Goal: Task Accomplishment & Management: Complete application form

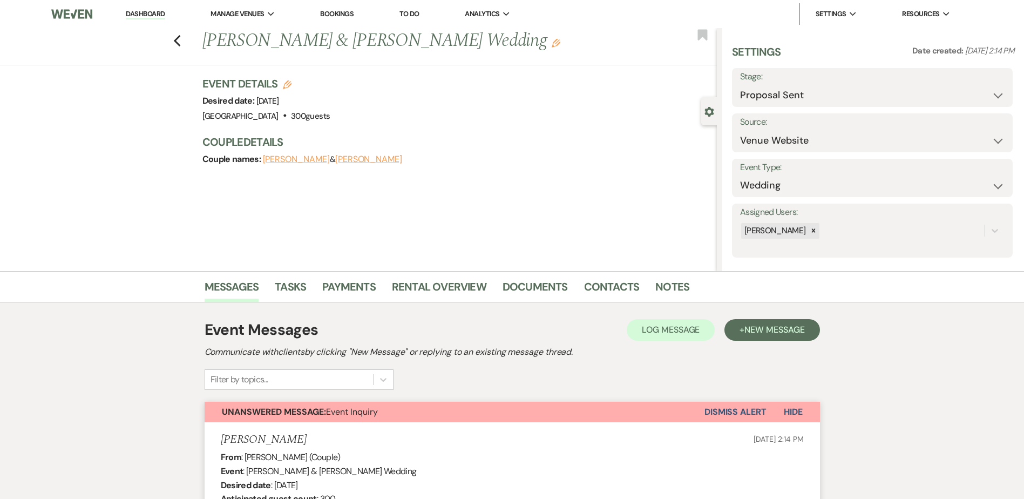
click at [145, 13] on link "Dashboard" at bounding box center [145, 14] width 39 height 10
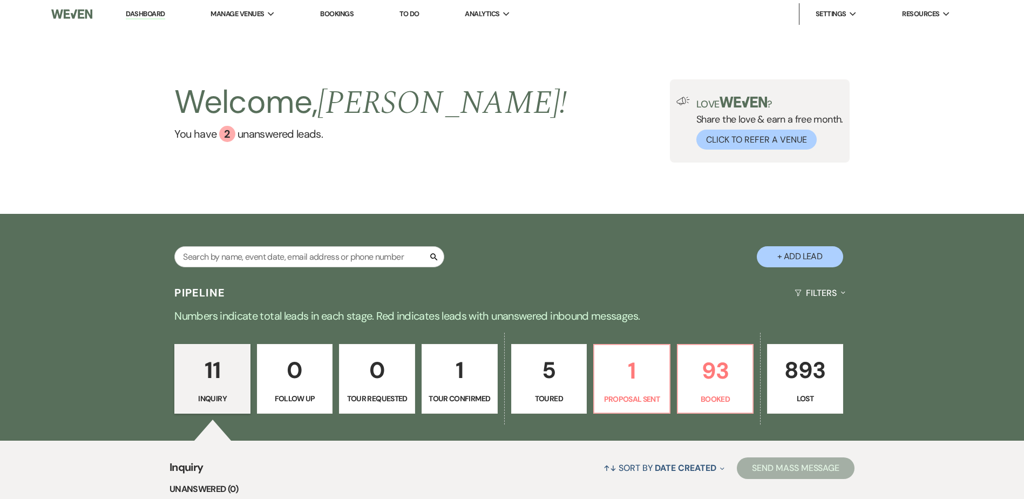
click at [795, 256] on button "+ Add Lead" at bounding box center [799, 256] width 86 height 21
select select "581"
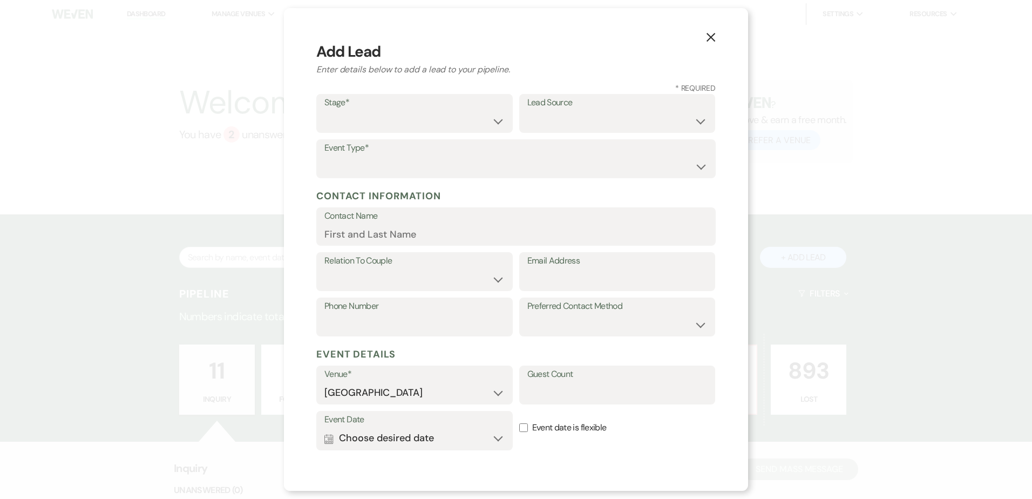
click at [407, 105] on label "Stage*" at bounding box center [414, 103] width 180 height 16
click at [404, 118] on select "Inquiry Follow Up Tour Requested Tour Confirmed Toured Proposal Sent Booked Lost" at bounding box center [414, 121] width 180 height 21
select select "1"
click at [324, 111] on select "Inquiry Follow Up Tour Requested Tour Confirmed Toured Proposal Sent Booked Lost" at bounding box center [414, 121] width 180 height 21
click at [544, 115] on select "Weven Venue Website Instagram Facebook Pinterest Google The Knot Wedding Wire H…" at bounding box center [617, 121] width 180 height 21
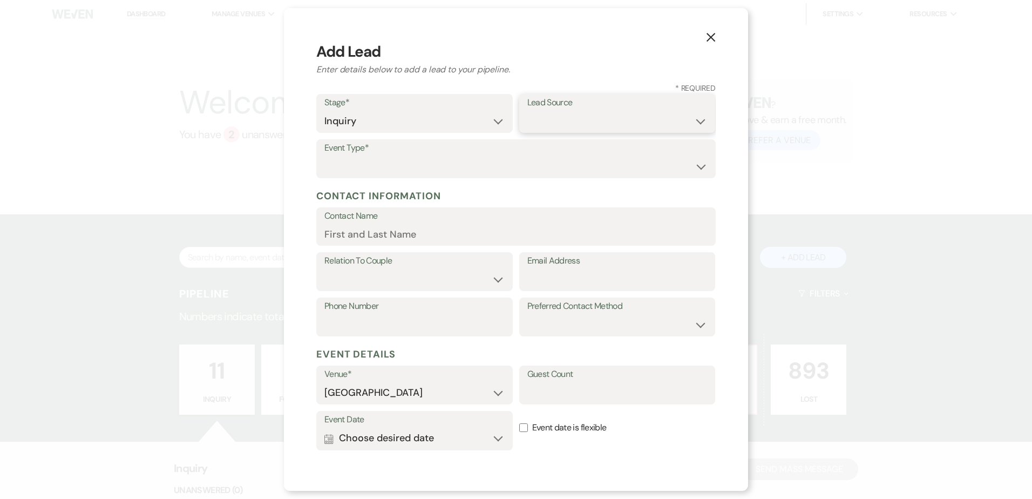
select select "5"
click at [527, 111] on select "Weven Venue Website Instagram Facebook Pinterest Google The Knot Wedding Wire H…" at bounding box center [617, 121] width 180 height 21
click at [435, 159] on select "Wedding Anniversary Party Baby Shower Bachelorette / Bachelor Party Birthday Pa…" at bounding box center [515, 166] width 383 height 21
select select "1"
click at [324, 156] on select "Wedding Anniversary Party Baby Shower Bachelorette / Bachelor Party Birthday Pa…" at bounding box center [515, 166] width 383 height 21
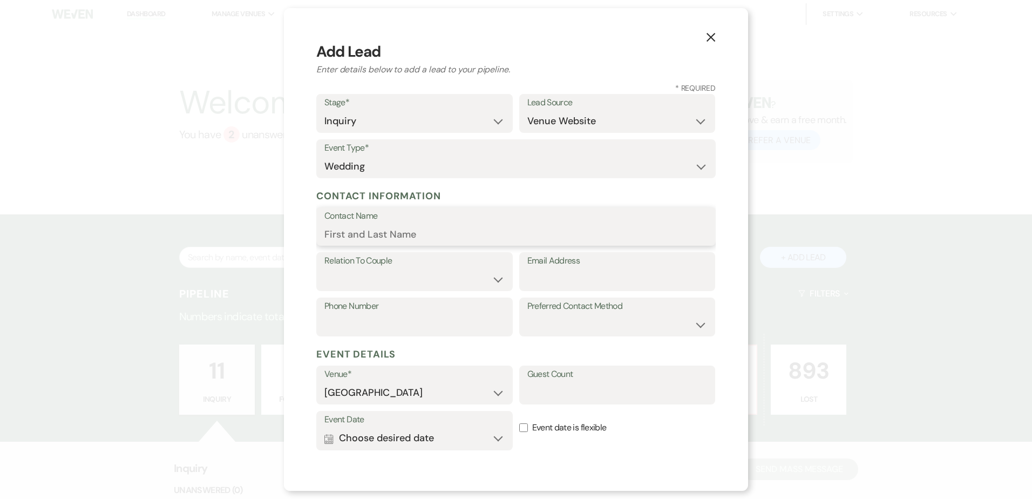
click at [404, 235] on input "Contact Name" at bounding box center [515, 233] width 383 height 21
click at [544, 278] on input "Email Address" at bounding box center [617, 279] width 180 height 21
paste input "gloseywedding@gmail.com"
type input "gloseywedding@gmail.com"
click at [419, 234] on input "Contact Name" at bounding box center [515, 233] width 383 height 21
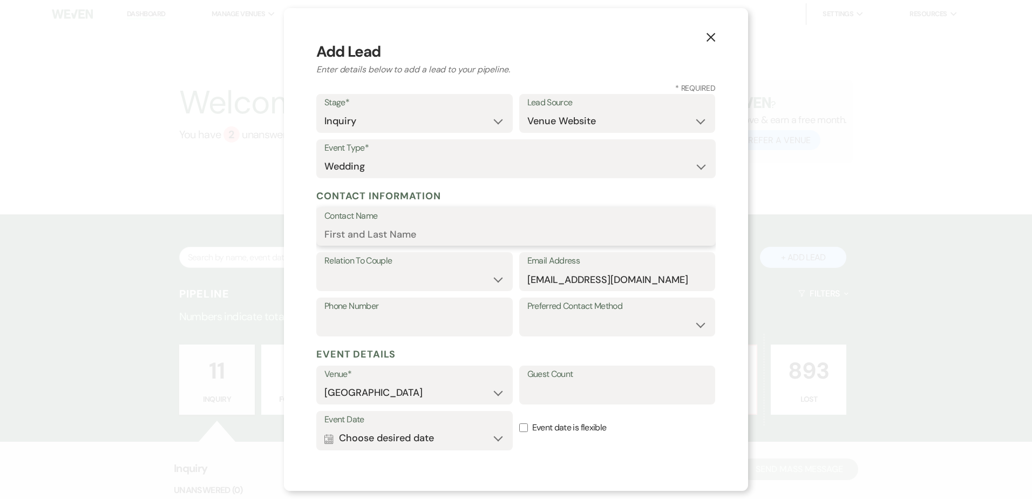
click at [353, 232] on input "Contact Name" at bounding box center [515, 233] width 383 height 21
paste input "[PERSON_NAME]"
type input "[PERSON_NAME]"
click at [447, 276] on select "Couple Planner Parent of Couple Family Member Friend Other" at bounding box center [414, 279] width 180 height 21
select select "1"
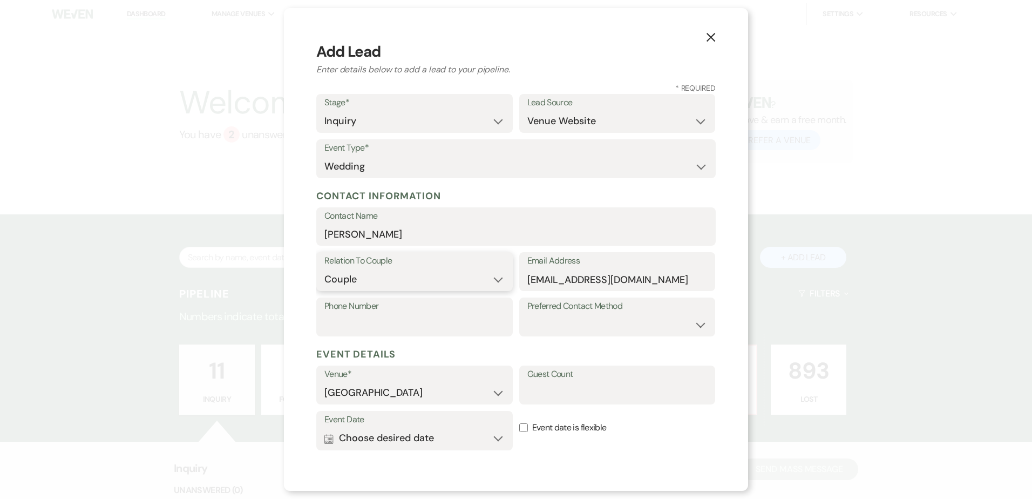
click at [324, 269] on select "Couple Planner Parent of Couple Family Member Friend Other" at bounding box center [414, 279] width 180 height 21
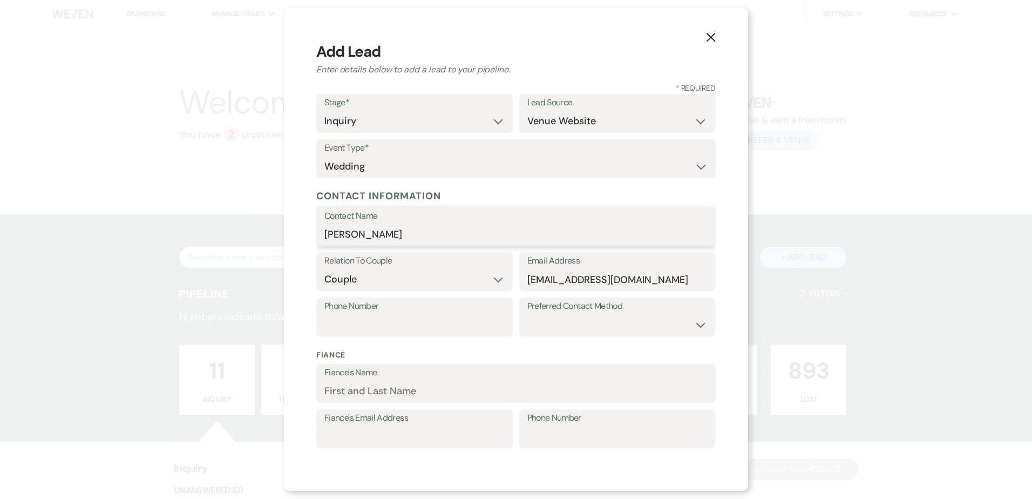
click at [419, 237] on input "[PERSON_NAME]" at bounding box center [515, 233] width 383 height 21
click at [373, 387] on input "Fiance's Name" at bounding box center [515, 390] width 383 height 21
paste input "[PERSON_NAME]"
type input "[PERSON_NAME]"
click at [543, 322] on select "Email Phone Text" at bounding box center [617, 324] width 180 height 21
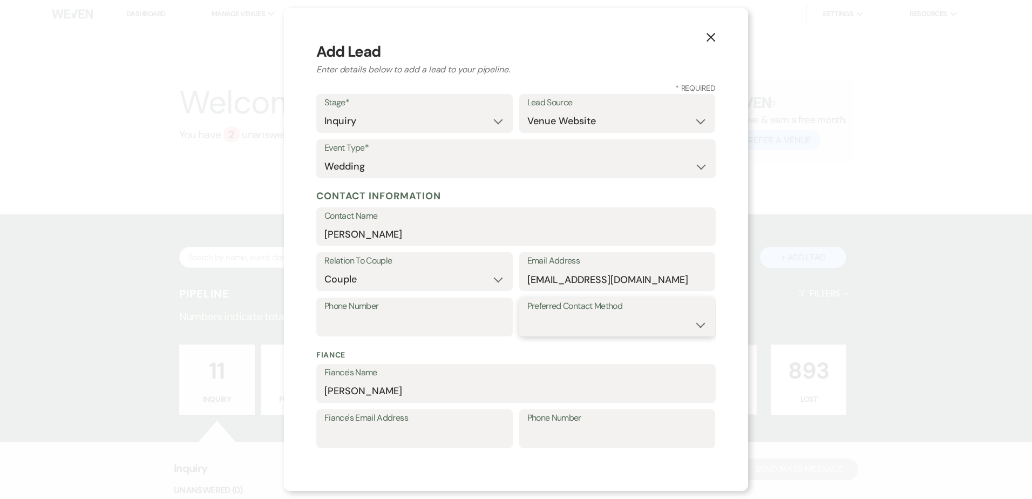
select select "email"
click at [527, 314] on select "Email Phone Text" at bounding box center [617, 324] width 180 height 21
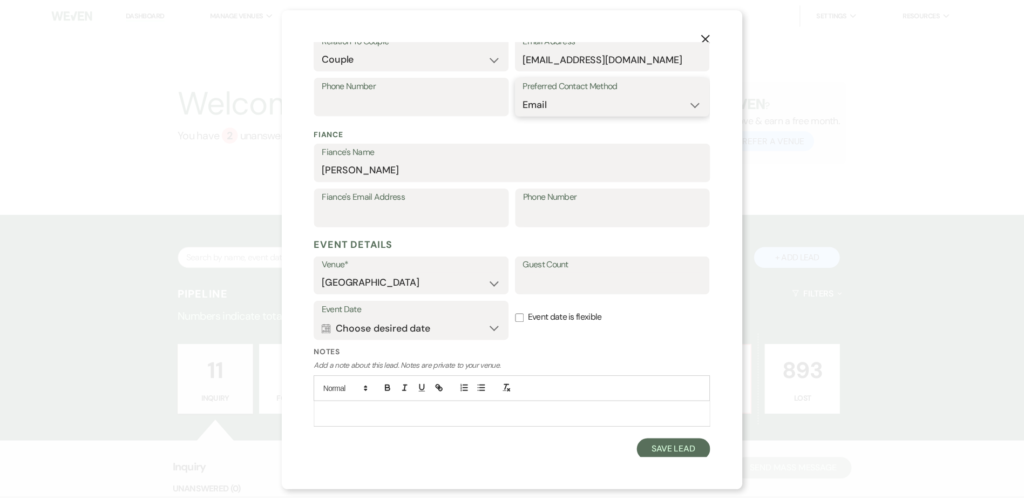
scroll to position [224, 0]
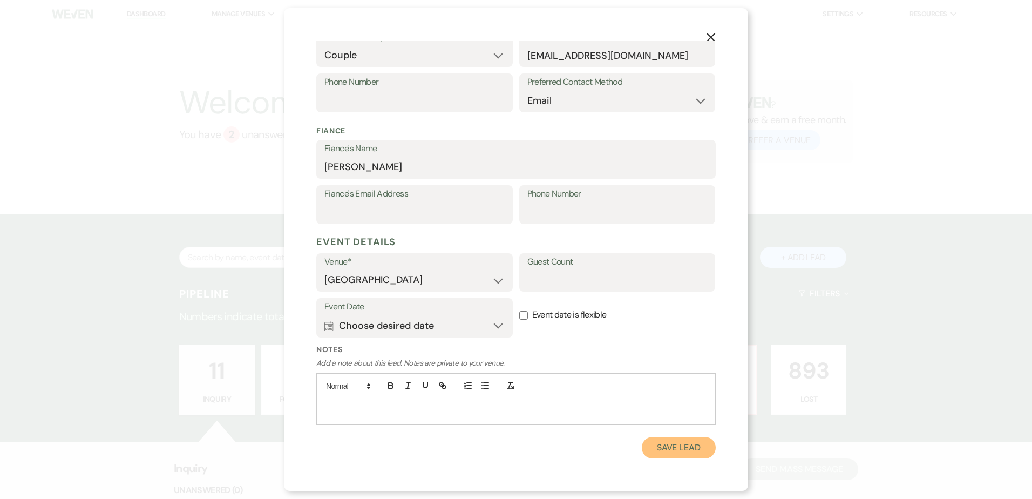
click at [662, 453] on button "Save Lead" at bounding box center [679, 448] width 74 height 22
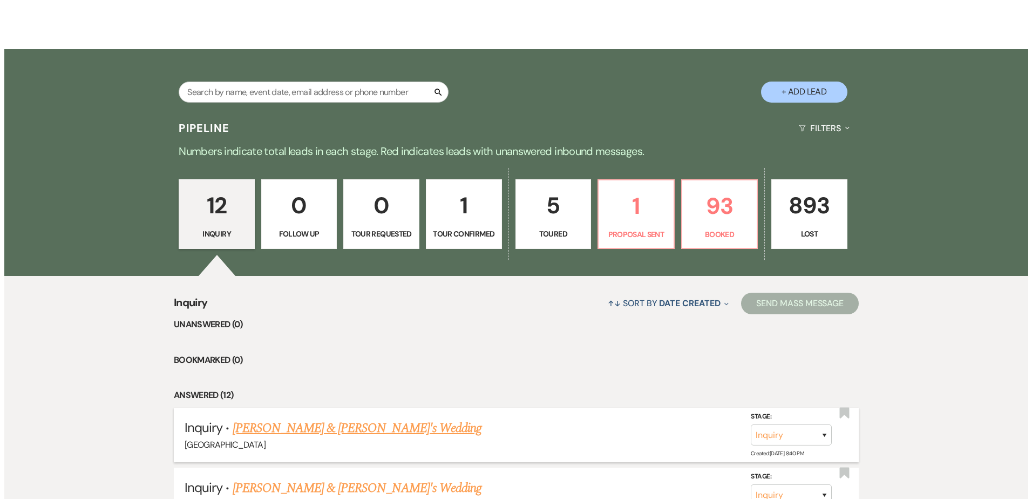
scroll to position [0, 0]
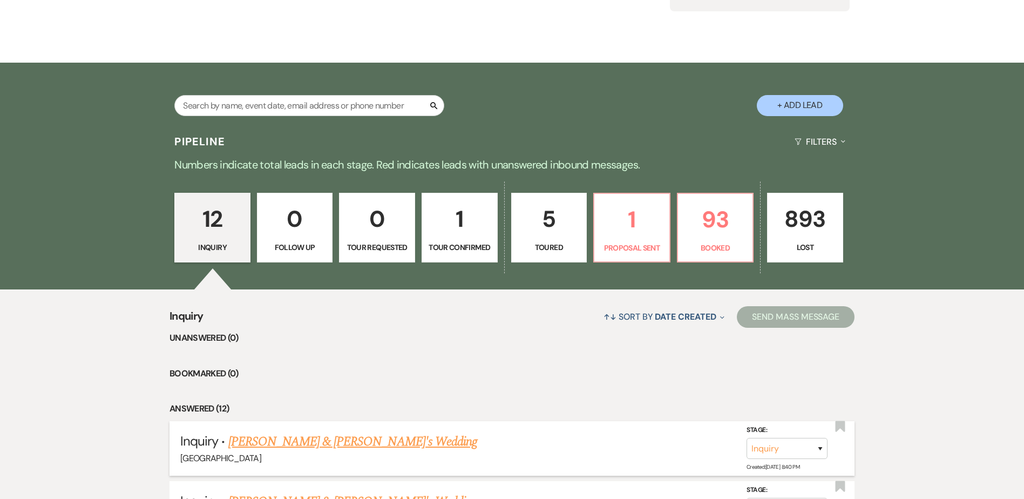
click at [351, 432] on link "[PERSON_NAME] & [PERSON_NAME]'s Wedding" at bounding box center [352, 441] width 249 height 19
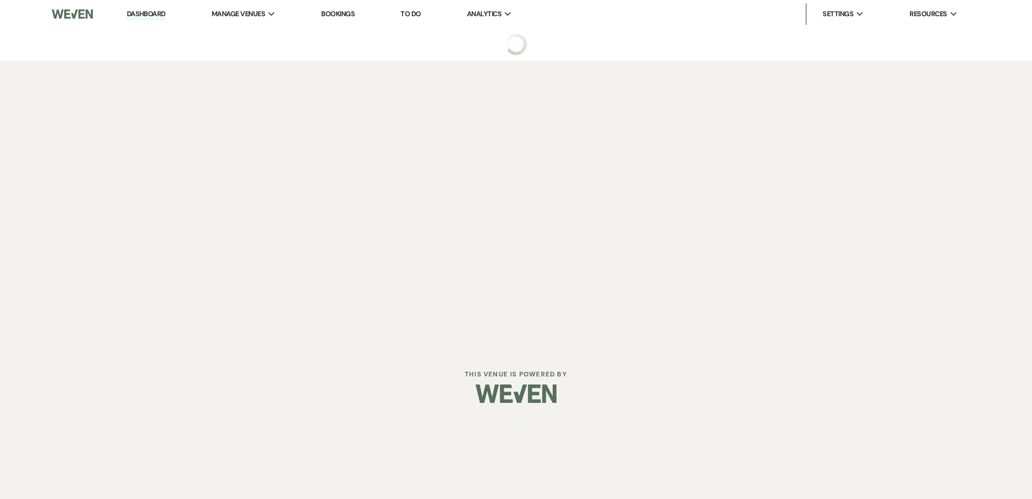
select select "5"
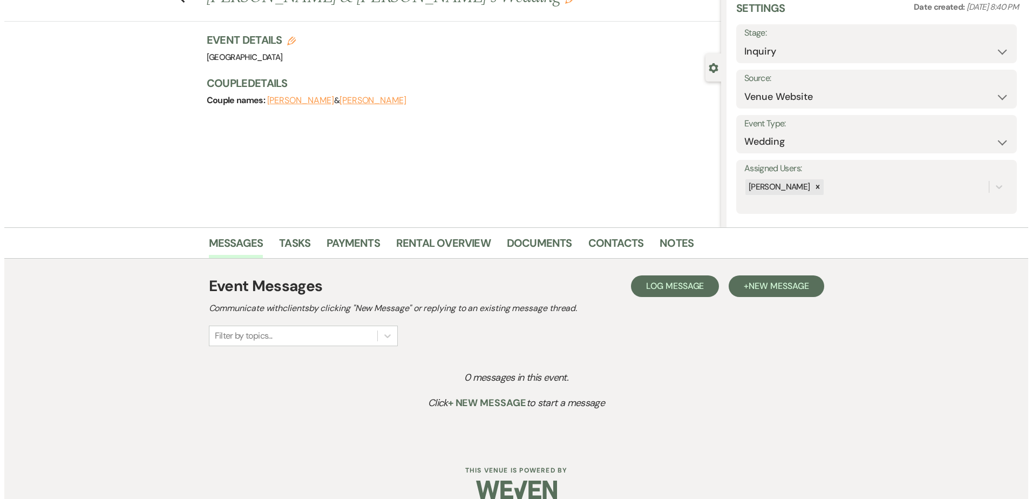
scroll to position [44, 0]
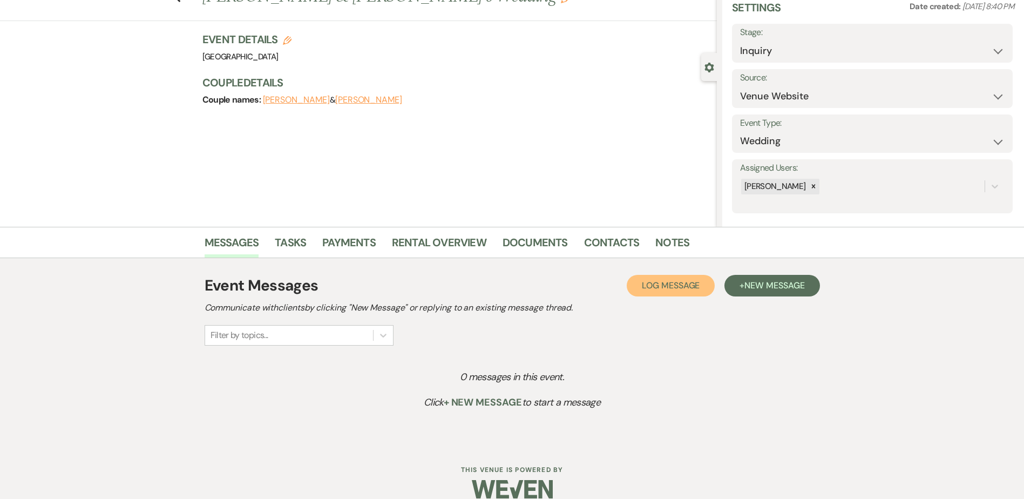
click at [664, 285] on span "Log Message" at bounding box center [671, 285] width 58 height 11
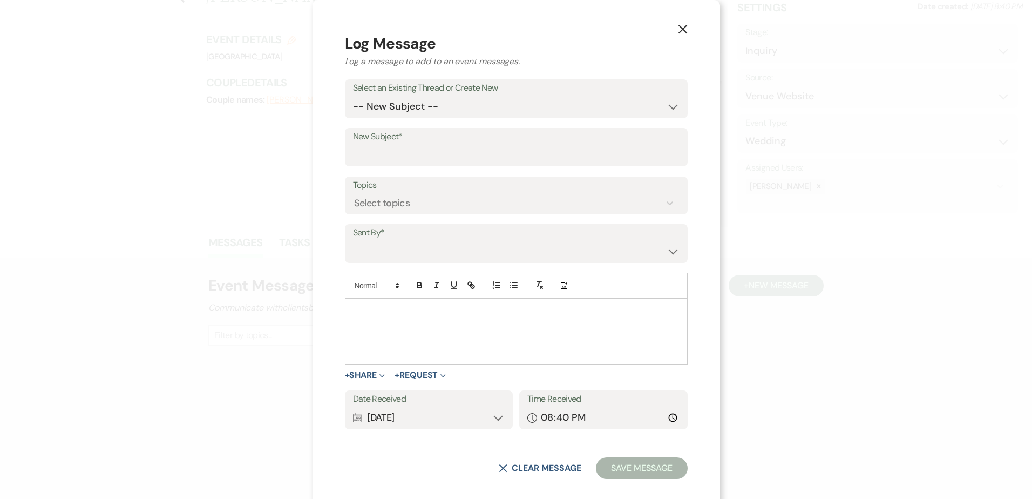
click at [397, 313] on p at bounding box center [515, 311] width 325 height 12
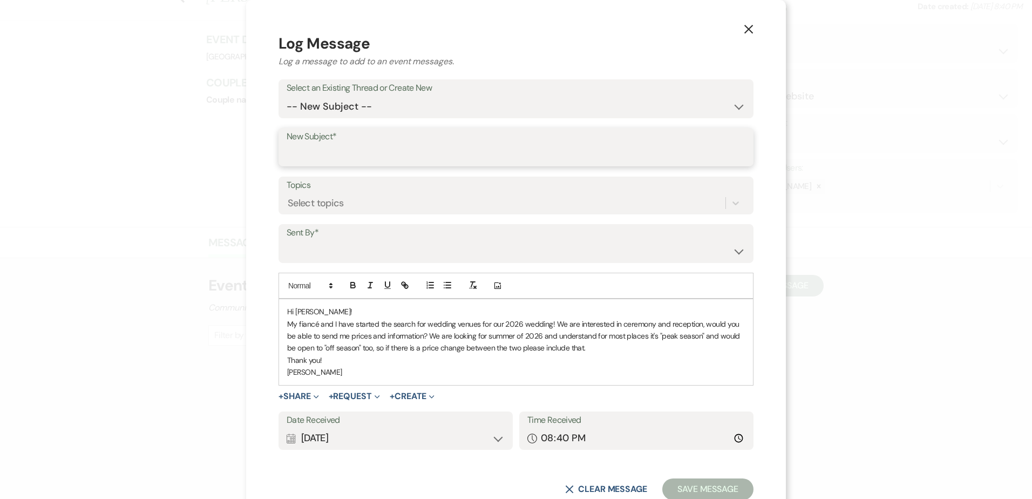
click at [311, 155] on input "New Subject*" at bounding box center [516, 154] width 459 height 21
paste input "Ceremony and Reception"
type input "Ceremony and Reception"
click at [342, 199] on div "Select topics" at bounding box center [506, 203] width 439 height 19
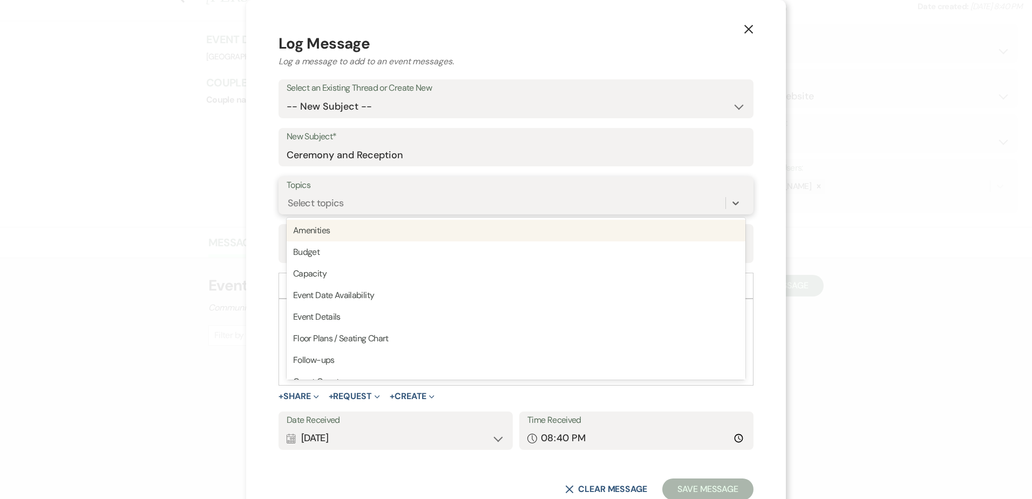
click at [342, 199] on div "Select topics" at bounding box center [506, 203] width 439 height 19
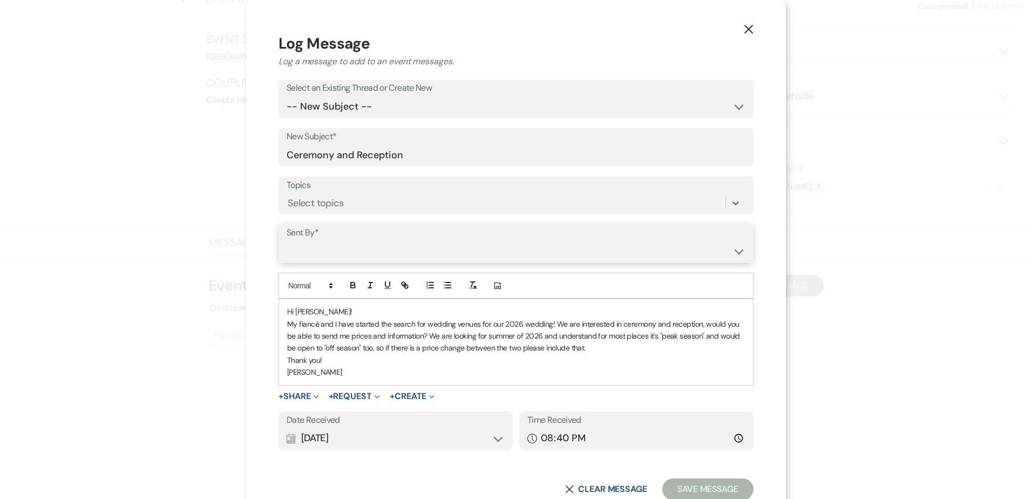
click at [317, 242] on select "Holly Wieser (holly@outbackranch.net) Kelsey Mehus Gabrielle (gloseywedding@gma…" at bounding box center [516, 251] width 459 height 21
select select "contact-373339"
click at [287, 241] on select "Holly Wieser (holly@outbackranch.net) Kelsey Mehus Gabrielle (gloseywedding@gma…" at bounding box center [516, 251] width 459 height 21
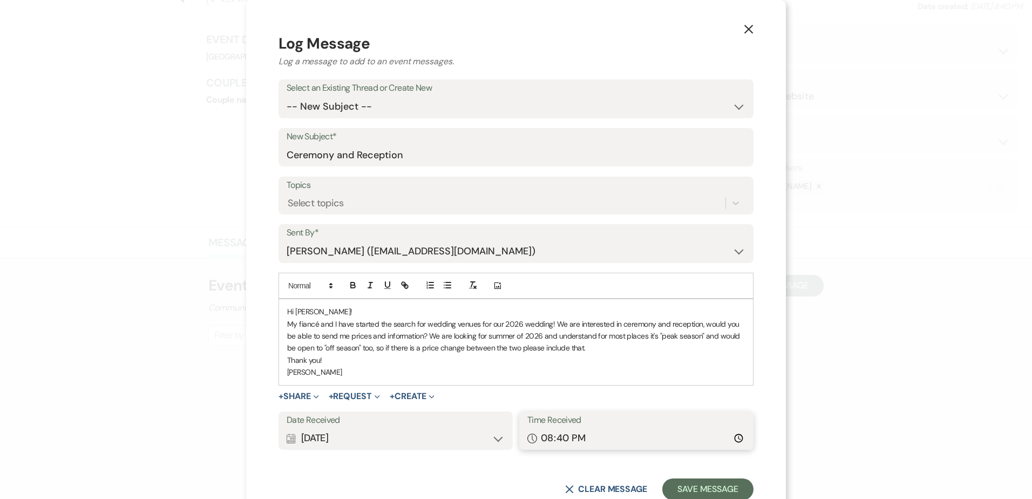
click at [551, 440] on input "20:40" at bounding box center [636, 437] width 218 height 21
click at [559, 442] on input "20:40" at bounding box center [636, 437] width 218 height 21
type input "20:25"
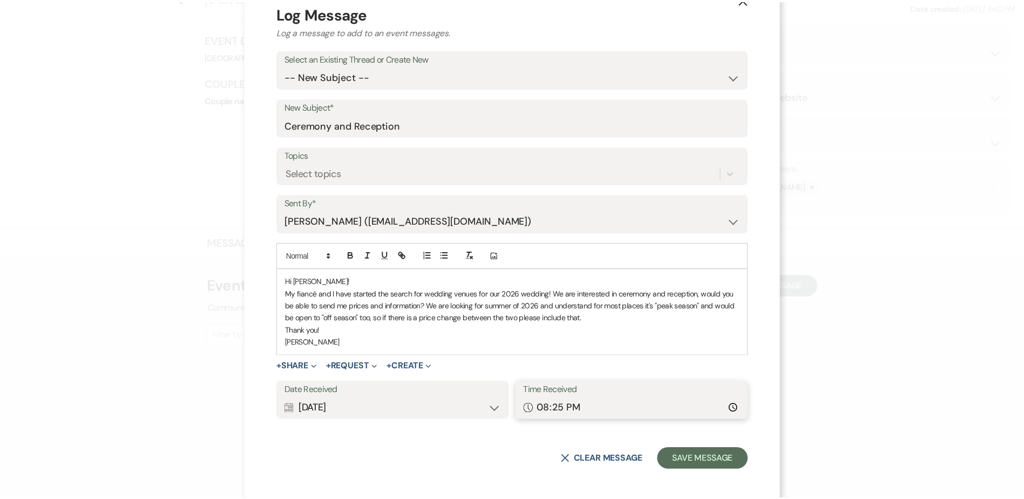
scroll to position [33, 0]
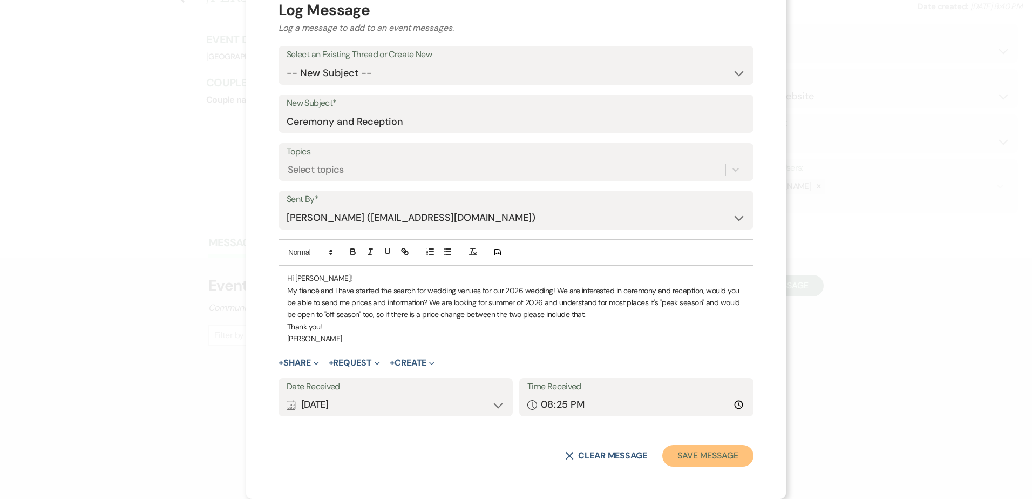
click at [714, 458] on button "Save Message" at bounding box center [707, 456] width 91 height 22
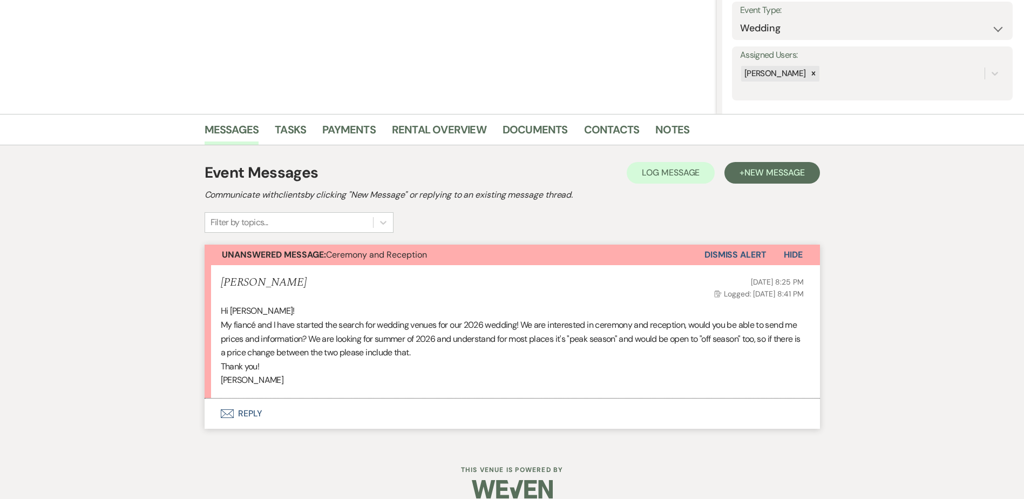
scroll to position [173, 0]
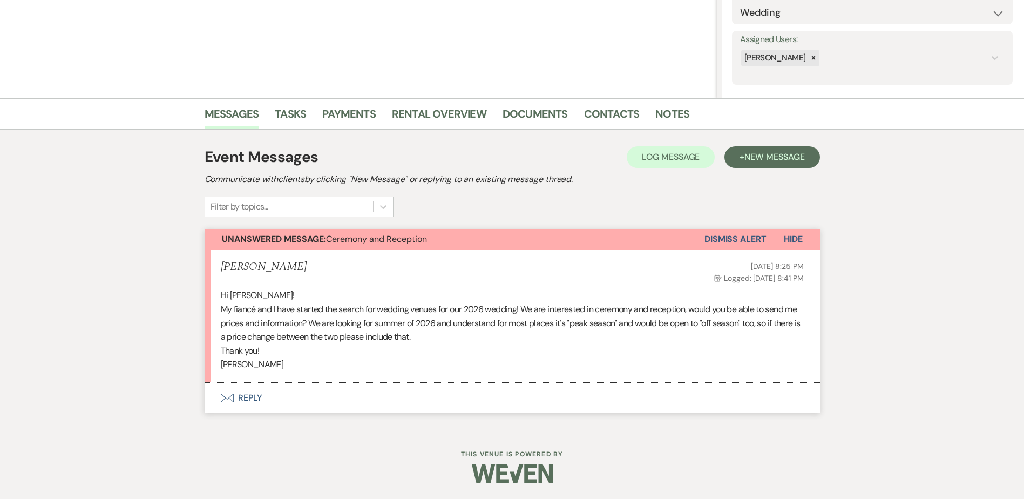
click at [254, 394] on button "Envelope Reply" at bounding box center [511, 398] width 615 height 30
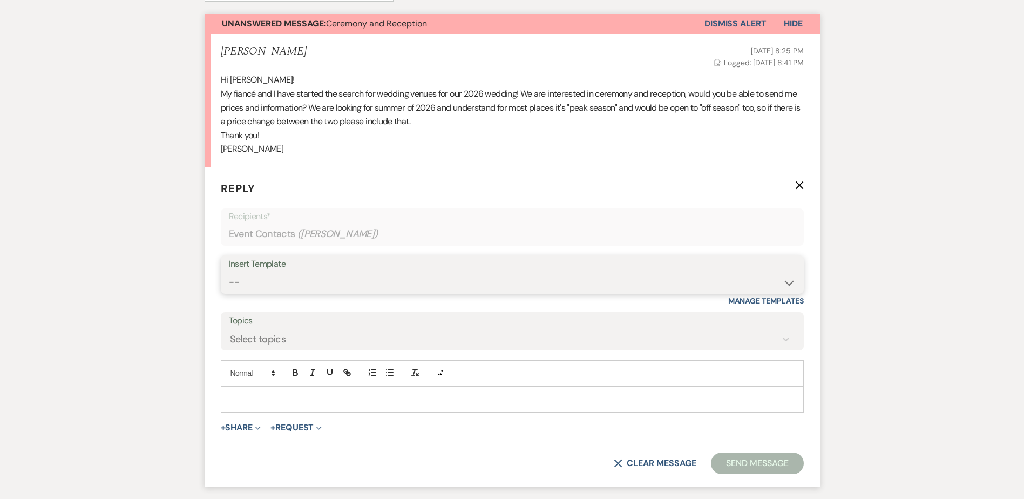
click at [244, 277] on select "-- Weven Planning Portal Introduction (Booked Events) Initial Inquiry Response …" at bounding box center [512, 281] width 567 height 21
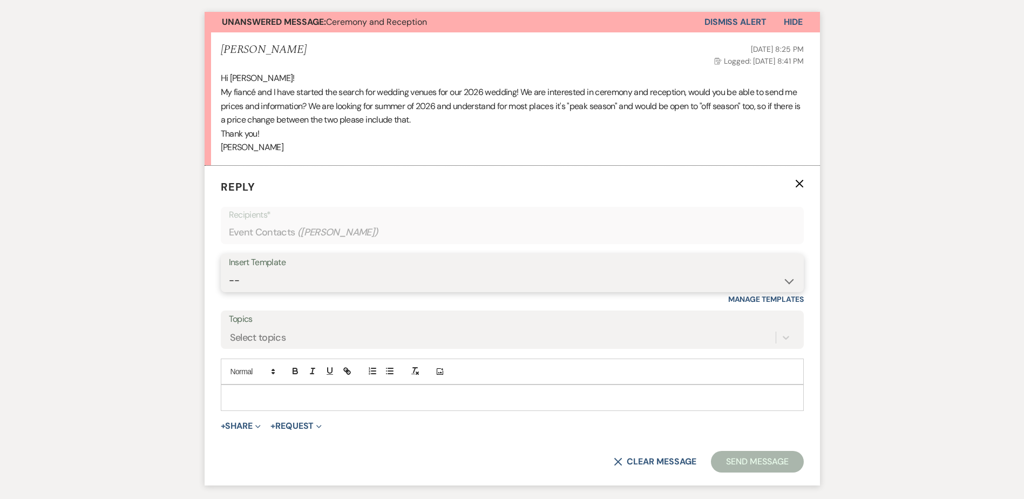
click at [244, 277] on select "-- Weven Planning Portal Introduction (Booked Events) Initial Inquiry Response …" at bounding box center [512, 280] width 567 height 21
select select "529"
click at [229, 270] on select "-- Weven Planning Portal Introduction (Booked Events) Initial Inquiry Response …" at bounding box center [512, 280] width 567 height 21
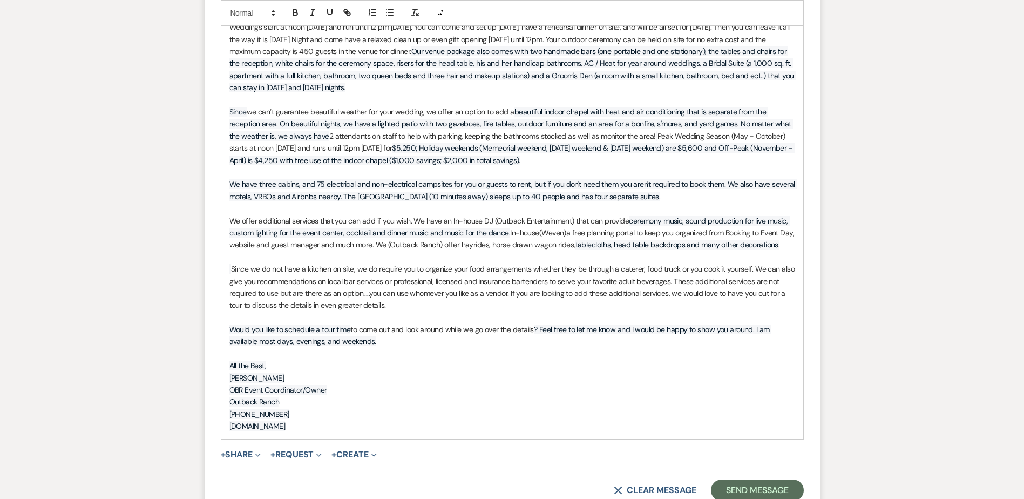
scroll to position [821, 0]
click at [767, 485] on button "Send Message" at bounding box center [757, 490] width 92 height 22
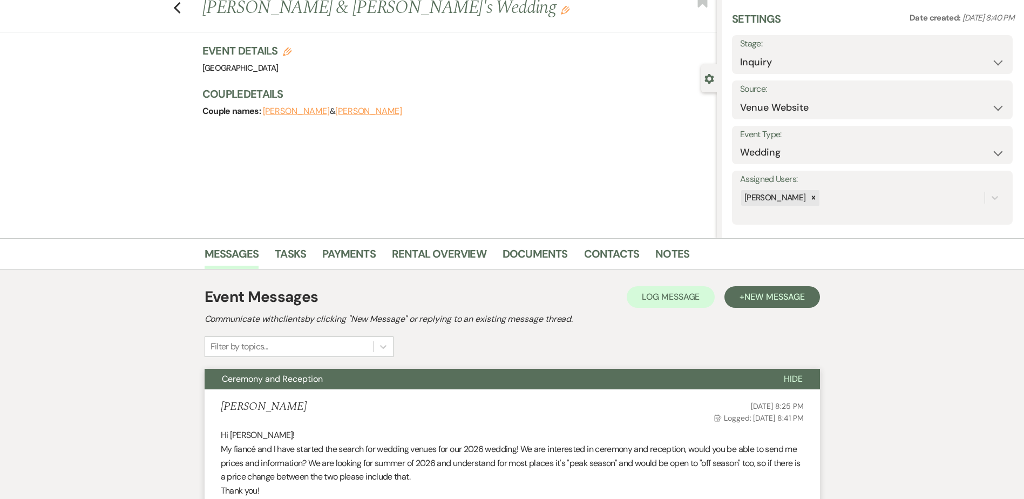
scroll to position [0, 0]
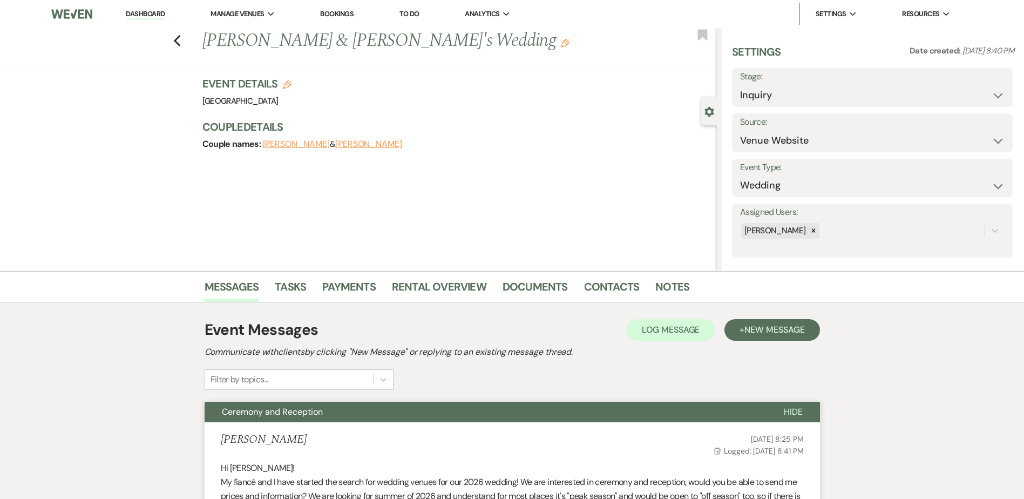
click at [148, 12] on link "Dashboard" at bounding box center [145, 14] width 39 height 10
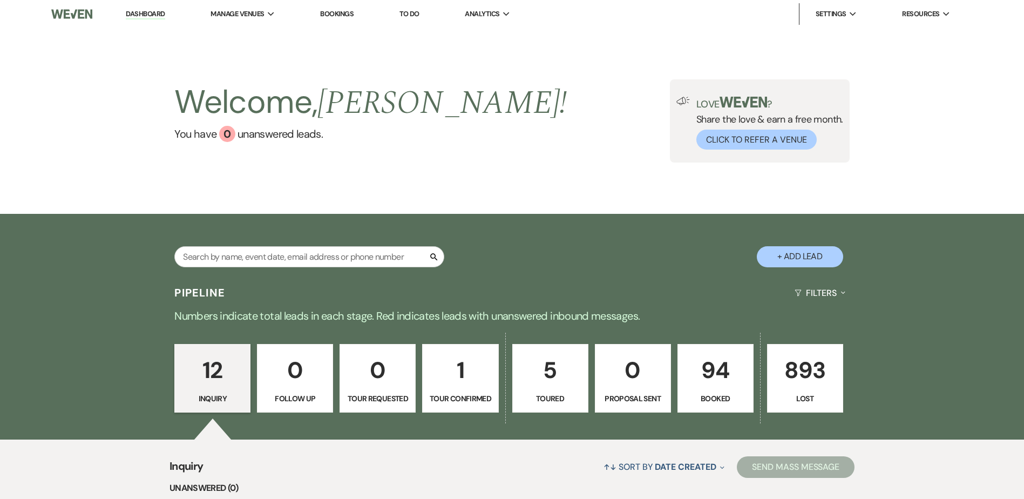
click at [482, 368] on p "1" at bounding box center [460, 370] width 62 height 36
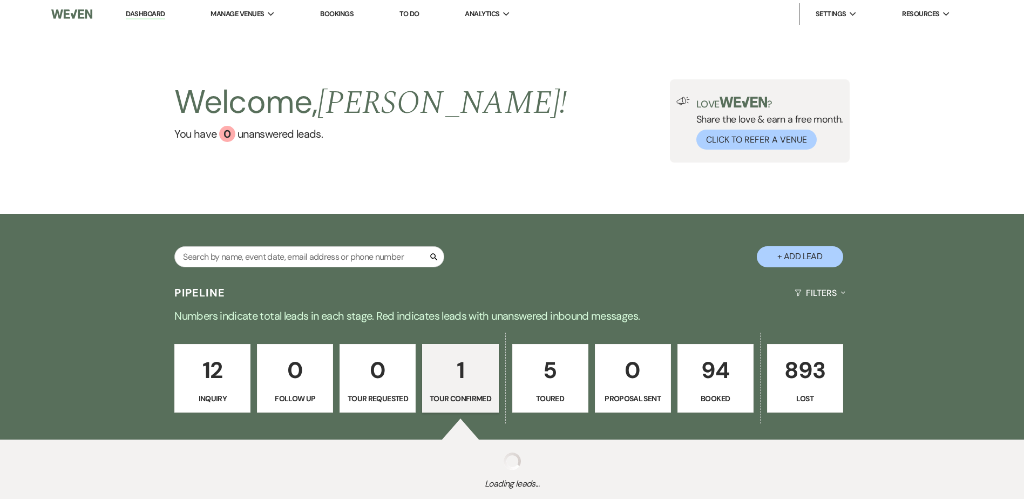
select select "4"
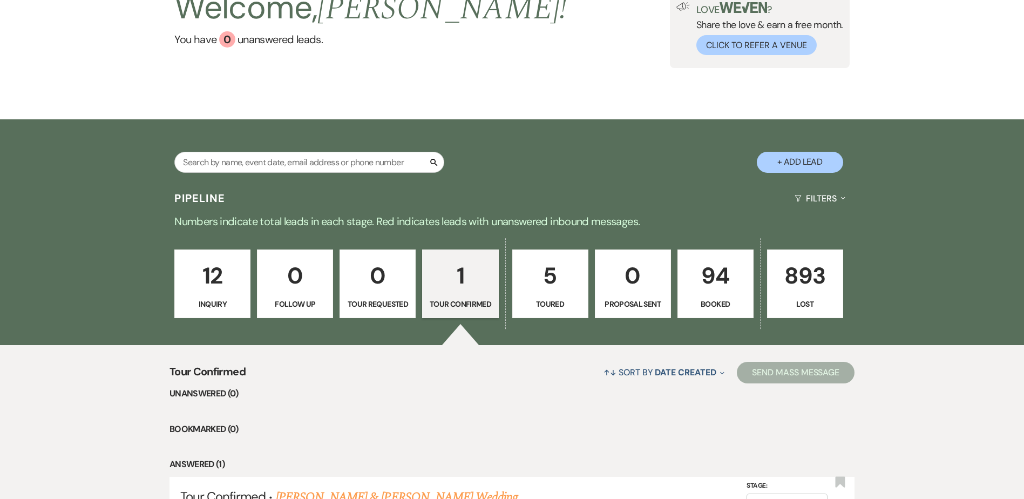
scroll to position [215, 0]
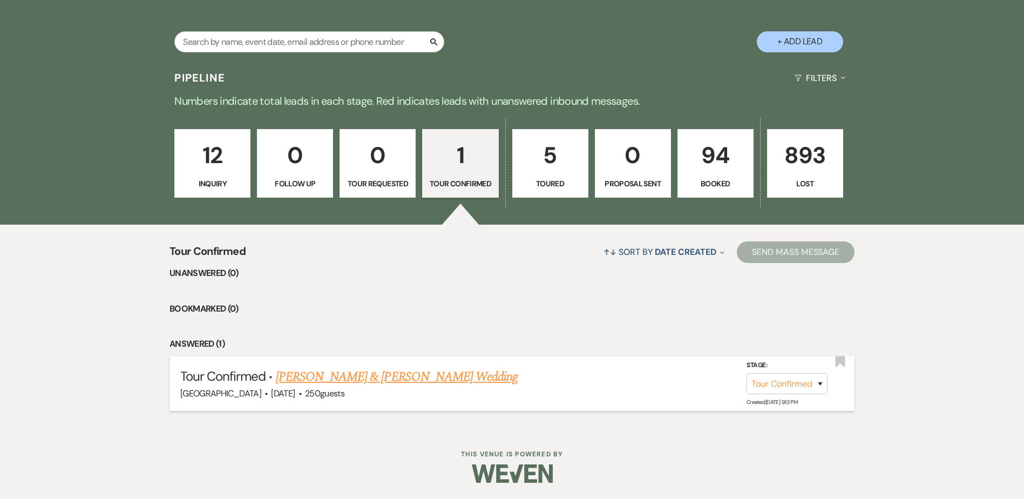
click at [421, 378] on link "Ryan Lisota & Sydney Steuerwald's Wedding" at bounding box center [397, 376] width 242 height 19
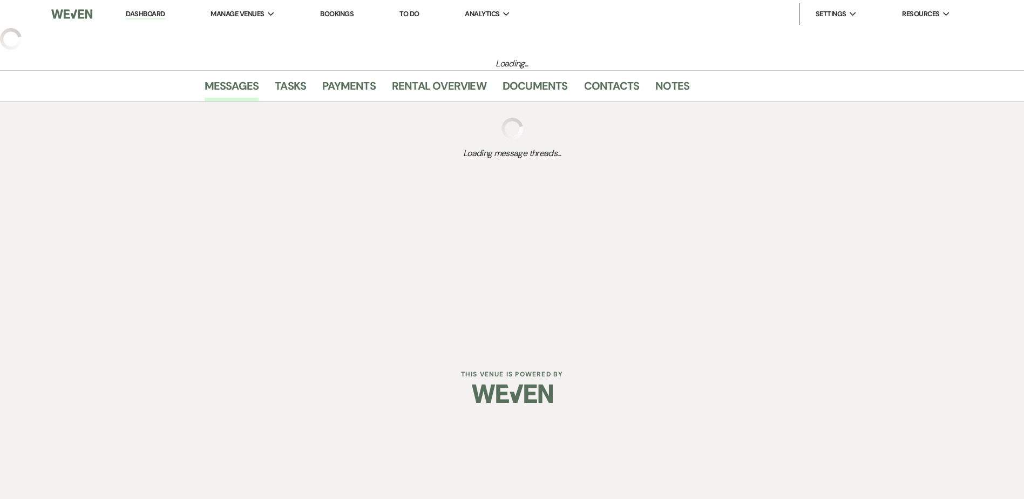
select select "4"
select select "5"
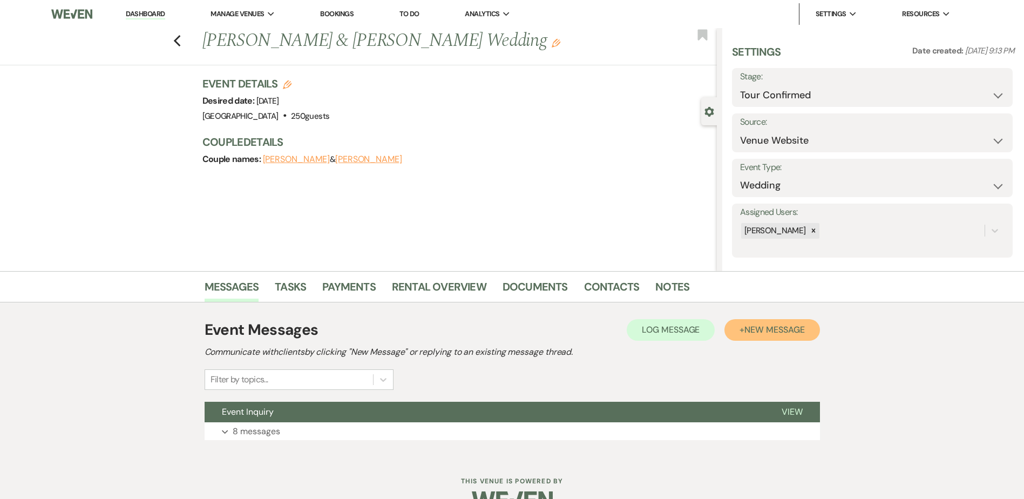
click at [783, 333] on span "New Message" at bounding box center [774, 329] width 60 height 11
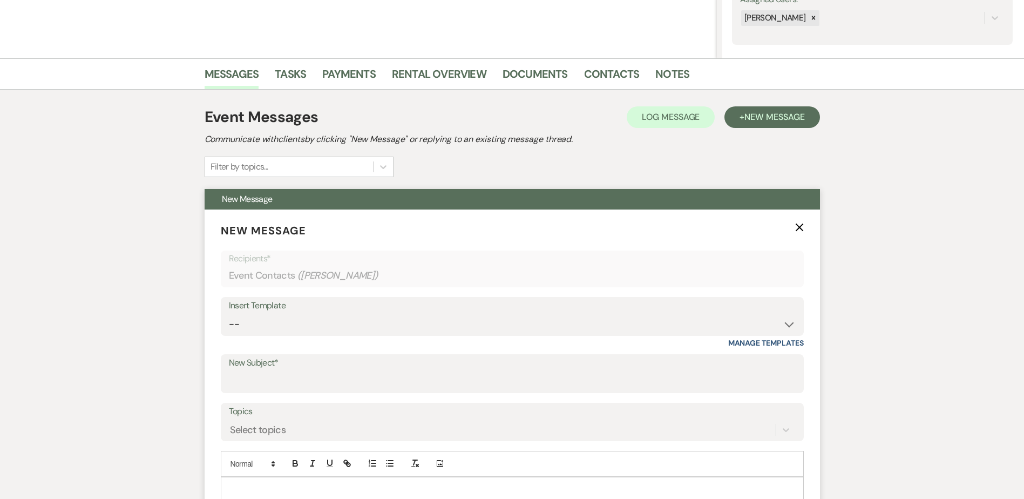
click at [298, 393] on form "New Message X Recipients* Event Contacts ( Sydney Steuerwald ) Insert Template …" at bounding box center [511, 393] width 615 height 368
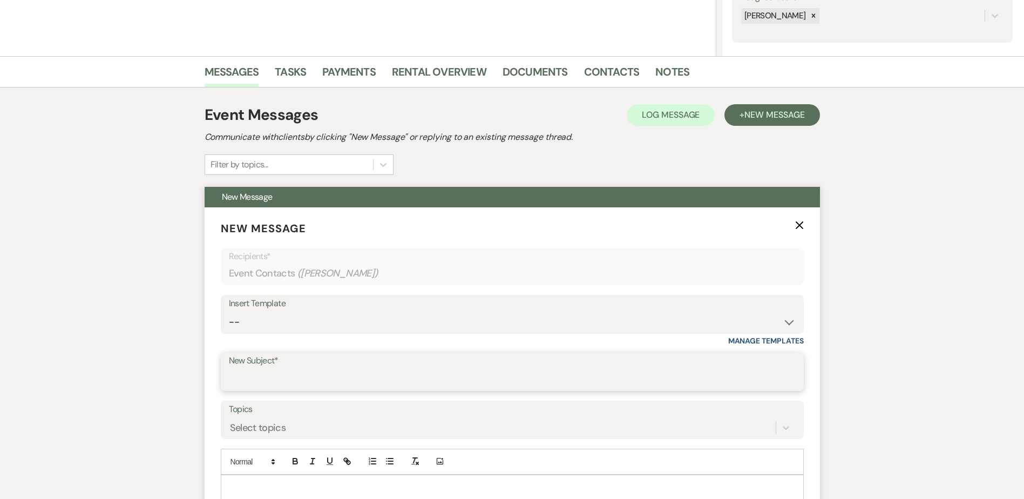
click at [291, 378] on input "New Subject*" at bounding box center [512, 379] width 567 height 21
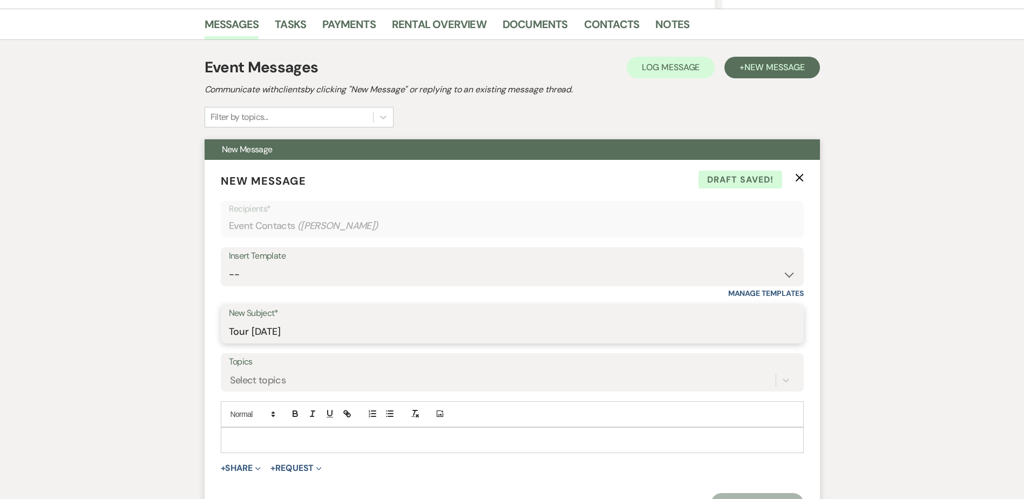
type input "Tour Tomorrow"
click at [274, 438] on p at bounding box center [511, 440] width 565 height 12
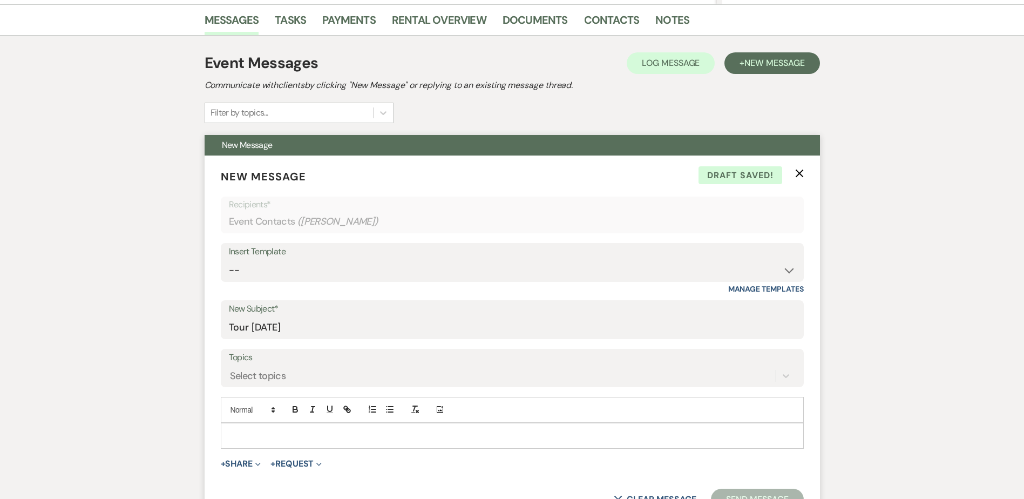
scroll to position [267, 0]
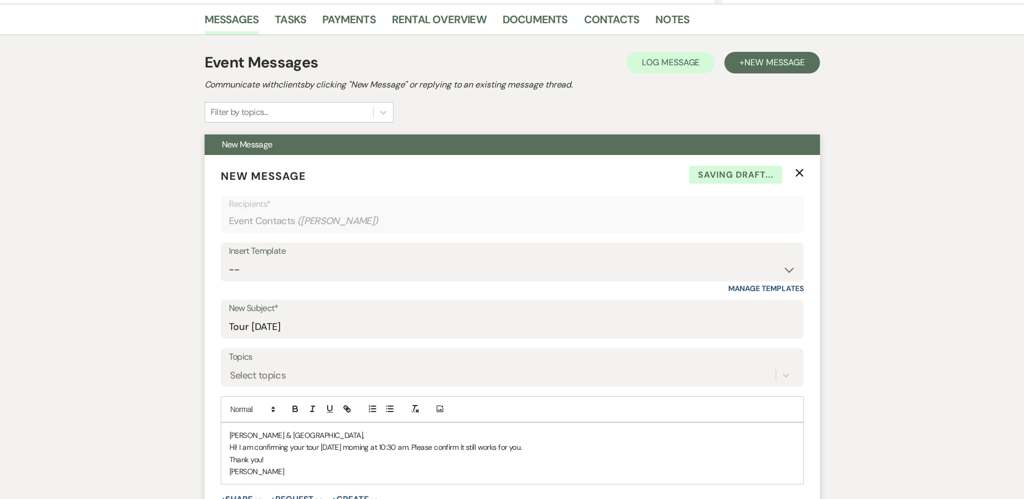
click at [559, 443] on p "Hi! I am confirming your tour tomorrow morning at 10:30 am. Please confirm it s…" at bounding box center [511, 447] width 565 height 12
drag, startPoint x: 261, startPoint y: 458, endPoint x: 269, endPoint y: 474, distance: 17.9
click at [261, 459] on p "Thank you!" at bounding box center [511, 459] width 565 height 12
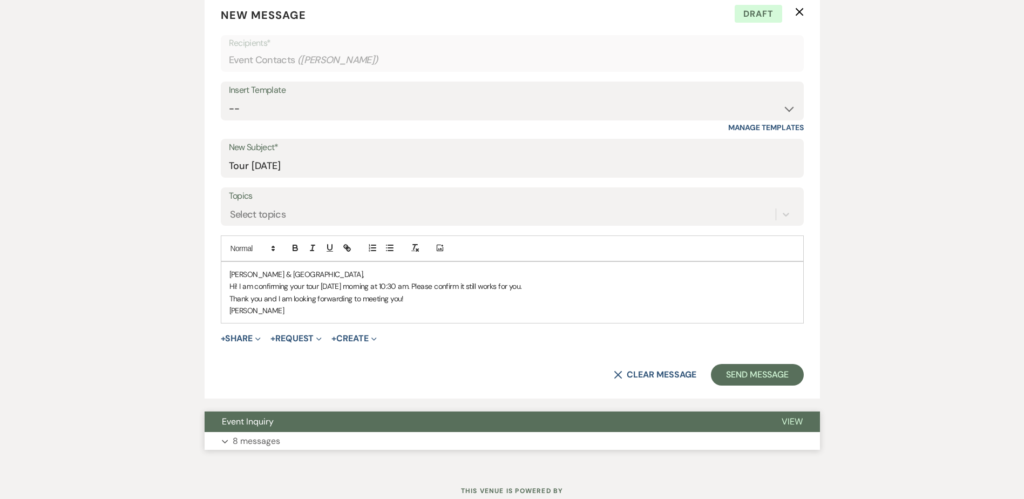
scroll to position [428, 0]
click at [253, 165] on input "Tour Tomorrow" at bounding box center [512, 165] width 567 height 21
type input "Tour Confirmation for Tomorrow"
click at [442, 303] on p "Thank you and I am looking forwarding to meeting you!" at bounding box center [511, 298] width 565 height 12
click at [760, 381] on button "Send Message" at bounding box center [757, 374] width 92 height 22
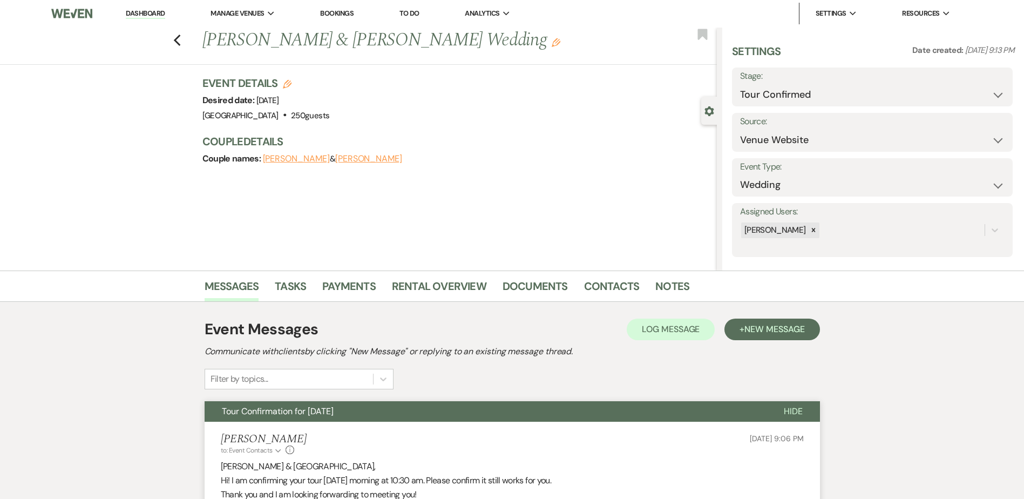
scroll to position [0, 0]
click at [144, 13] on link "Dashboard" at bounding box center [145, 14] width 39 height 10
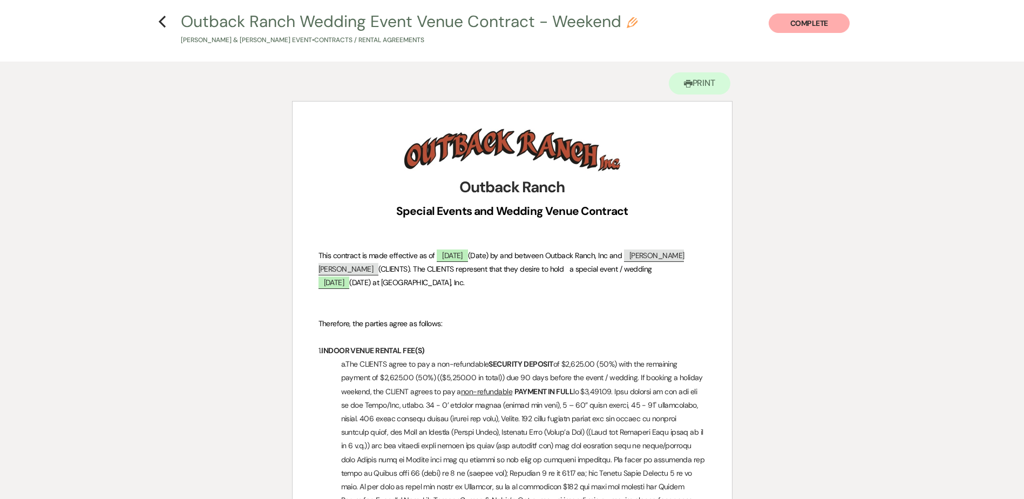
scroll to position [44, 0]
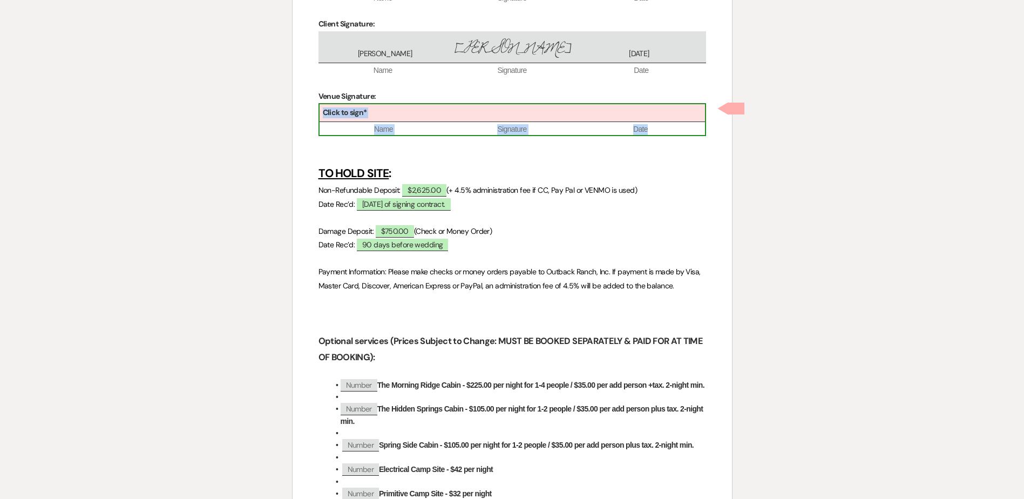
click at [439, 115] on div "Click to sign*" at bounding box center [511, 113] width 385 height 18
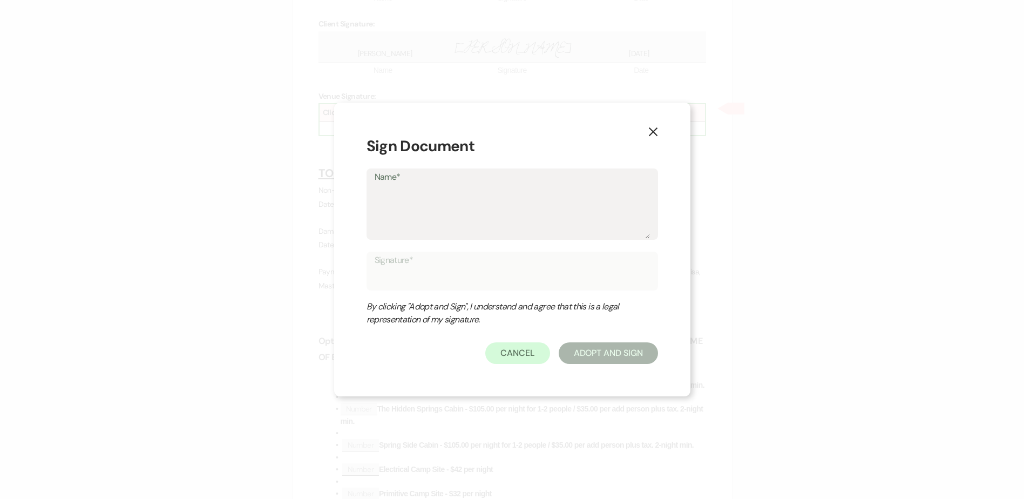
scroll to position [4064, 0]
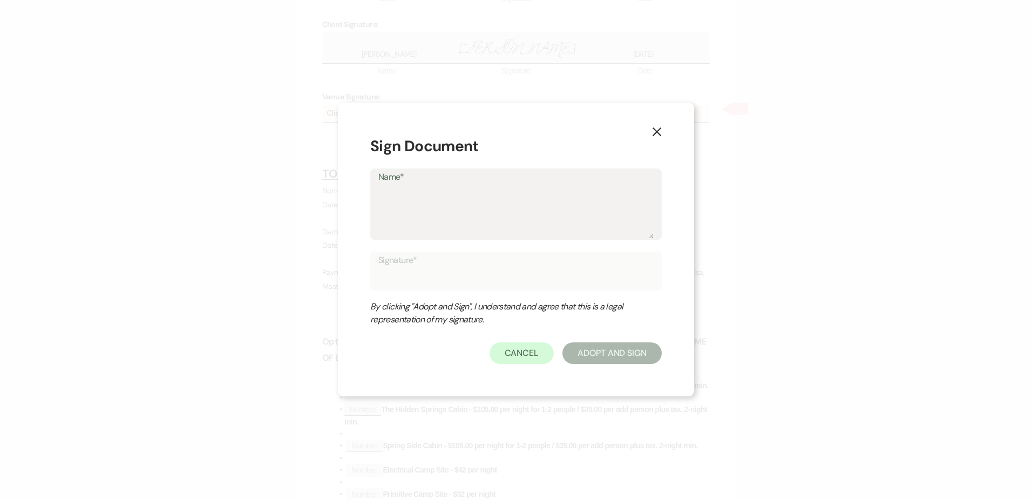
type textarea "H"
type input "H"
type textarea "Ho"
type input "Ho"
type textarea "Hol"
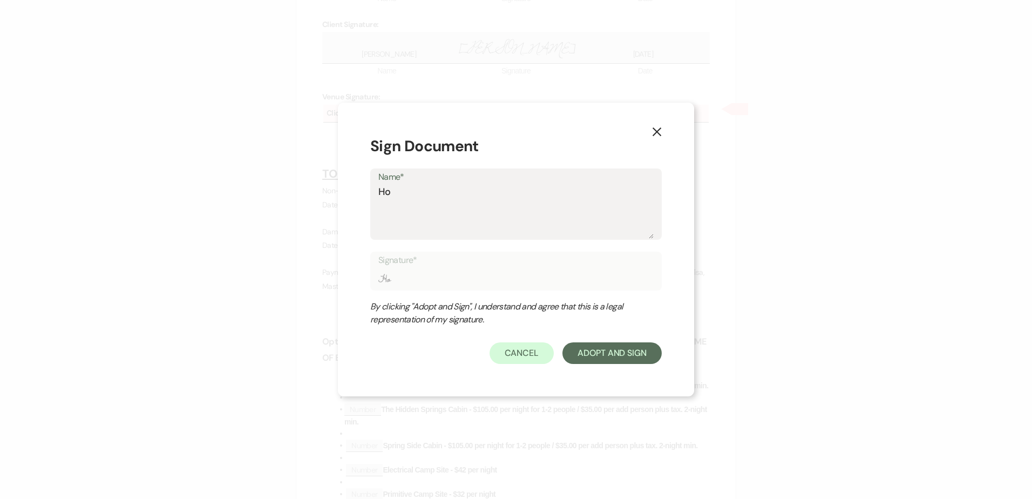
type input "Hol"
type textarea "Holl"
type input "Holl"
type textarea "[PERSON_NAME]"
type input "[PERSON_NAME]"
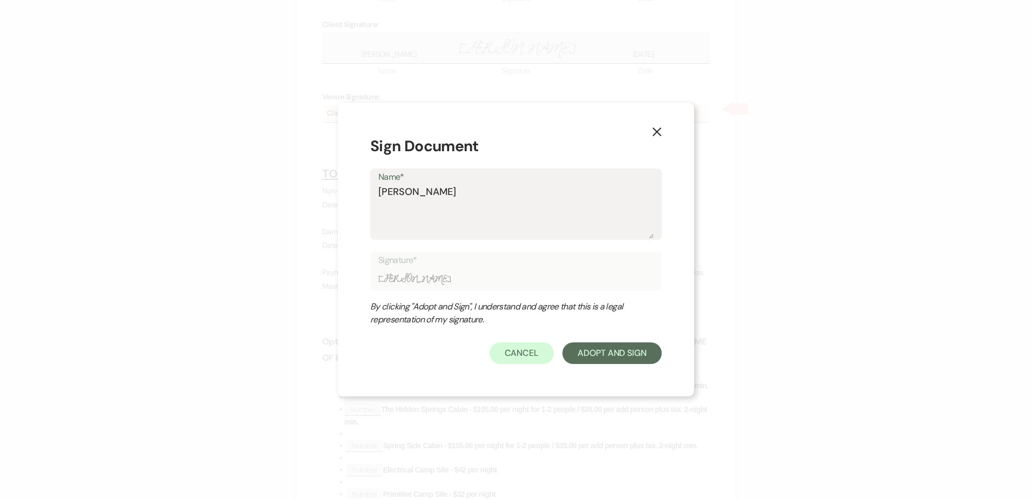
type textarea "[PERSON_NAME]"
type input "[PERSON_NAME]"
type textarea "Holly A"
type input "Holly A"
type textarea "Holly AW"
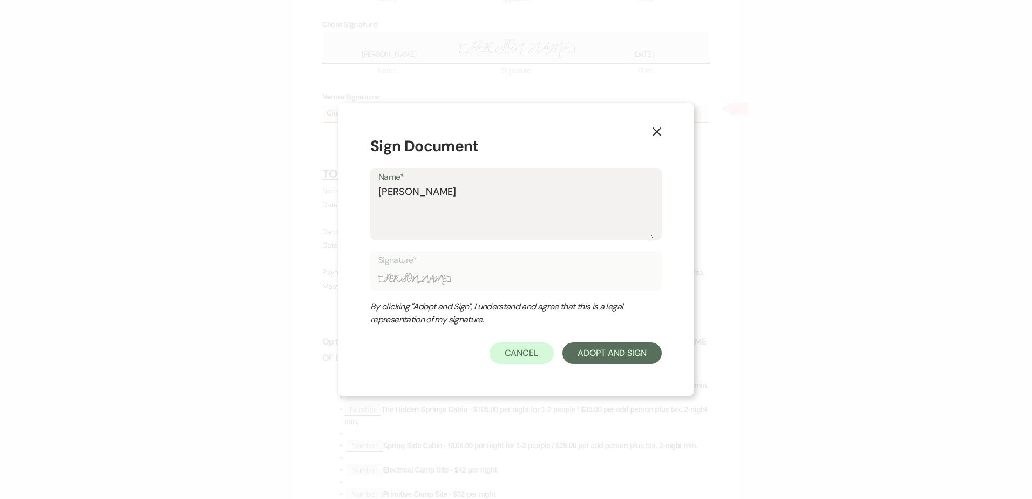
type input "Holly AW"
type textarea "Holly AWi"
type input "Holly AWi"
type textarea "Holly AWie"
type input "Holly AWie"
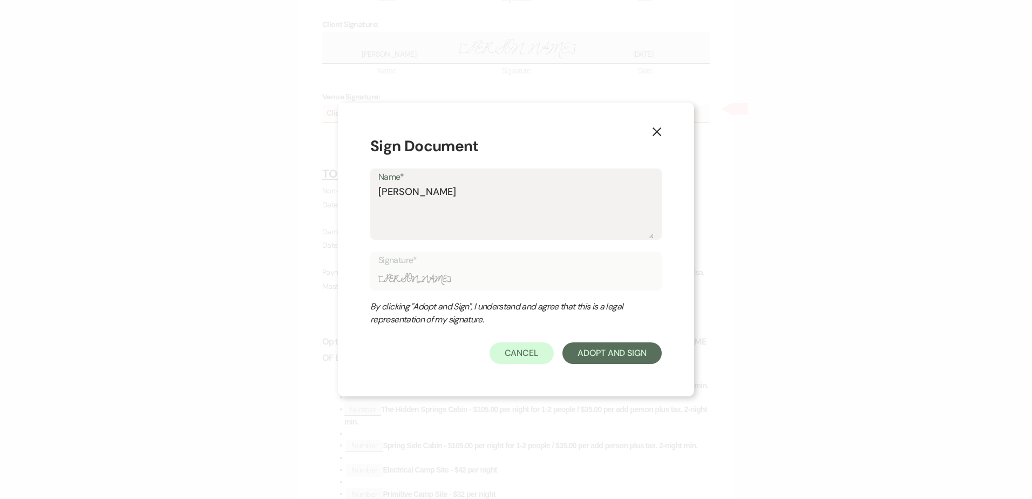
type textarea "Holly AWies"
type input "Holly AWies"
type textarea "Holly AWiese"
type input "Holly AWiese"
type textarea "Holly AWieser"
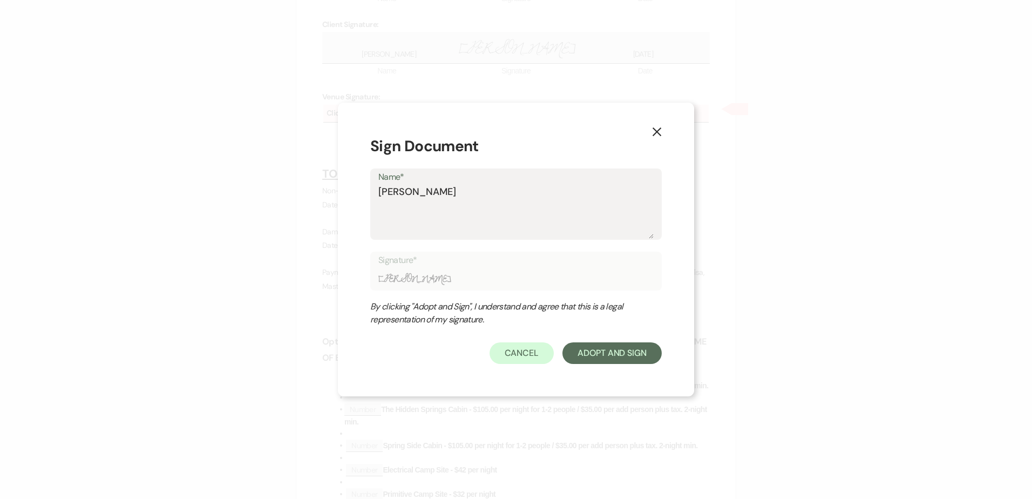
type input "Holly AWieser"
type textarea "[PERSON_NAME]"
type input "[PERSON_NAME]"
type textarea "[PERSON_NAME]"
click at [624, 361] on button "Adopt And Sign" at bounding box center [611, 353] width 99 height 22
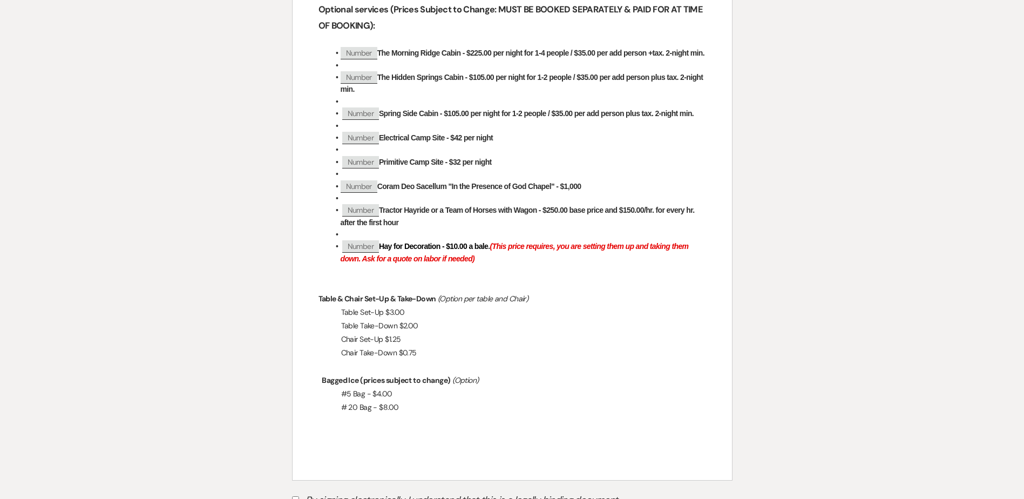
scroll to position [4537, 0]
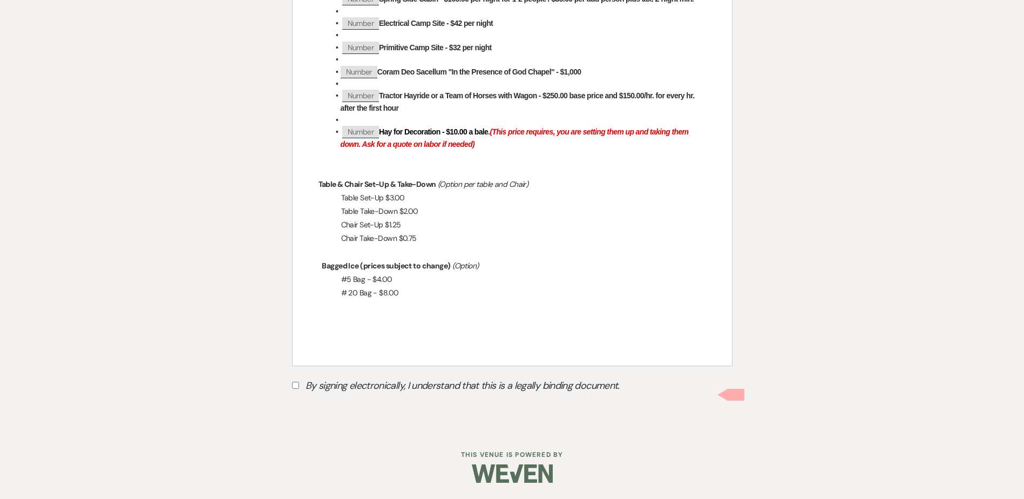
click at [295, 386] on input "By signing electronically, I understand that this is a legally binding document." at bounding box center [295, 384] width 7 height 7
checkbox input "true"
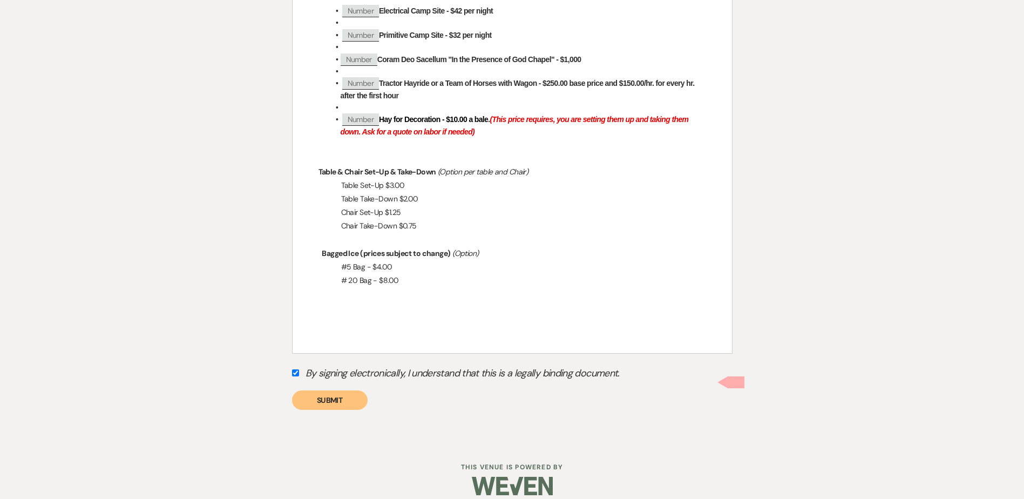
click at [322, 410] on button "Submit" at bounding box center [330, 399] width 76 height 19
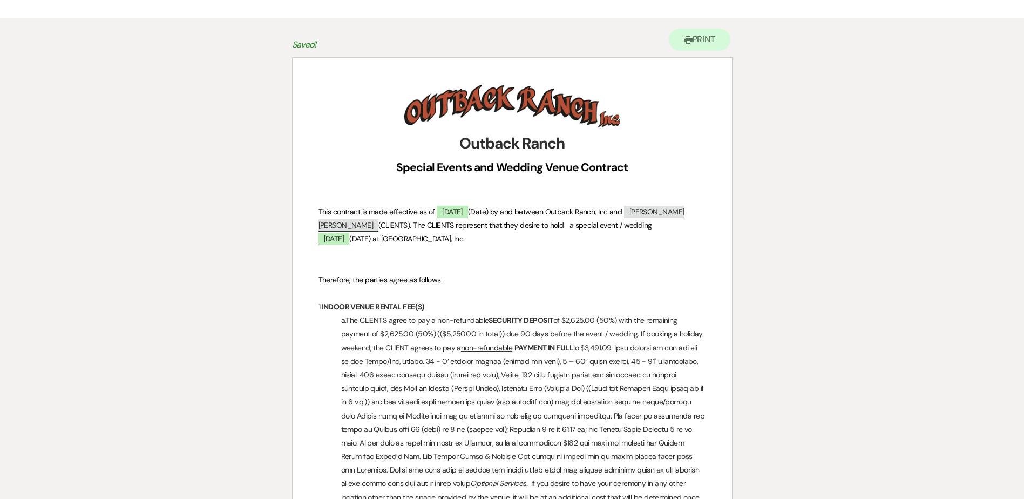
scroll to position [0, 0]
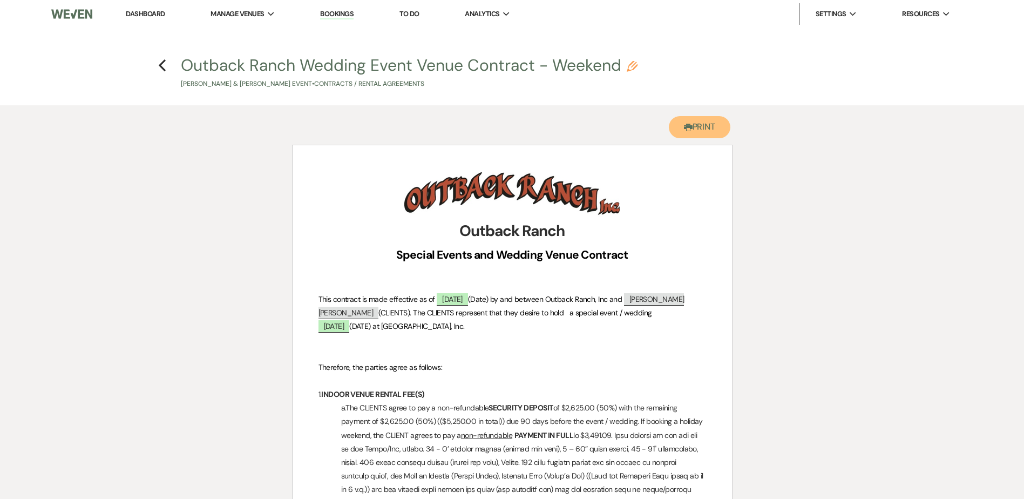
click at [718, 127] on button "Printer Print" at bounding box center [700, 127] width 62 height 22
click at [161, 66] on use "button" at bounding box center [162, 65] width 7 height 12
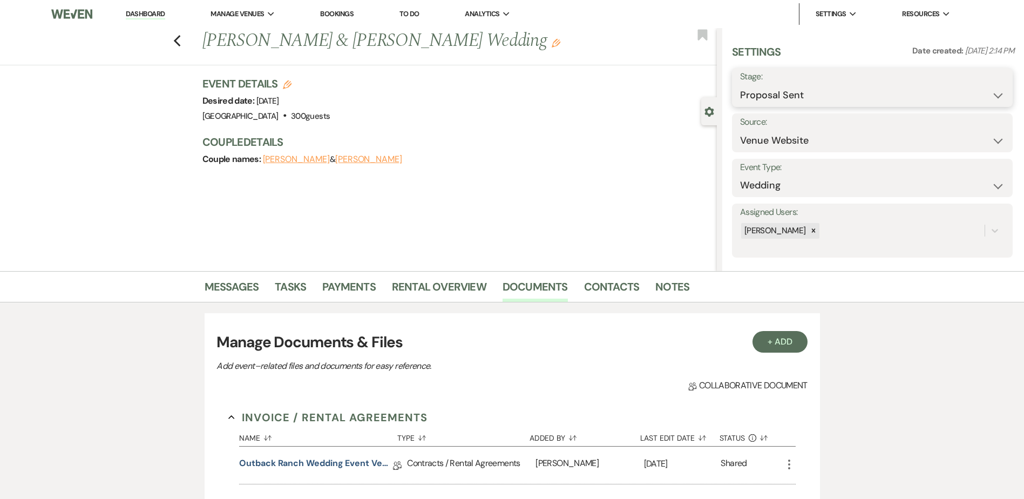
click at [795, 97] on select "Inquiry Follow Up Tour Requested Tour Confirmed Toured Proposal Sent Booked Lost" at bounding box center [872, 95] width 264 height 21
select select "7"
click at [740, 85] on select "Inquiry Follow Up Tour Requested Tour Confirmed Toured Proposal Sent Booked Lost" at bounding box center [872, 95] width 264 height 21
click at [982, 85] on button "Save" at bounding box center [981, 88] width 61 height 22
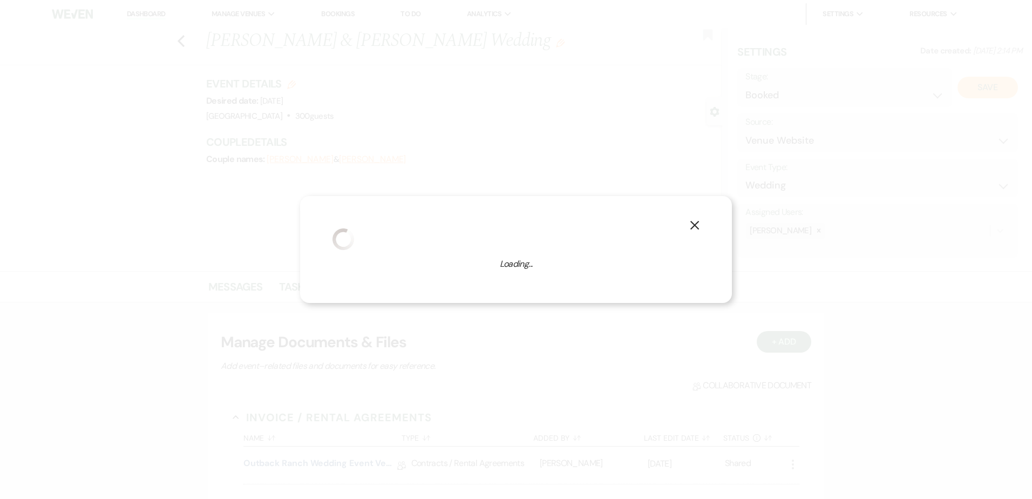
select select "1"
select select "581"
select select "false"
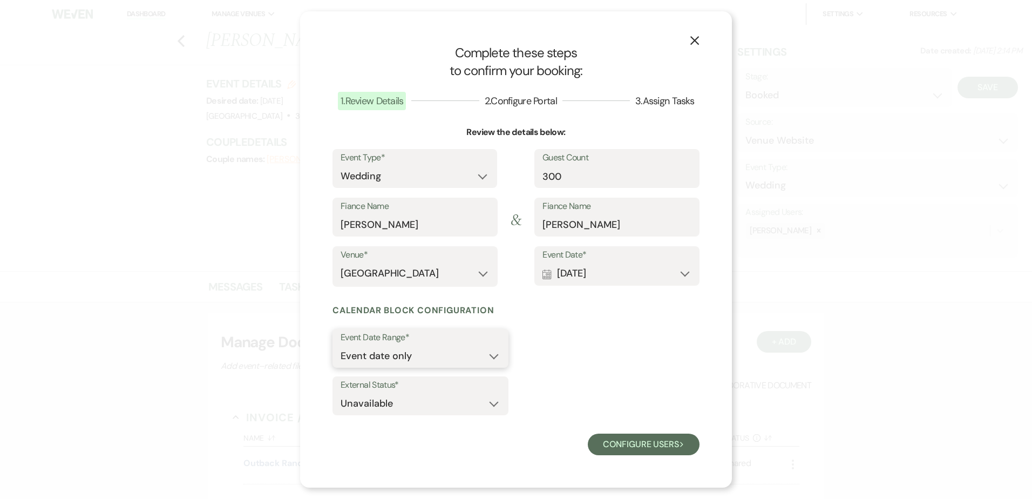
click at [445, 352] on select "Event date only Event date and" at bounding box center [420, 355] width 160 height 21
select select "eventDateAnd"
click at [340, 345] on select "Event date only Event date and" at bounding box center [420, 355] width 160 height 21
type input "1"
click at [586, 353] on input "1" at bounding box center [557, 355] width 66 height 21
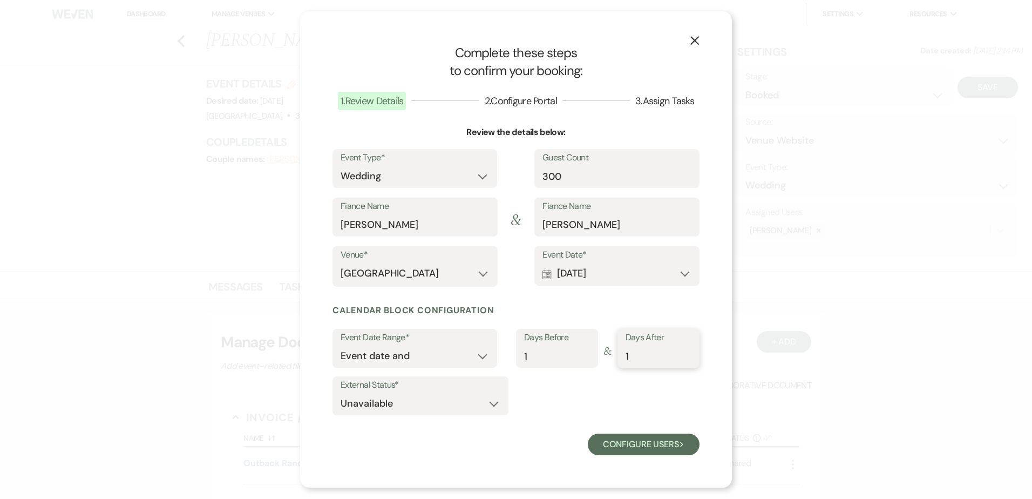
type input "1"
click at [687, 356] on input "1" at bounding box center [658, 355] width 66 height 21
click at [638, 448] on button "Configure users Next" at bounding box center [644, 444] width 112 height 22
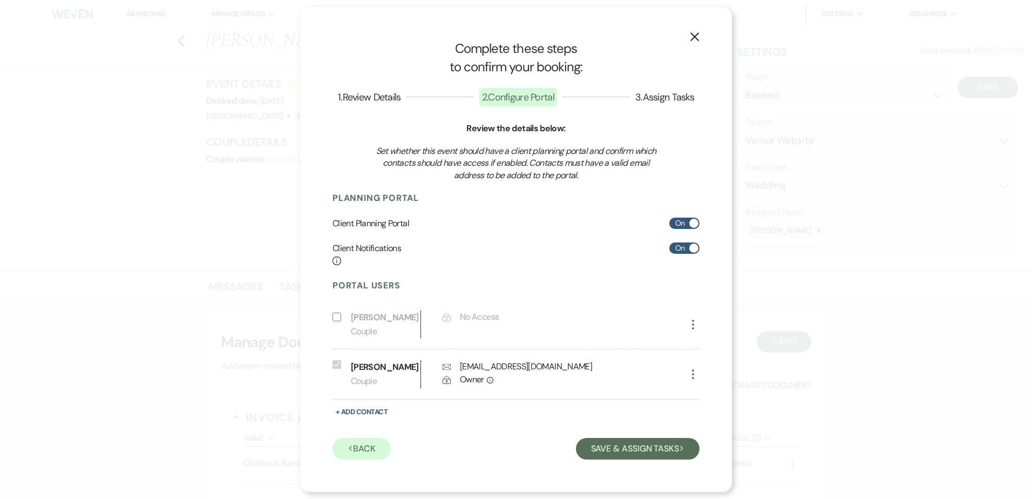
click at [695, 326] on icon "More" at bounding box center [692, 324] width 13 height 13
click at [708, 349] on button "Pencil Edit" at bounding box center [711, 346] width 50 height 18
select select "1"
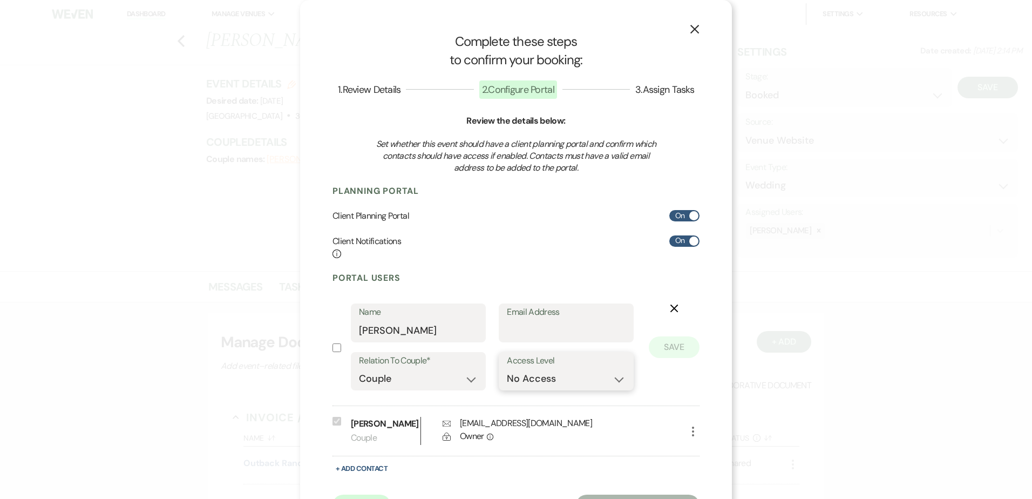
click at [529, 380] on select "No Access Owner Admin Supporter Financier" at bounding box center [566, 378] width 119 height 21
select select "6"
click at [507, 368] on select "No Access Owner Admin Supporter Financier" at bounding box center [566, 378] width 119 height 21
checkbox input "true"
click at [538, 331] on input "Email Address" at bounding box center [566, 330] width 119 height 21
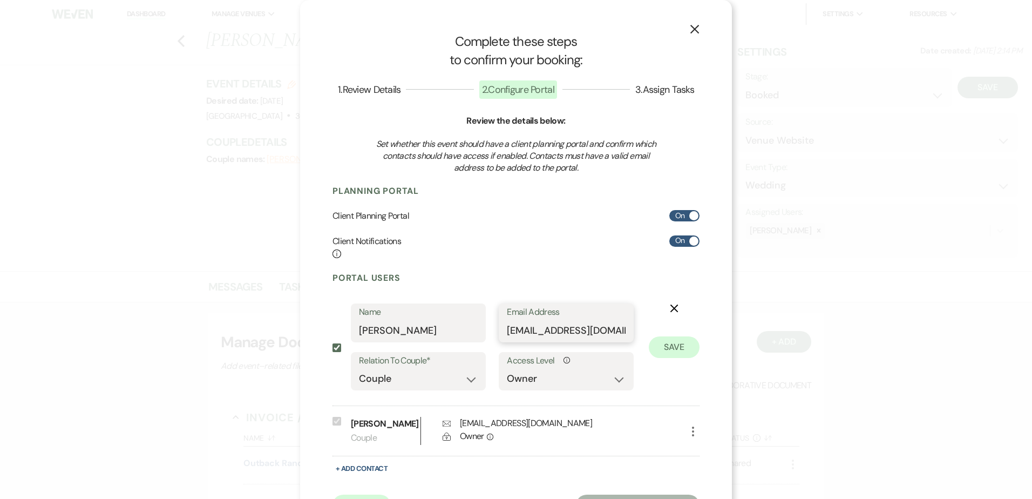
scroll to position [0, 8]
type input "[EMAIL_ADDRESS][DOMAIN_NAME]"
click at [680, 348] on button "Save" at bounding box center [674, 347] width 51 height 22
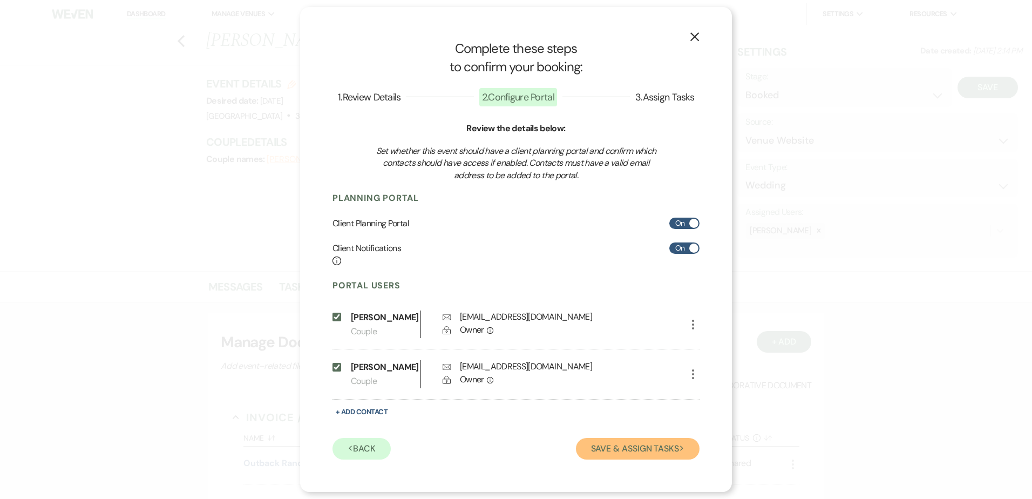
click at [654, 454] on button "Save & Assign Tasks Next" at bounding box center [638, 449] width 124 height 22
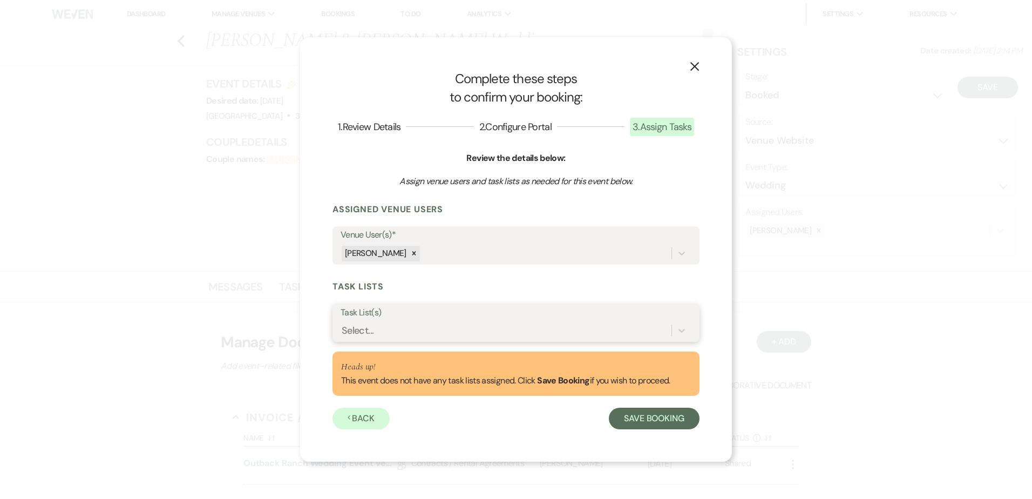
click at [422, 325] on div "Select..." at bounding box center [505, 330] width 331 height 19
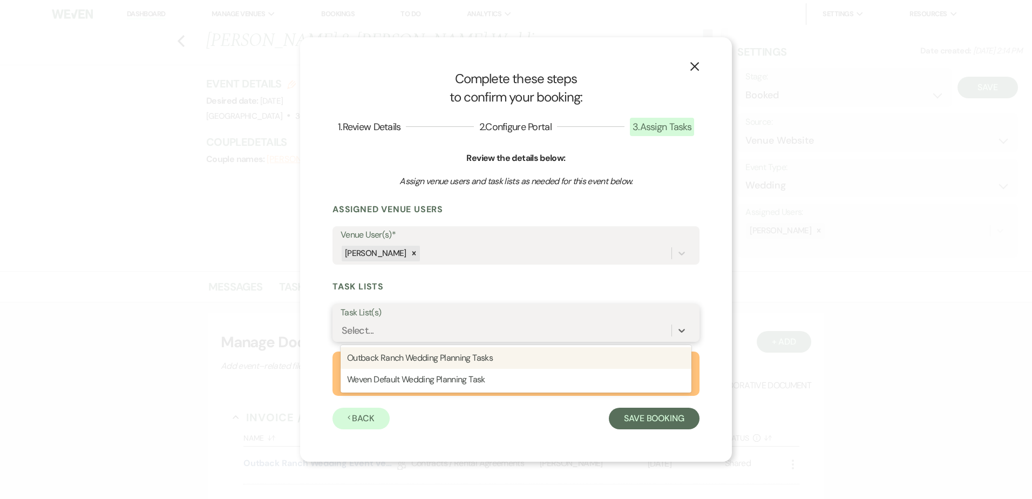
click at [432, 363] on div "Outback Ranch Wedding Planning Tasks" at bounding box center [515, 358] width 351 height 22
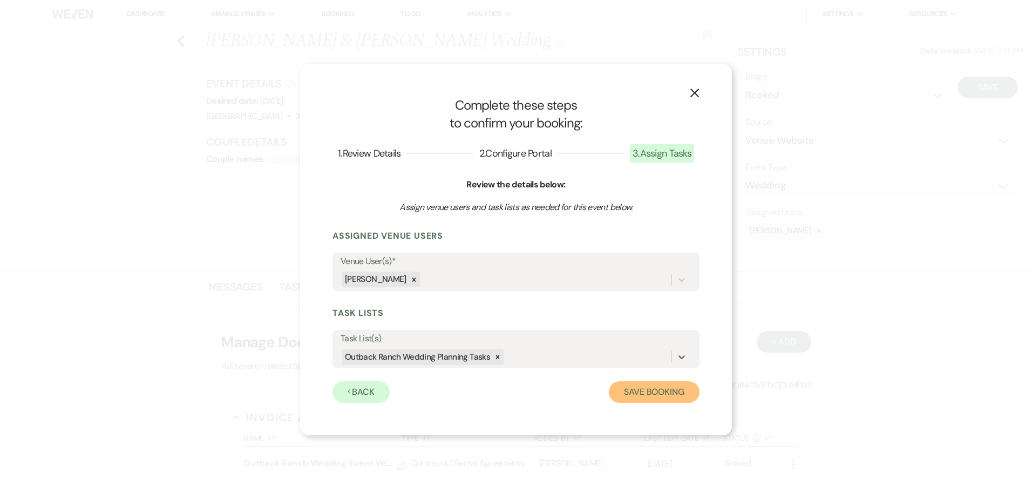
click at [639, 397] on button "Save Booking" at bounding box center [654, 392] width 91 height 22
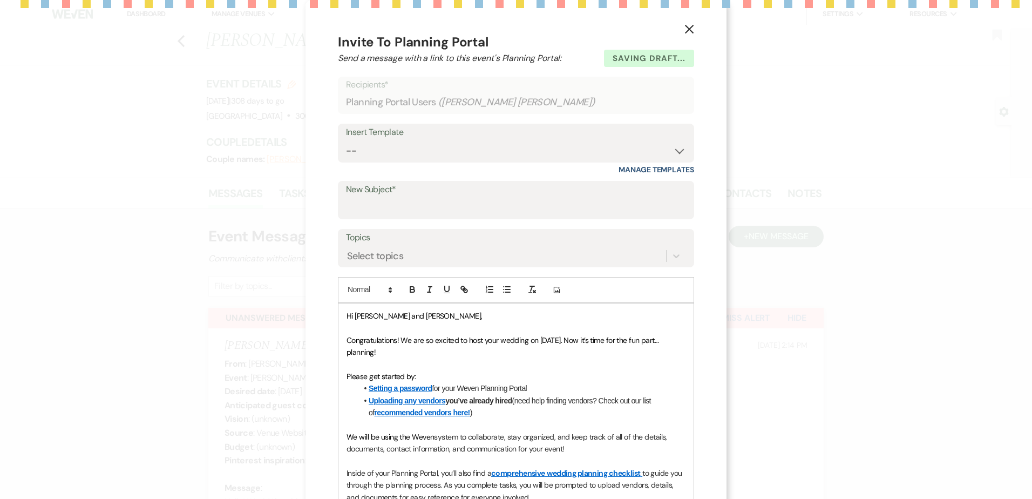
select select "14"
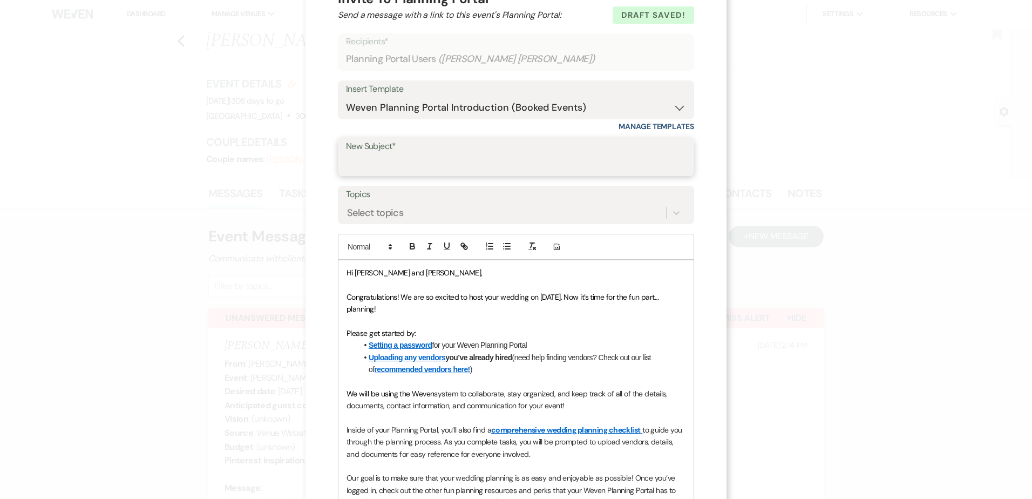
scroll to position [43, 0]
click at [373, 167] on input "New Subject*" at bounding box center [516, 164] width 340 height 21
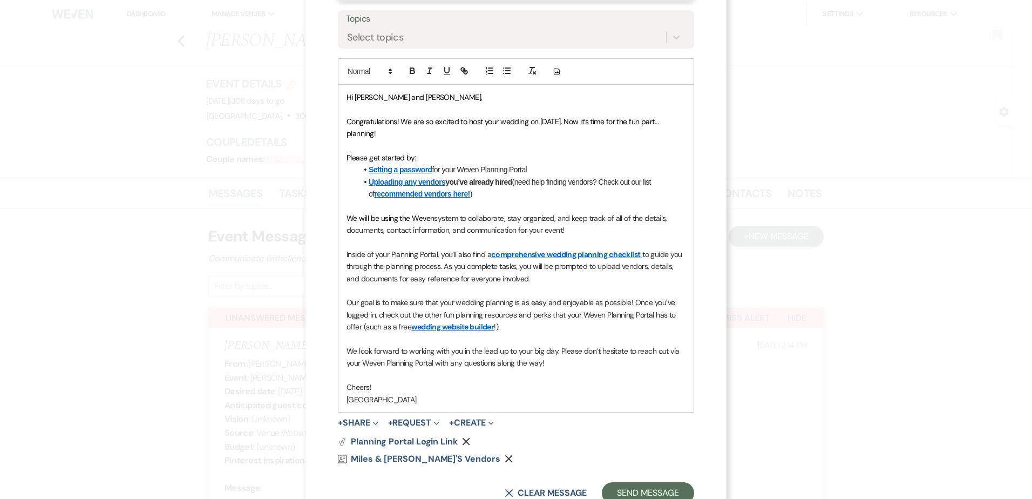
scroll to position [256, 0]
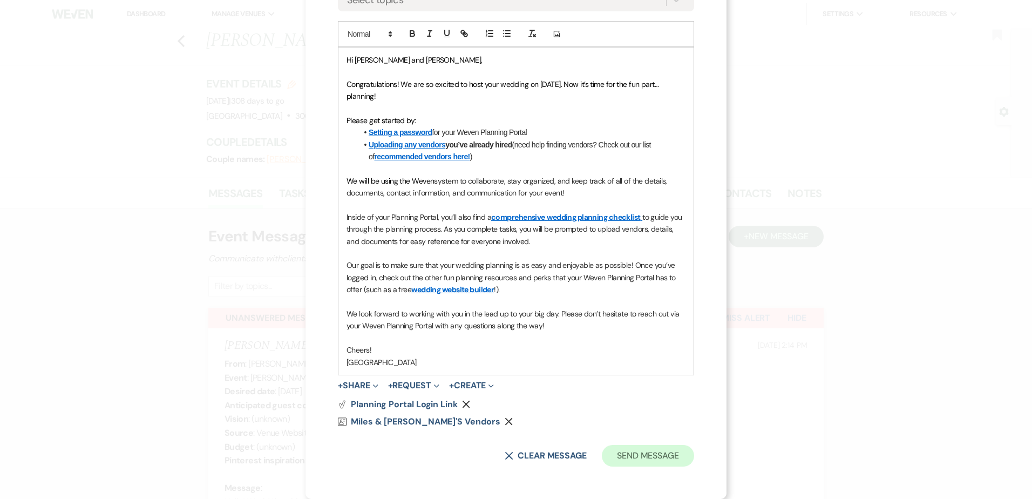
type input "Setup Your Free Weven Planning Portal Today!"
click at [670, 458] on button "Send Message" at bounding box center [648, 456] width 92 height 22
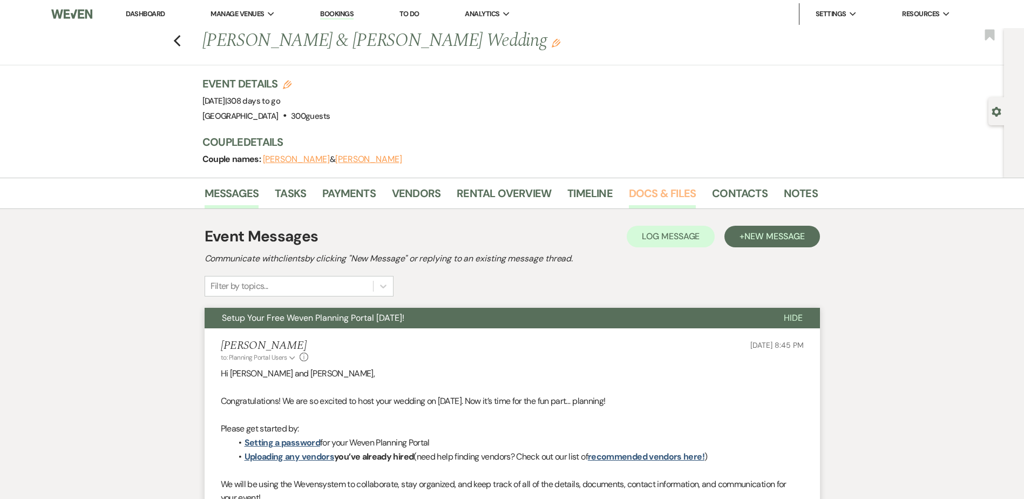
click at [657, 194] on link "Docs & Files" at bounding box center [662, 197] width 67 height 24
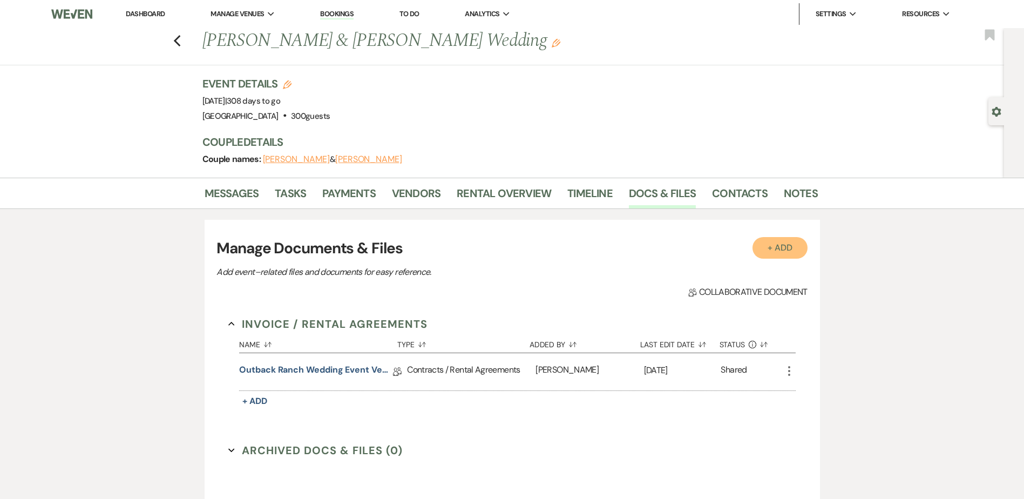
click at [790, 248] on button "+ Add" at bounding box center [779, 248] width 55 height 22
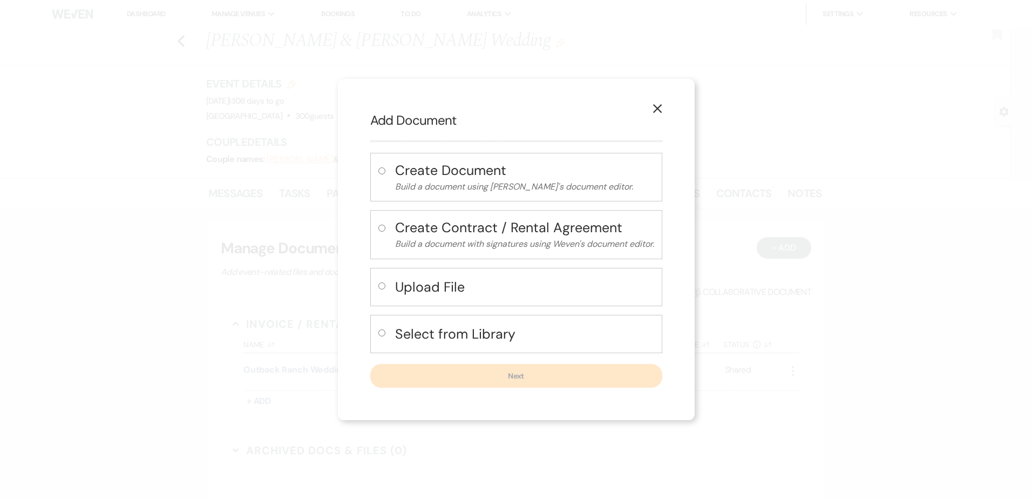
click at [482, 333] on h4 "Select from Library" at bounding box center [524, 333] width 259 height 19
radio input "true"
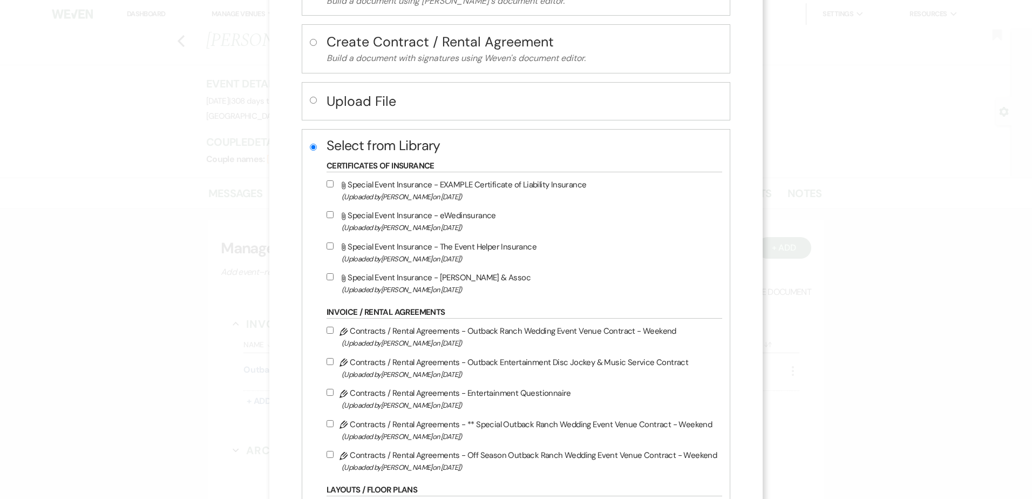
scroll to position [107, 0]
click at [332, 362] on input "Pencil Contracts / Rental Agreements - Outback Entertainment Disc Jockey & Musi…" at bounding box center [329, 360] width 7 height 7
checkbox input "true"
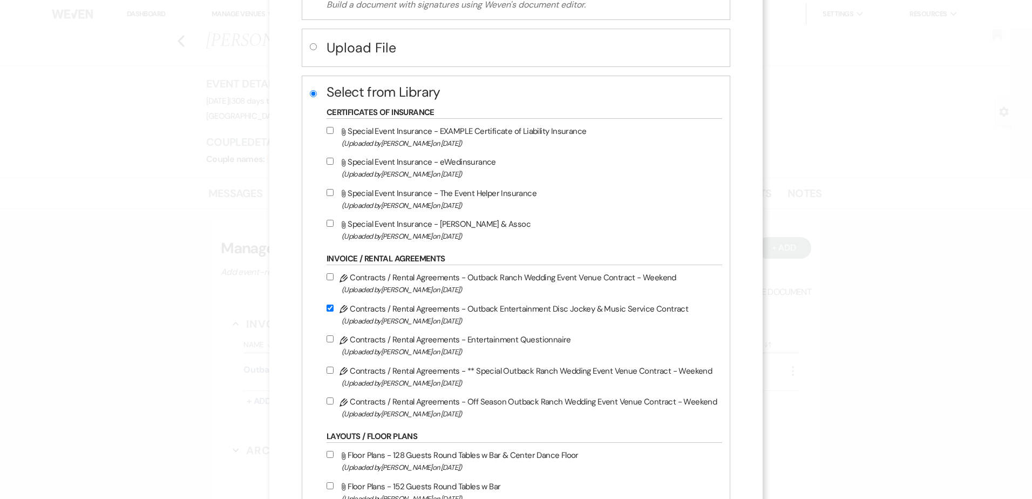
scroll to position [161, 0]
click at [332, 400] on input "Pencil Contracts / Rental Agreements - Off Season Outback Ranch Wedding Event V…" at bounding box center [329, 400] width 7 height 7
checkbox input "true"
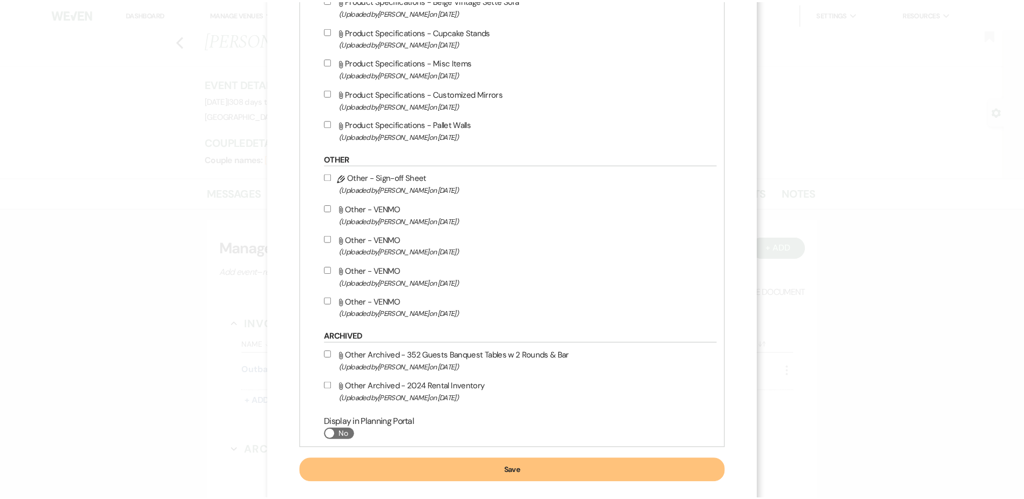
scroll to position [2349, 0]
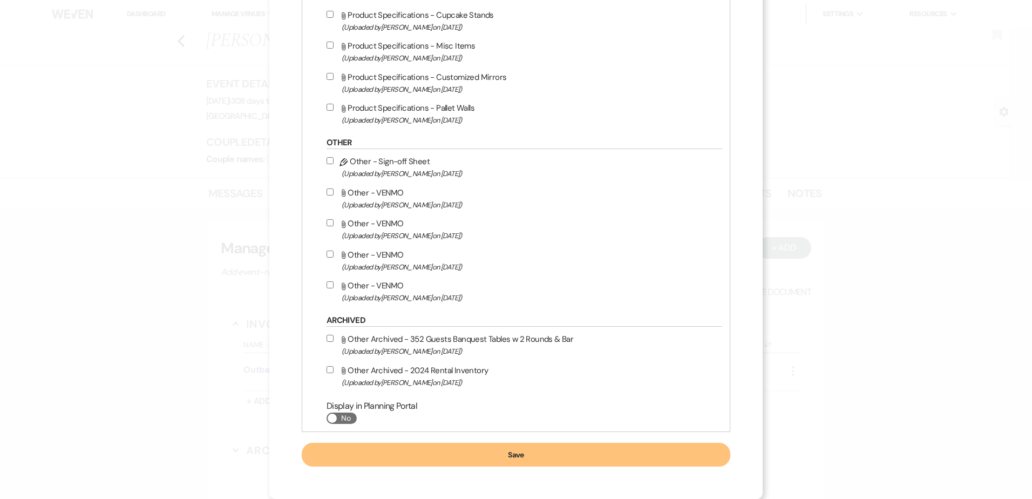
click at [535, 458] on button "Save" at bounding box center [516, 454] width 428 height 24
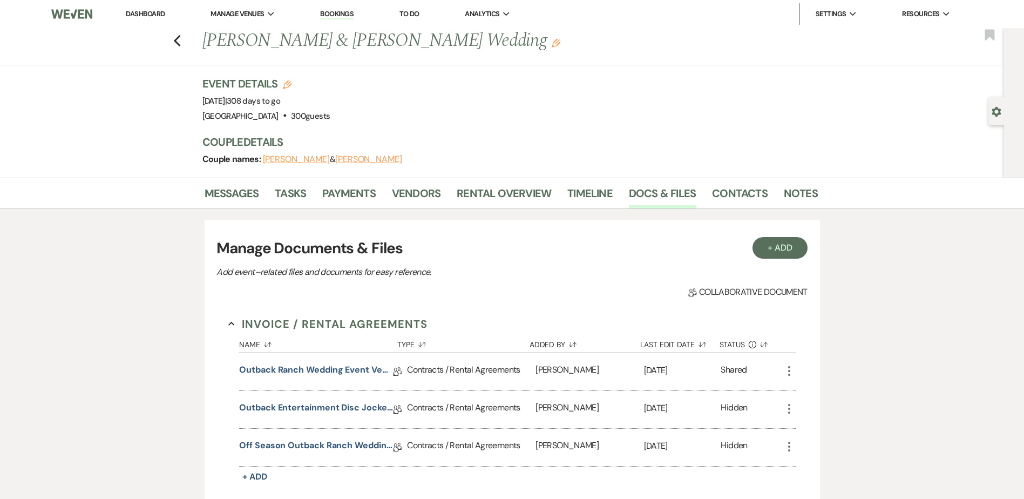
click at [790, 373] on icon "More" at bounding box center [788, 370] width 13 height 13
click at [321, 371] on link "Outback Ranch Wedding Event Venue Contract - Weekend" at bounding box center [316, 371] width 154 height 17
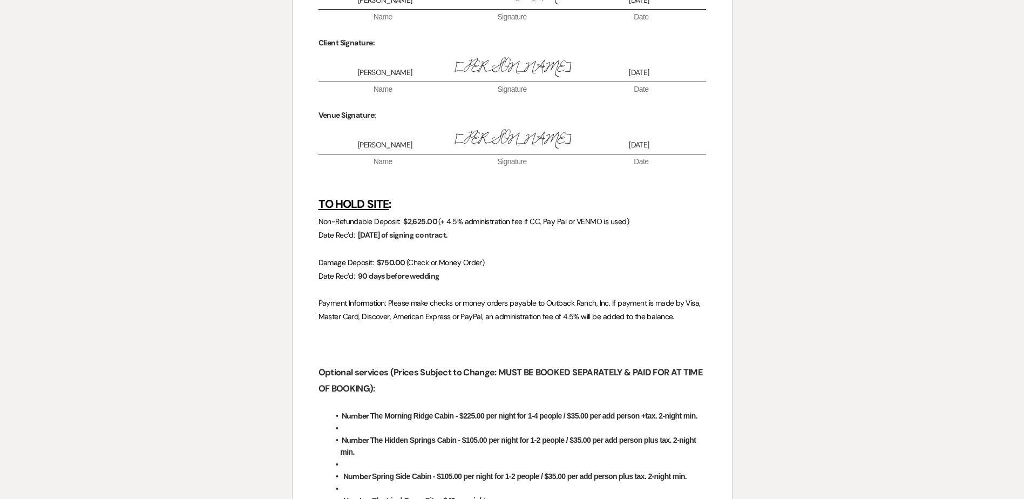
scroll to position [4046, 0]
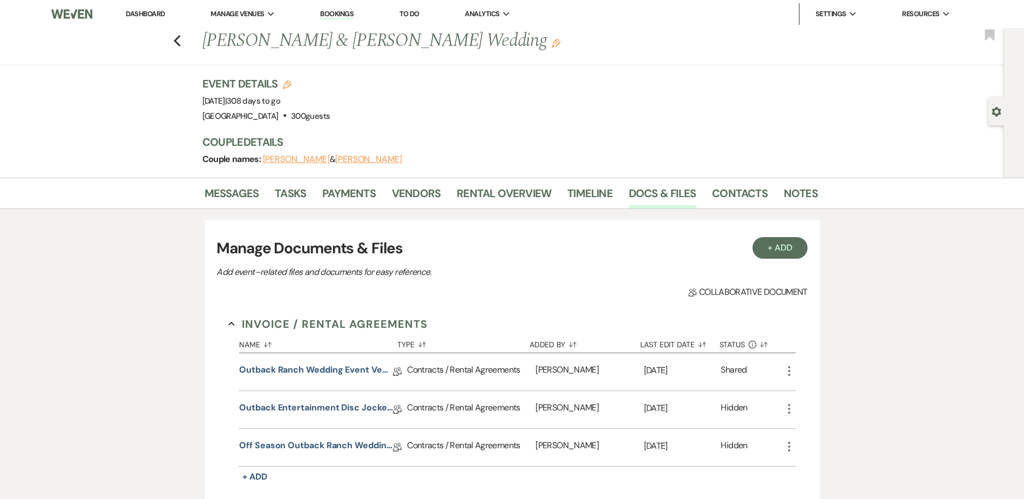
click at [789, 406] on icon "More" at bounding box center [788, 408] width 13 height 13
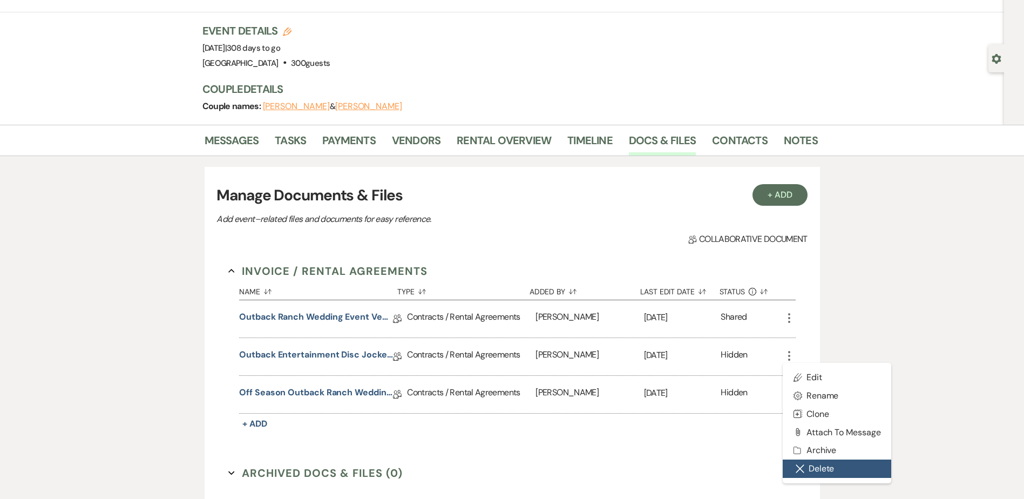
scroll to position [53, 0]
click at [826, 471] on button "Close Delete X Delete" at bounding box center [836, 468] width 109 height 18
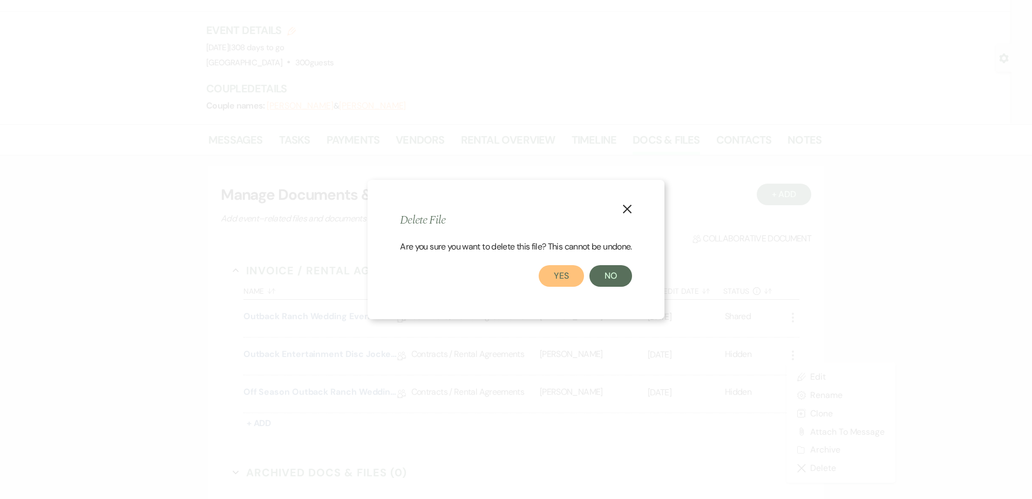
click at [562, 282] on button "Yes" at bounding box center [560, 276] width 45 height 22
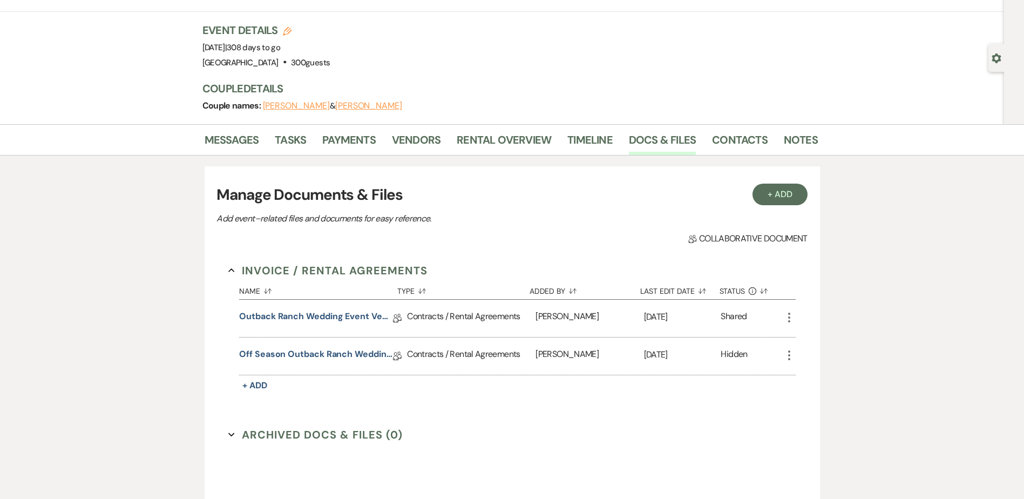
click at [787, 357] on icon "More" at bounding box center [788, 355] width 13 height 13
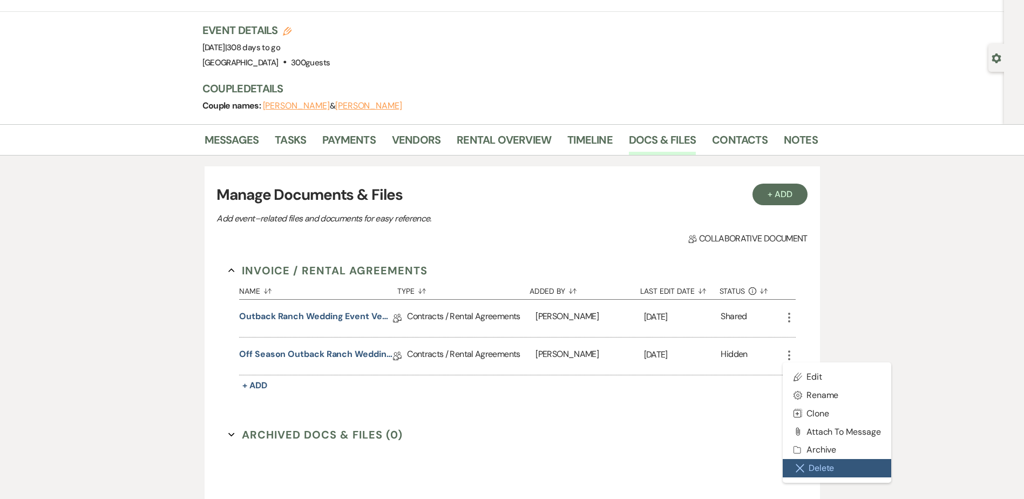
click at [796, 466] on icon "Close Delete X" at bounding box center [799, 467] width 9 height 9
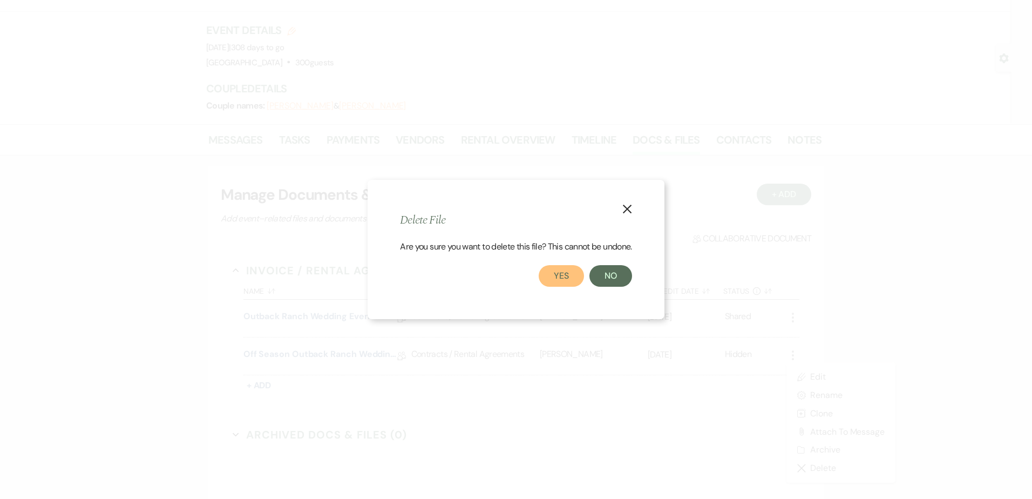
click at [560, 277] on button "Yes" at bounding box center [560, 276] width 45 height 22
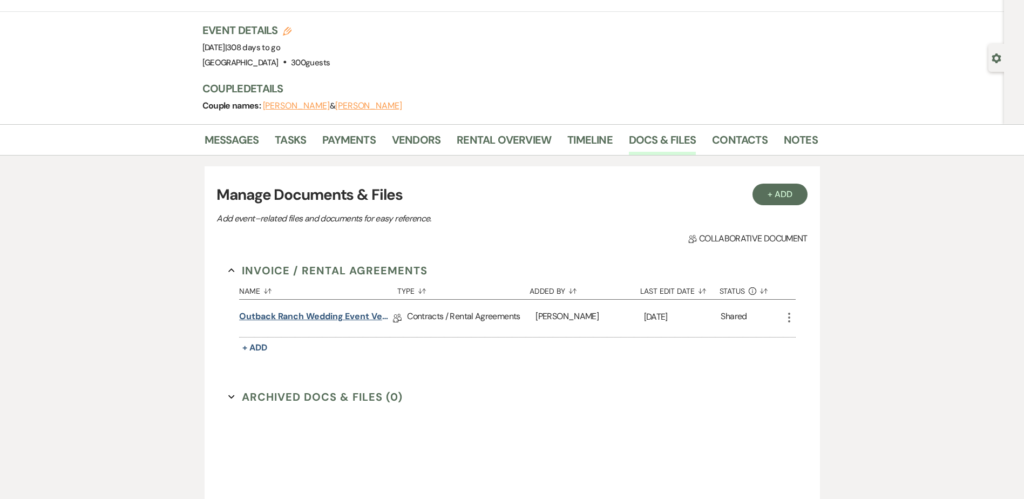
click at [317, 313] on link "Outback Ranch Wedding Event Venue Contract - Weekend" at bounding box center [316, 318] width 154 height 17
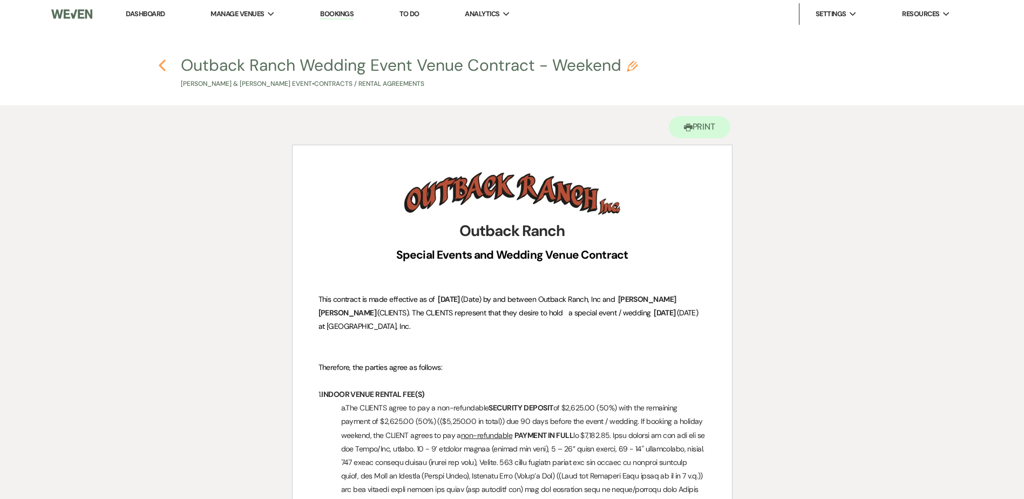
click at [161, 67] on use "button" at bounding box center [162, 65] width 7 height 12
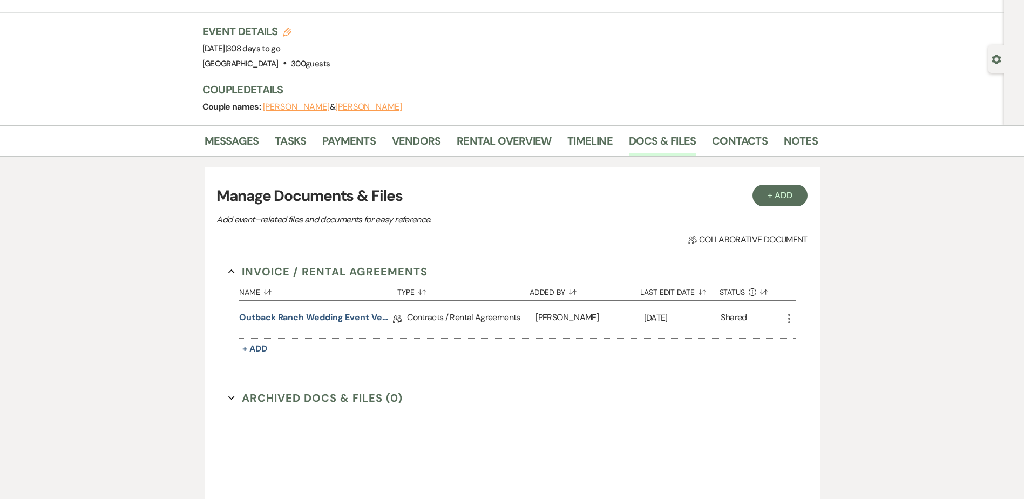
scroll to position [52, 0]
click at [230, 151] on link "Messages" at bounding box center [231, 145] width 54 height 24
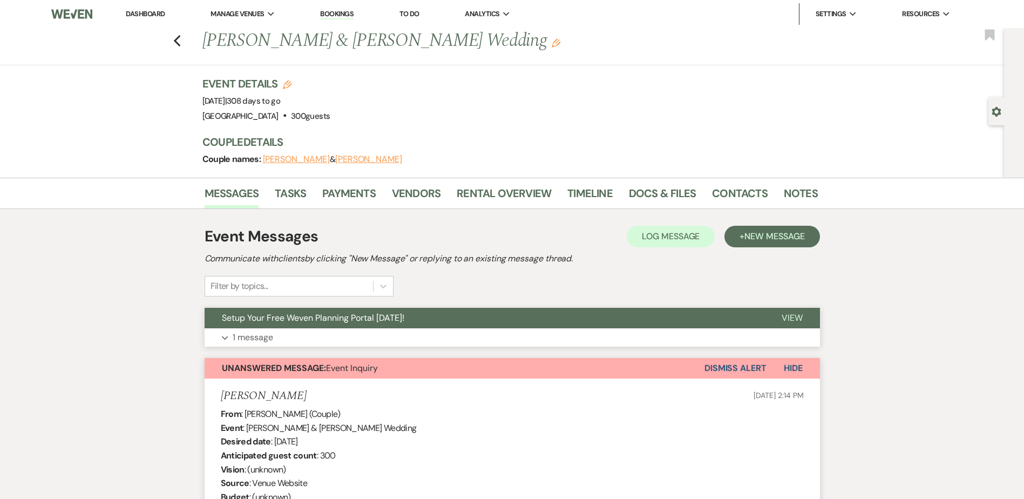
click at [269, 318] on span "Setup Your Free Weven Planning Portal Today!" at bounding box center [313, 317] width 182 height 11
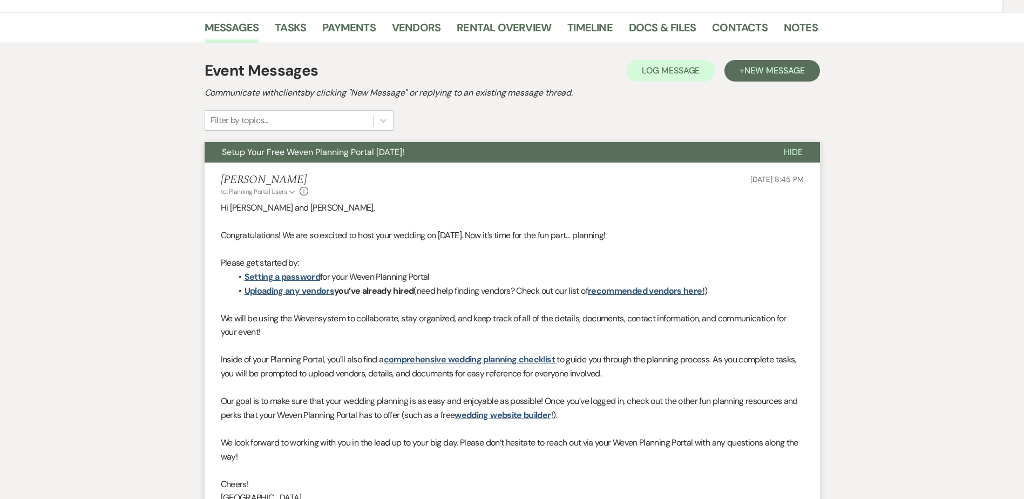
click at [301, 154] on span "Setup Your Free Weven Planning Portal Today!" at bounding box center [313, 151] width 182 height 11
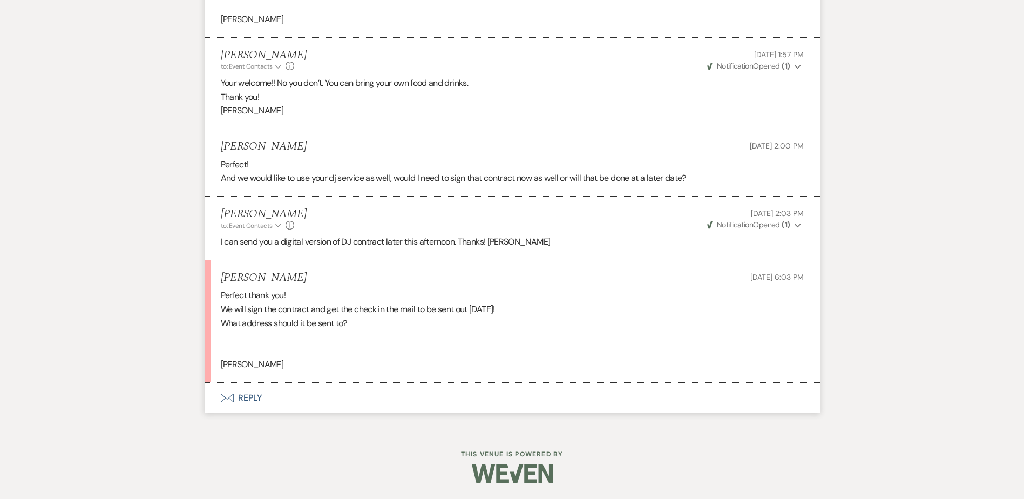
scroll to position [3481, 0]
click at [266, 404] on button "Envelope Reply" at bounding box center [511, 398] width 615 height 30
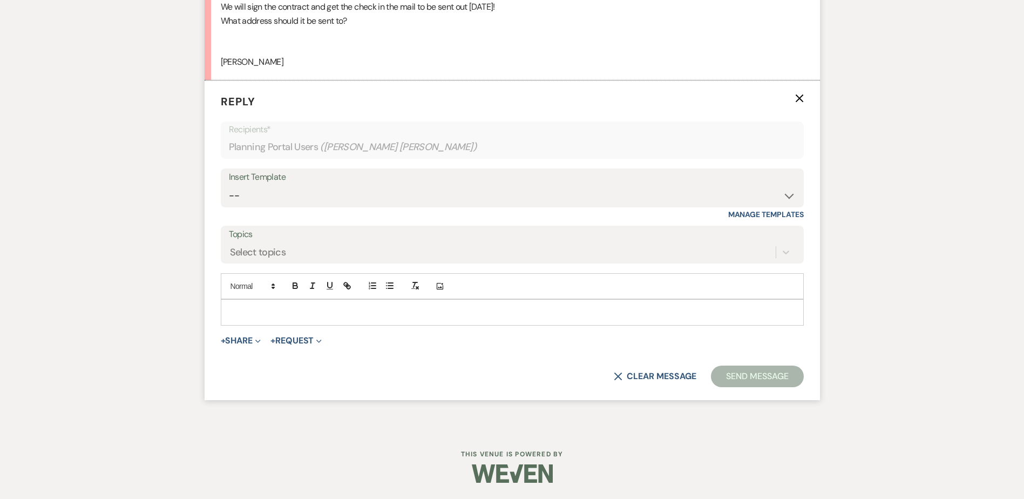
scroll to position [3775, 0]
click at [264, 309] on div at bounding box center [512, 311] width 582 height 25
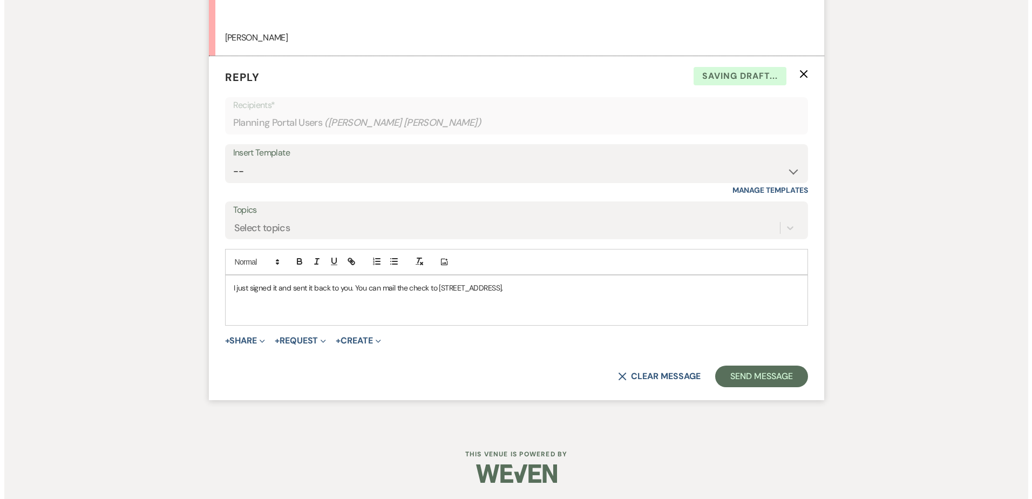
scroll to position [3784, 0]
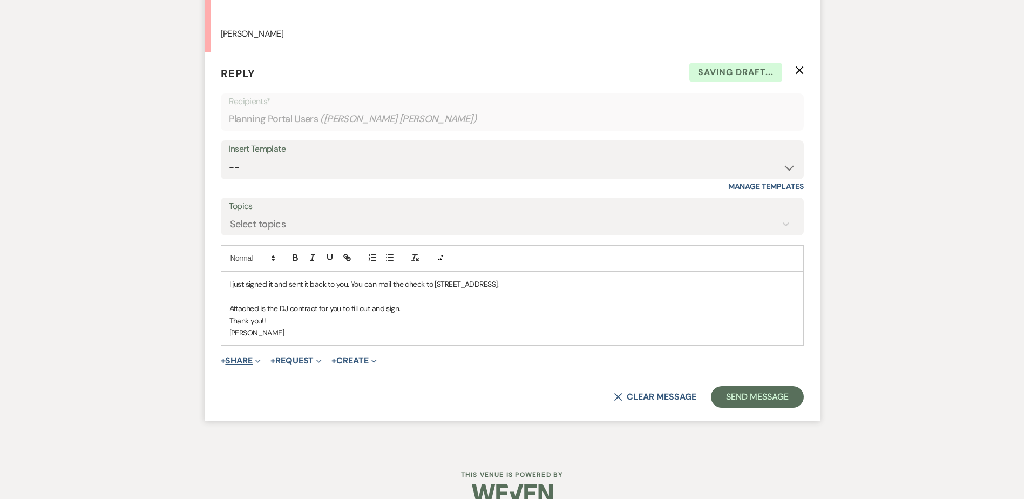
click at [252, 365] on button "+ Share Expand" at bounding box center [241, 360] width 40 height 9
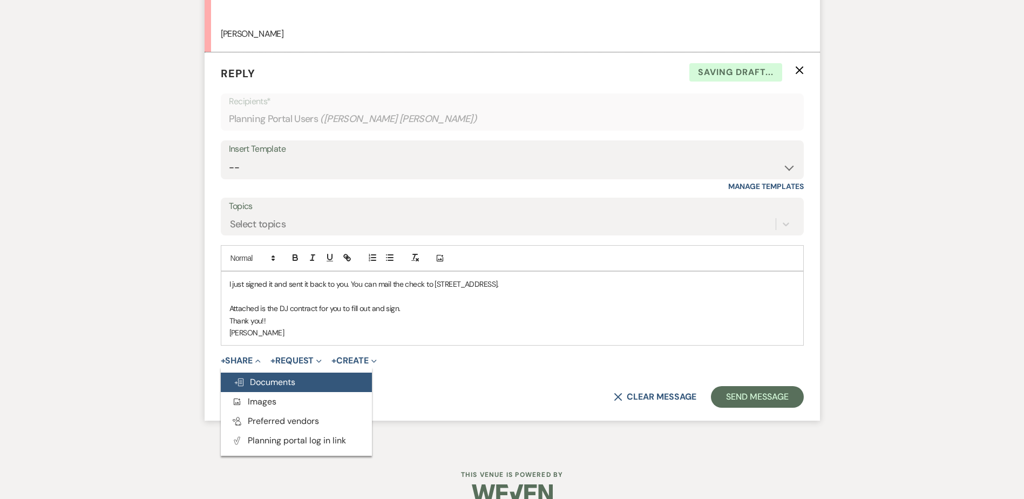
click at [285, 392] on button "Doc Upload Documents" at bounding box center [296, 381] width 151 height 19
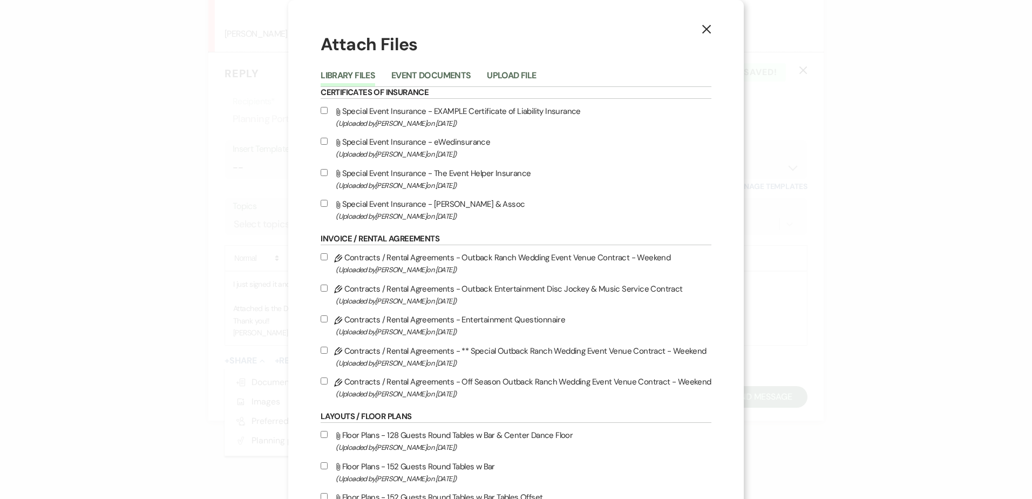
click at [327, 287] on input "Pencil Contracts / Rental Agreements - Outback Entertainment Disc Jockey & Musi…" at bounding box center [324, 287] width 7 height 7
checkbox input "true"
click at [325, 317] on input "Pencil Contracts / Rental Agreements - Entertainment Questionnaire (Uploaded by…" at bounding box center [324, 318] width 7 height 7
checkbox input "true"
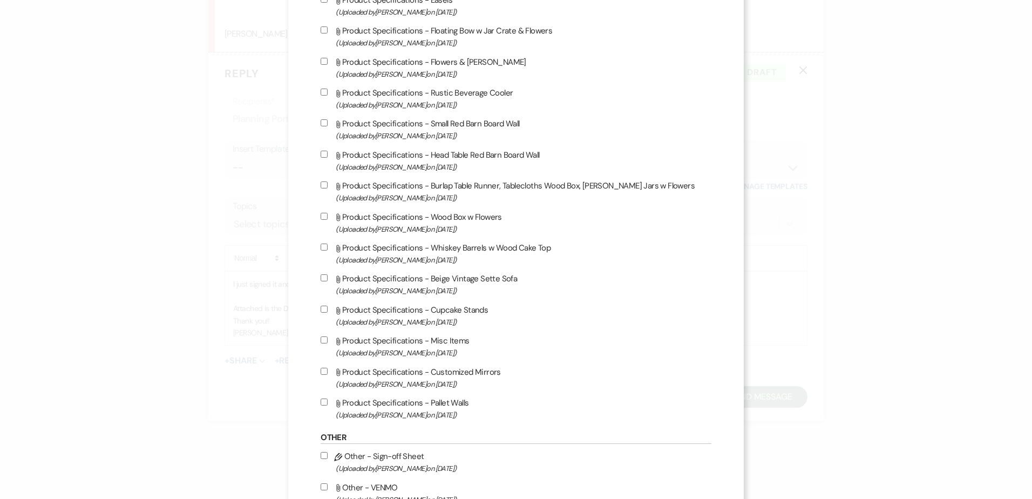
scroll to position [2123, 0]
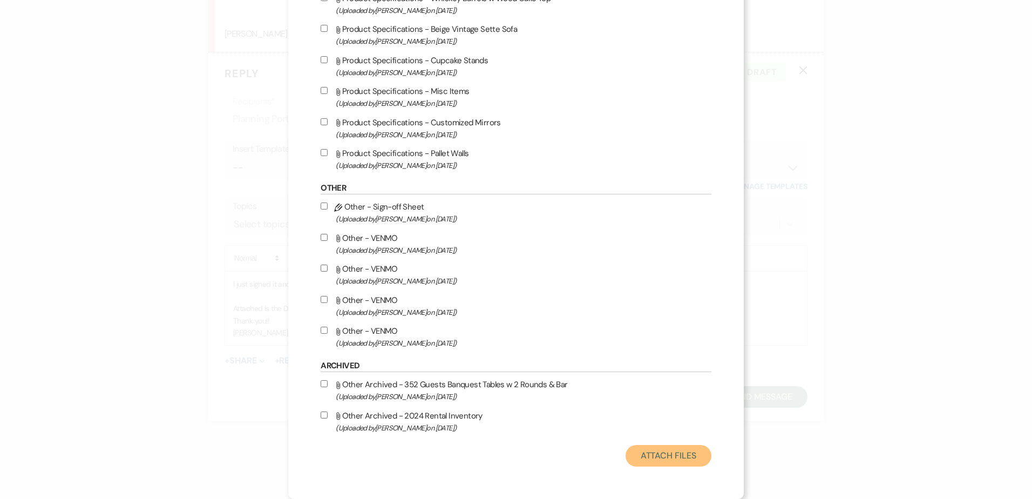
click at [693, 461] on button "Attach Files" at bounding box center [668, 456] width 86 height 22
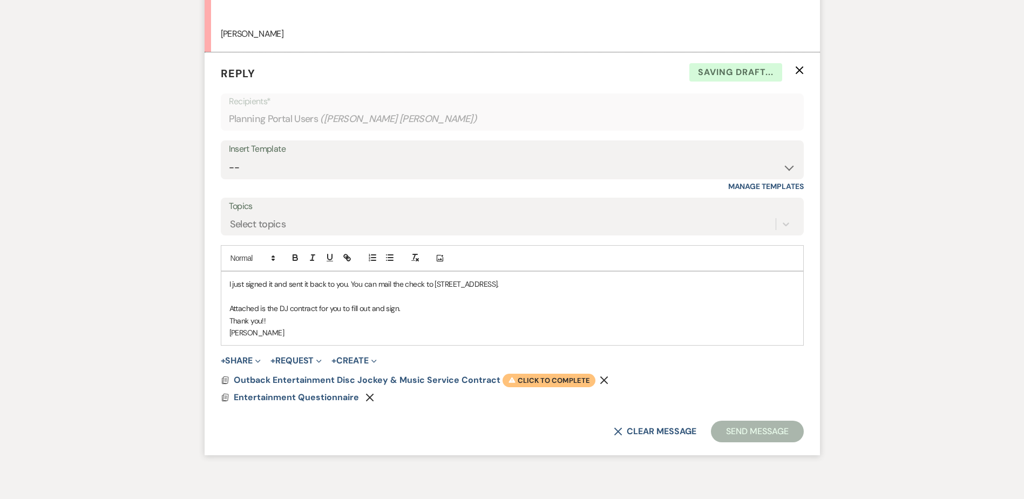
click at [544, 387] on span "Warning Click to complete" at bounding box center [548, 380] width 93 height 14
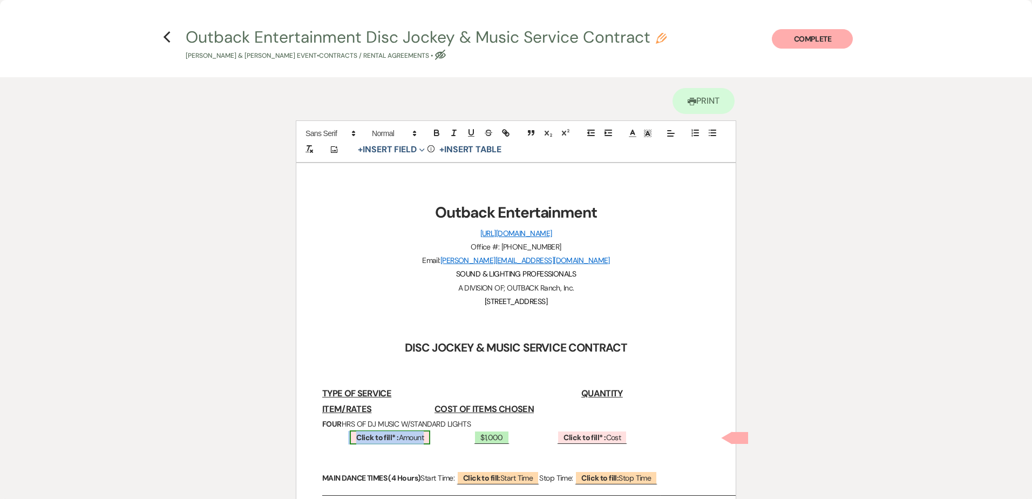
click at [396, 442] on span "Click to fill* : Amount" at bounding box center [390, 437] width 80 height 14
select select "owner"
select select "Amount"
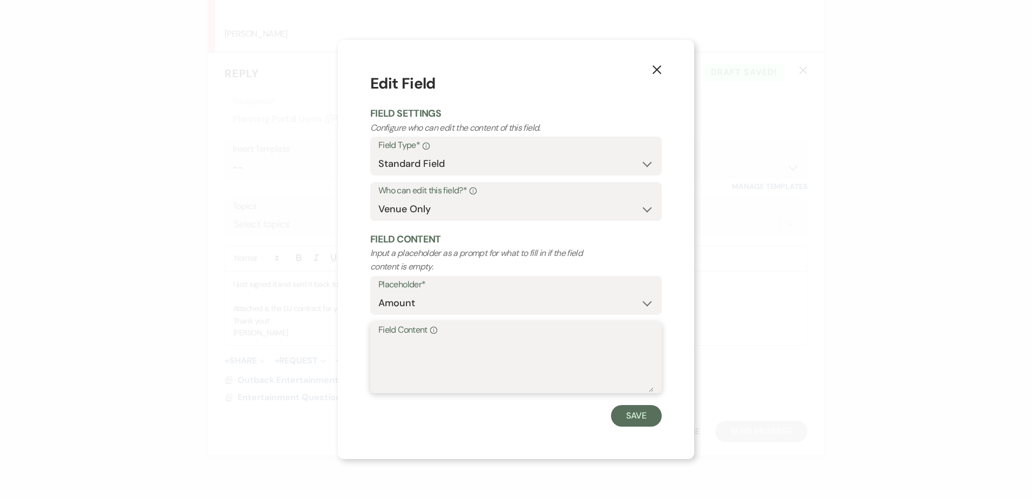
click at [439, 349] on textarea "Field Content Info" at bounding box center [515, 365] width 275 height 54
type textarea "1"
click at [634, 422] on button "Save" at bounding box center [636, 416] width 51 height 22
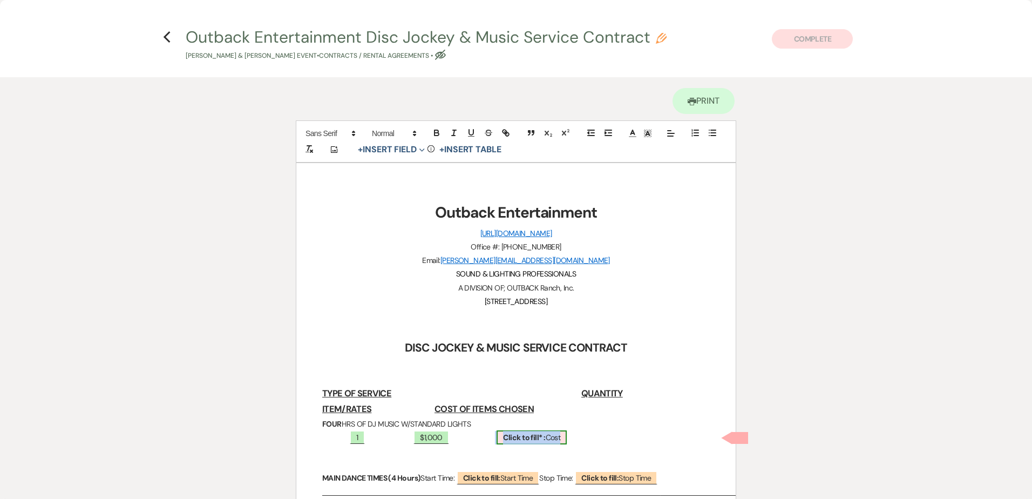
click at [505, 438] on b "Click to fill* :" at bounding box center [524, 437] width 42 height 10
select select "owner"
select select "custom_placeholder"
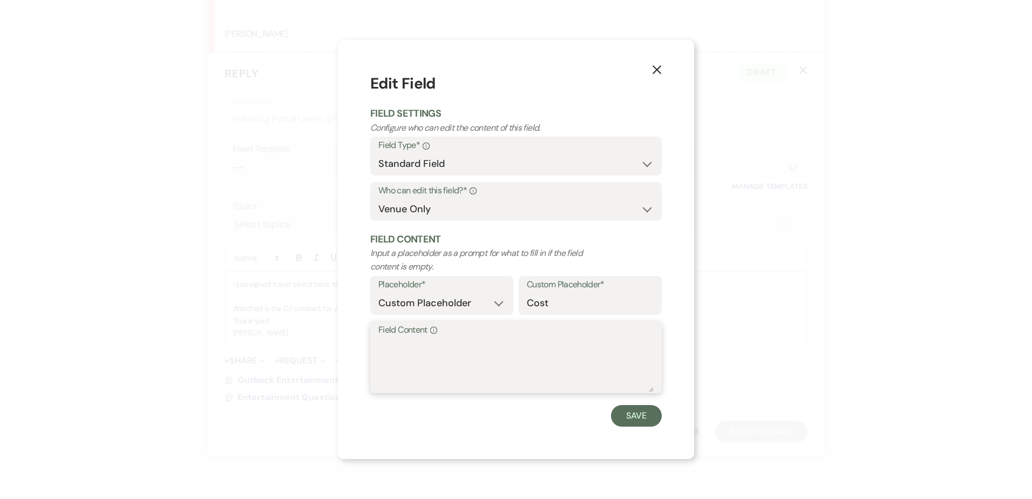
click at [447, 359] on textarea "Field Content Info" at bounding box center [515, 365] width 275 height 54
type textarea "$1,000"
click at [635, 421] on button "Save" at bounding box center [636, 416] width 51 height 22
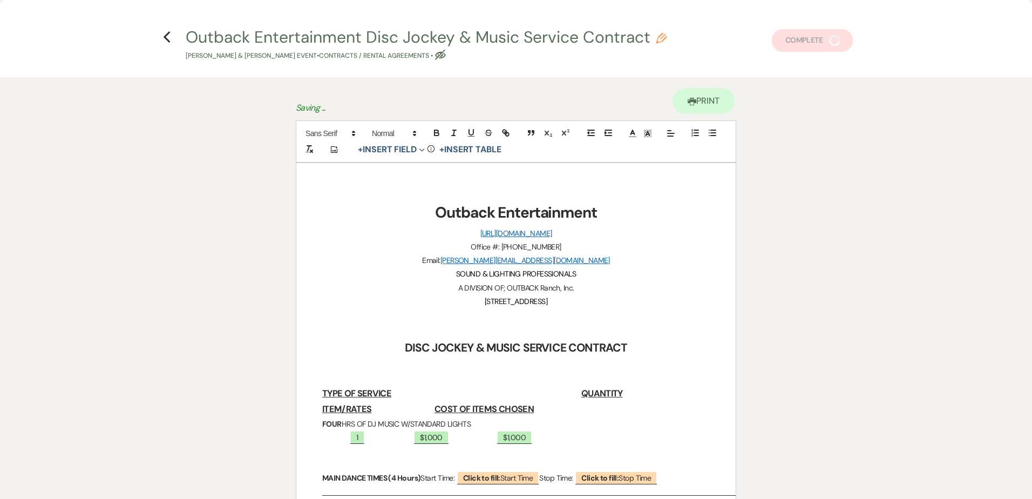
click at [398, 438] on p "1 ﻿ $1,000 ﻿ $1,000" at bounding box center [515, 437] width 387 height 13
click at [526, 439] on p "1 ﻿ $1,000 ﻿ $1,000" at bounding box center [515, 437] width 387 height 13
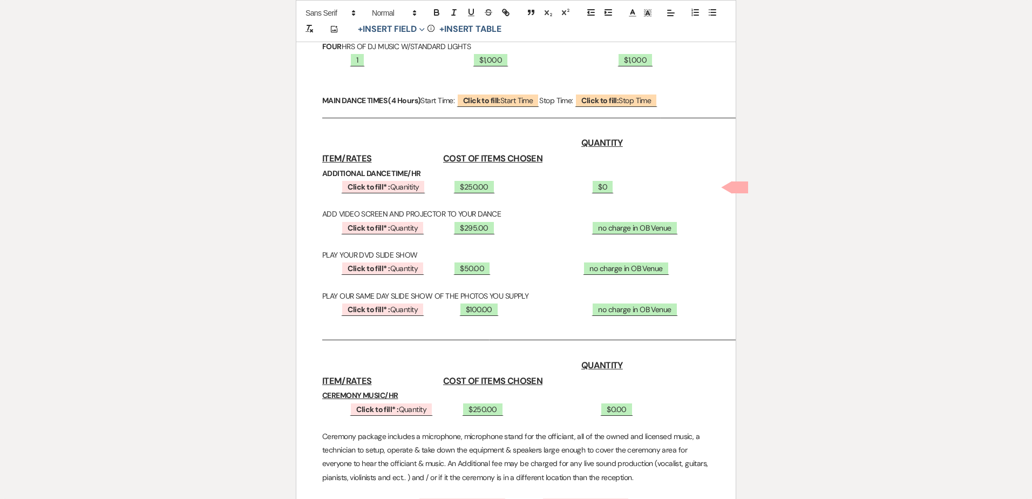
scroll to position [378, 0]
click at [370, 187] on b "Click to fill* :" at bounding box center [368, 186] width 42 height 10
select select "owner"
select select "custom_placeholder"
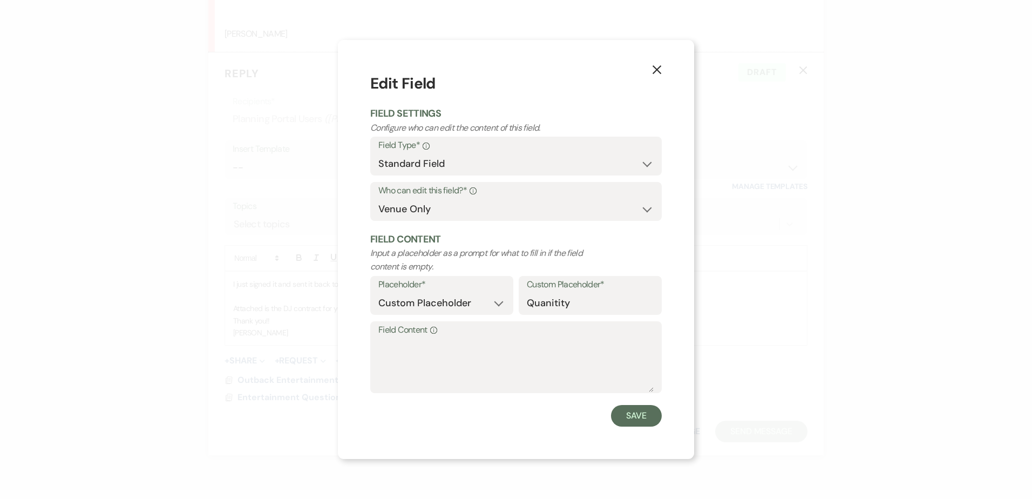
click at [398, 197] on label "Who can edit this field?* Info" at bounding box center [515, 191] width 275 height 16
click at [401, 203] on select "Both Venue & Client Client Only Venue Only" at bounding box center [515, 209] width 275 height 21
select select "clientAndOwner"
click at [378, 199] on select "Both Venue & Client Client Only Venue Only" at bounding box center [515, 209] width 275 height 21
click at [619, 413] on button "Save" at bounding box center [636, 416] width 51 height 22
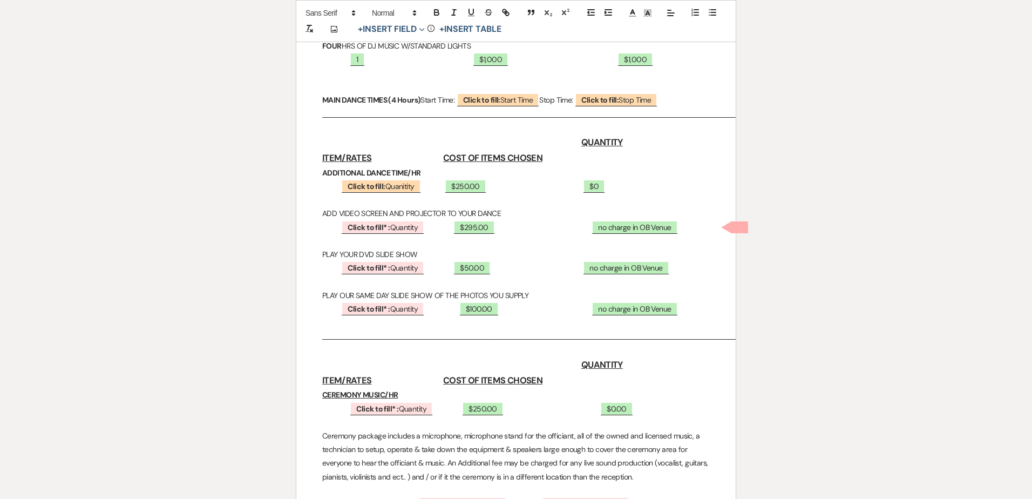
click at [426, 186] on p "Click to fill: Quanitity ﻿ $250.00 ﻿ ﻿ $0 ﻿" at bounding box center [515, 186] width 387 height 13
click at [412, 234] on span "Click to fill* : Quantity" at bounding box center [382, 227] width 83 height 14
select select "owner"
select select "custom_placeholder"
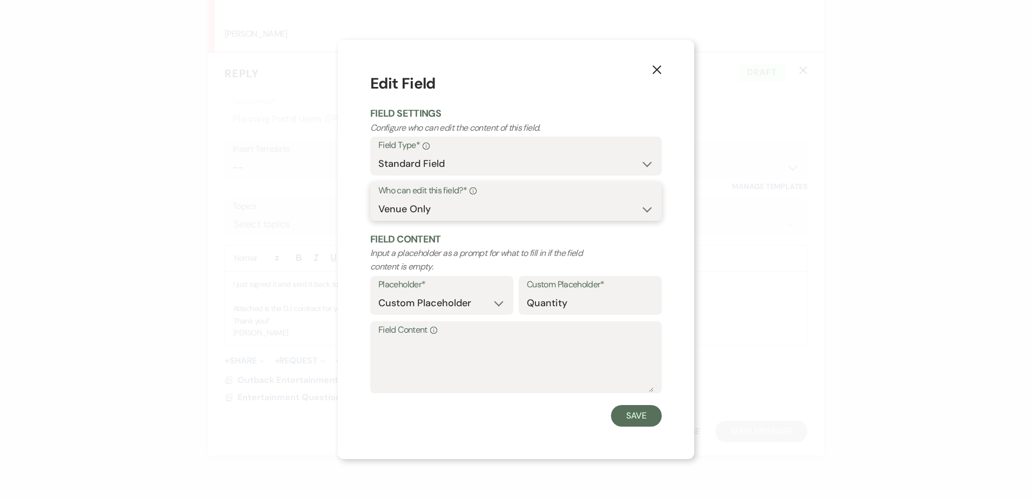
click at [410, 199] on select "Both Venue & Client Client Only Venue Only" at bounding box center [515, 209] width 275 height 21
select select "clientAndOwner"
click at [378, 199] on select "Both Venue & Client Client Only Venue Only" at bounding box center [515, 209] width 275 height 21
click at [630, 422] on button "Save" at bounding box center [636, 416] width 51 height 22
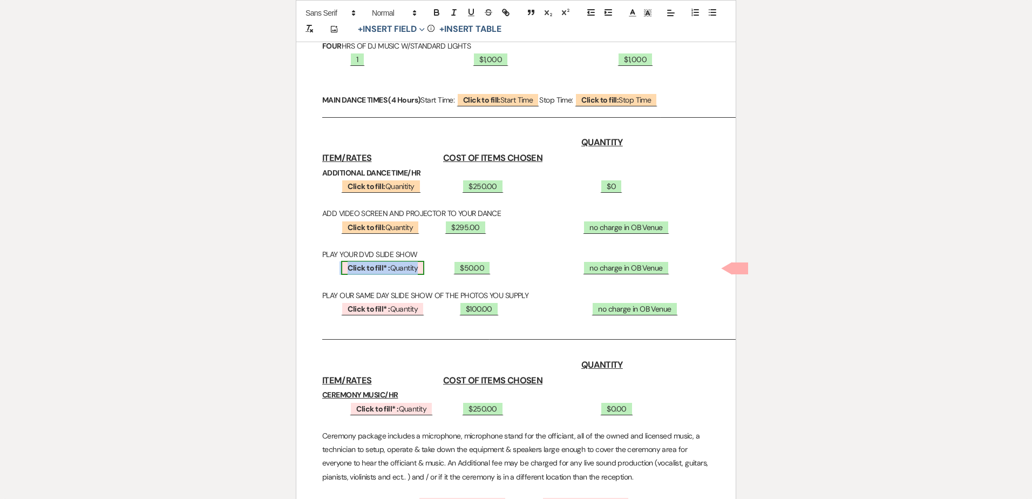
click at [394, 271] on span "Click to fill* : Quantity" at bounding box center [382, 268] width 83 height 14
select select "owner"
select select "custom_placeholder"
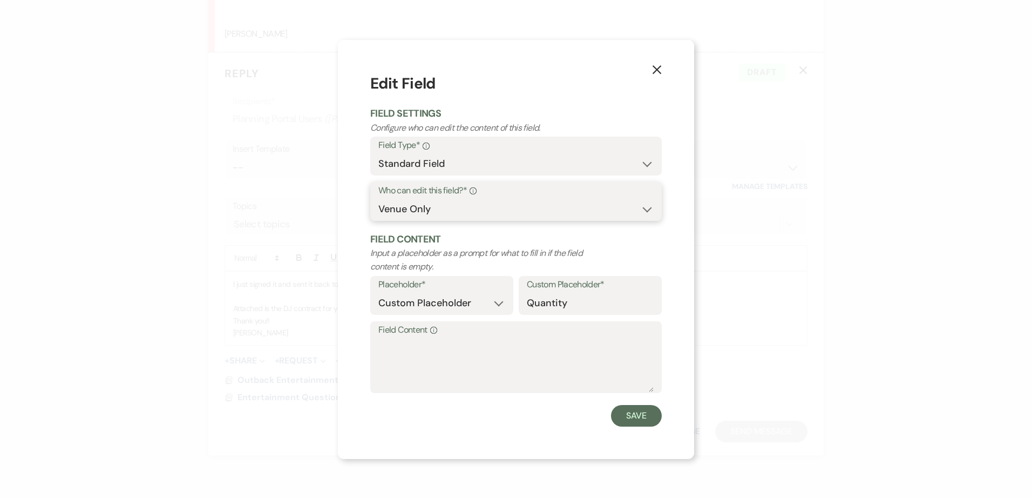
click at [424, 208] on select "Both Venue & Client Client Only Venue Only" at bounding box center [515, 209] width 275 height 21
select select "clientAndOwner"
click at [378, 199] on select "Both Venue & Client Client Only Venue Only" at bounding box center [515, 209] width 275 height 21
click at [632, 417] on button "Save" at bounding box center [636, 416] width 51 height 22
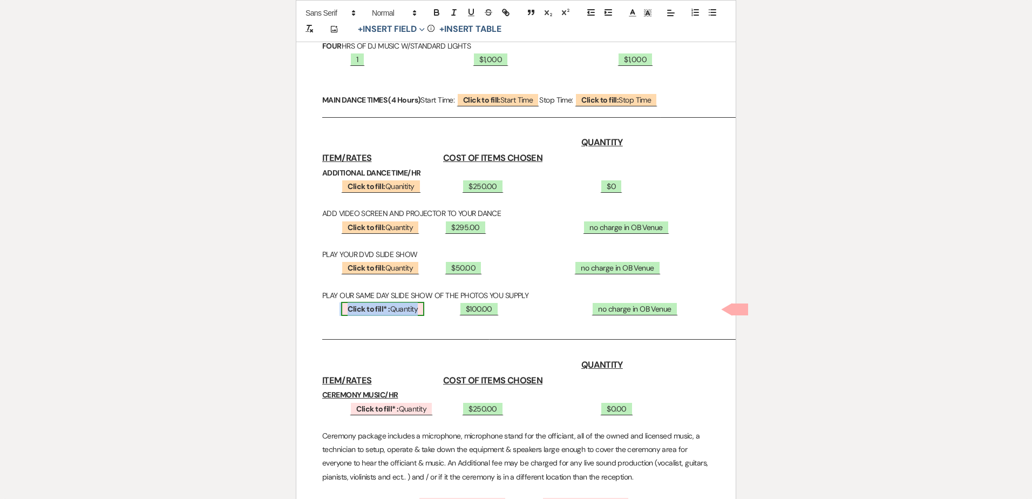
click at [361, 303] on span "Click to fill* : Quantity" at bounding box center [382, 309] width 83 height 14
select select "owner"
select select "custom_placeholder"
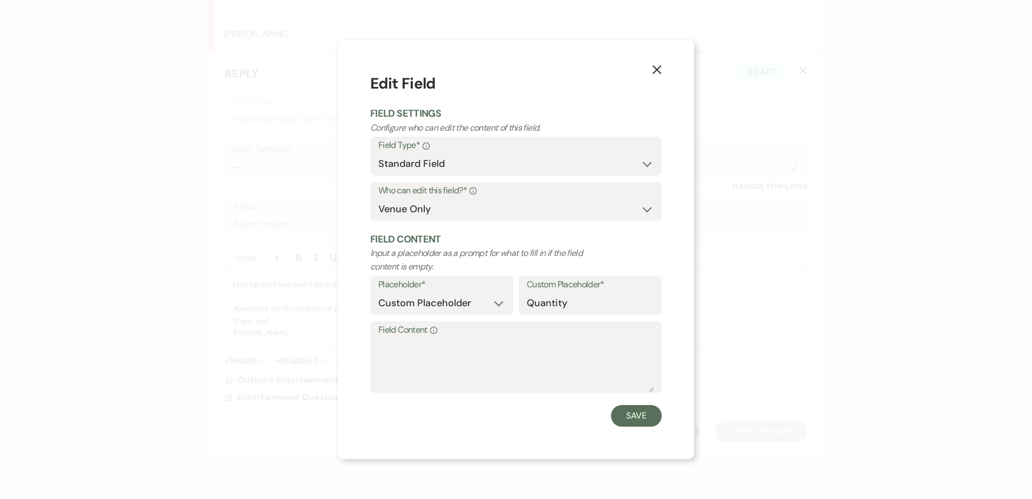
click at [416, 196] on label "Who can edit this field?* Info" at bounding box center [515, 191] width 275 height 16
click at [417, 202] on select "Both Venue & Client Client Only Venue Only" at bounding box center [515, 209] width 275 height 21
select select "clientAndOwner"
click at [378, 199] on select "Both Venue & Client Client Only Venue Only" at bounding box center [515, 209] width 275 height 21
click at [626, 418] on button "Save" at bounding box center [636, 416] width 51 height 22
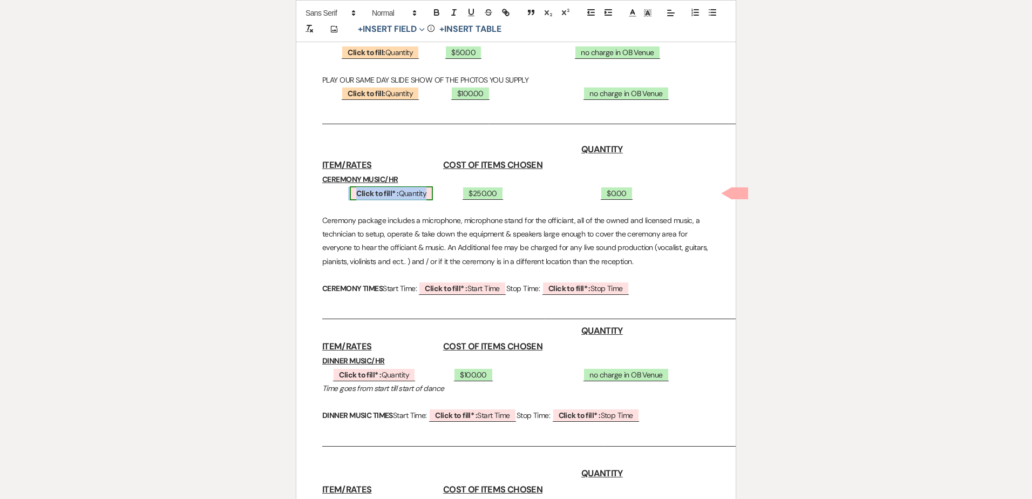
scroll to position [594, 0]
click at [403, 194] on span "Click to fill* : Quantity" at bounding box center [391, 193] width 83 height 14
select select "owner"
select select "custom_placeholder"
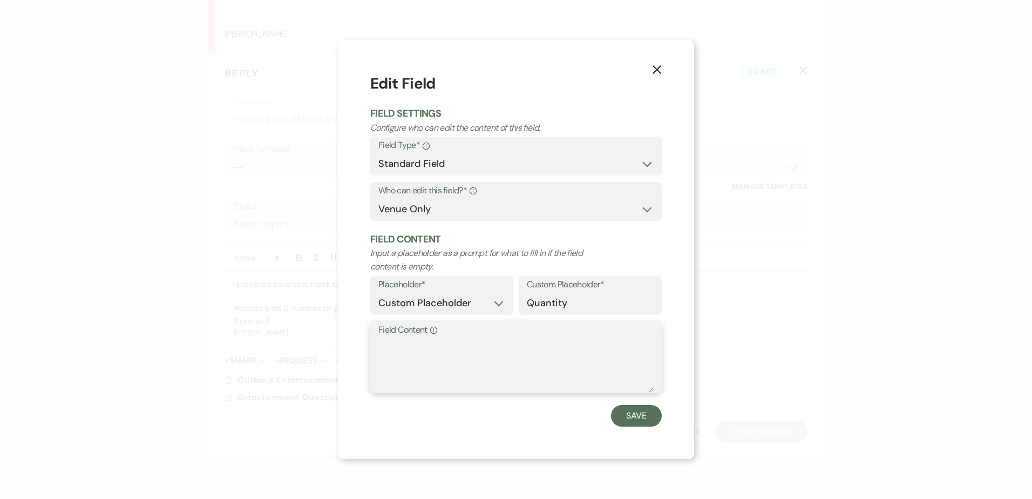
click at [452, 349] on textarea "Field Content Info" at bounding box center [515, 365] width 275 height 54
type textarea "1"
click at [635, 418] on button "Save" at bounding box center [636, 416] width 51 height 22
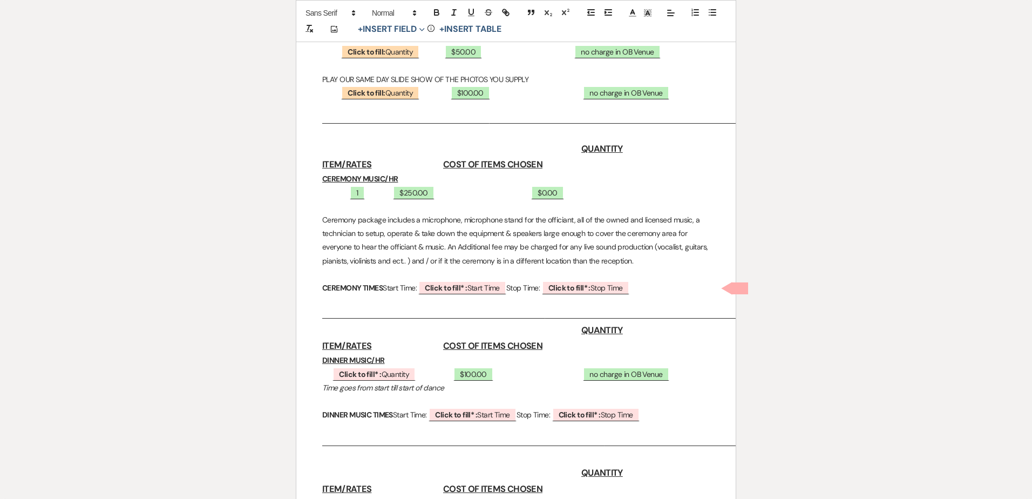
click at [378, 197] on p "1 ﻿ $250.00 ﻿ ﻿ $0.00 ﻿" at bounding box center [515, 192] width 387 height 13
click at [609, 195] on span "$0.00" at bounding box center [625, 193] width 32 height 14
select select "owner"
select select "custom_placeholder"
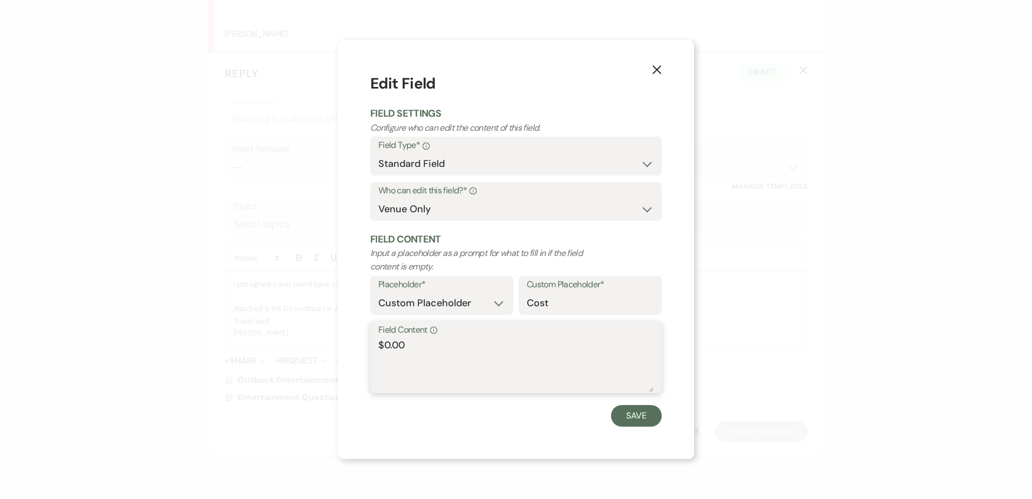
drag, startPoint x: 476, startPoint y: 346, endPoint x: 387, endPoint y: 348, distance: 89.0
click at [387, 348] on textarea "$0.00" at bounding box center [515, 365] width 275 height 54
click at [392, 345] on textarea "$0250" at bounding box center [515, 365] width 275 height 54
type textarea "$250"
click at [642, 416] on button "Save" at bounding box center [636, 416] width 51 height 22
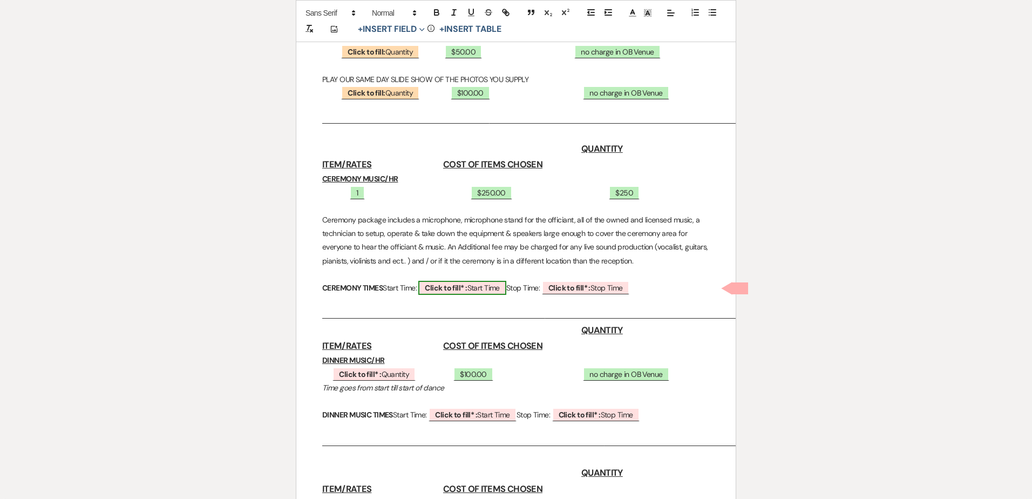
click at [506, 288] on span "Click to fill* : Start Time" at bounding box center [461, 288] width 87 height 14
select select "owner"
select select "custom_placeholder"
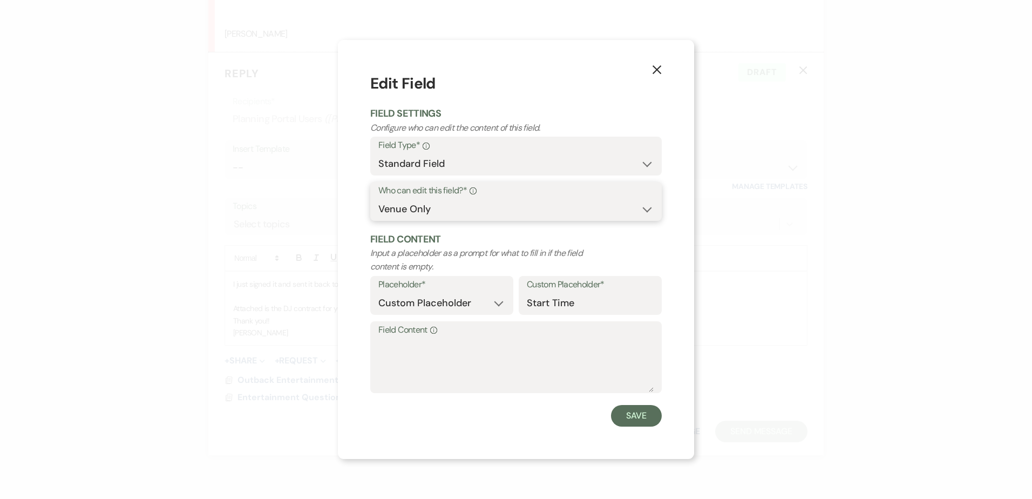
click at [449, 215] on select "Both Venue & Client Client Only Venue Only" at bounding box center [515, 209] width 275 height 21
select select "clientAndOwner"
click at [378, 199] on select "Both Venue & Client Client Only Venue Only" at bounding box center [515, 209] width 275 height 21
click at [625, 420] on button "Save" at bounding box center [636, 416] width 51 height 22
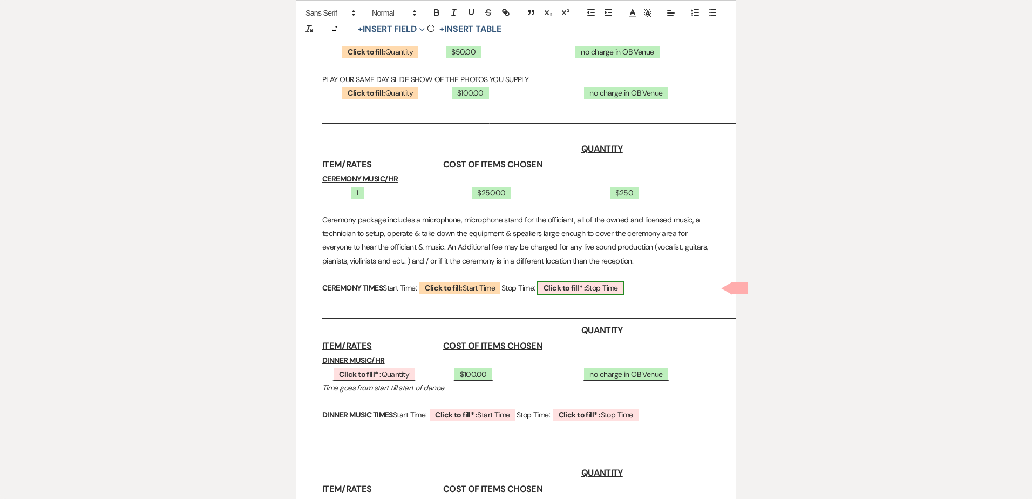
click at [608, 292] on span "Click to fill* : Stop Time" at bounding box center [580, 288] width 87 height 14
select select "owner"
select select "custom_placeholder"
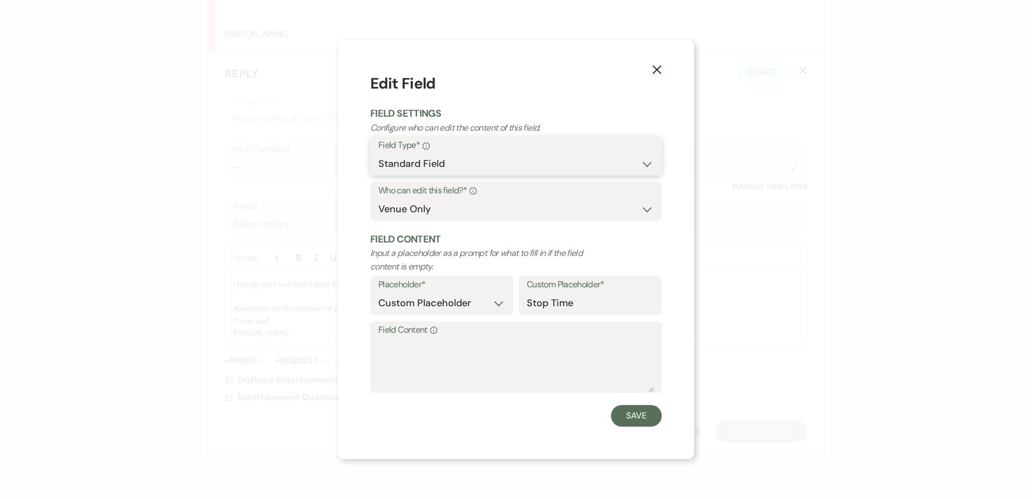
click at [467, 158] on select "Standard Field Smart Field" at bounding box center [515, 163] width 275 height 21
drag, startPoint x: 477, startPoint y: 235, endPoint x: 476, endPoint y: 230, distance: 5.5
click at [477, 235] on h2 "Field Content" at bounding box center [515, 239] width 291 height 13
click at [467, 209] on select "Both Venue & Client Client Only Venue Only" at bounding box center [515, 209] width 275 height 21
select select "clientAndOwner"
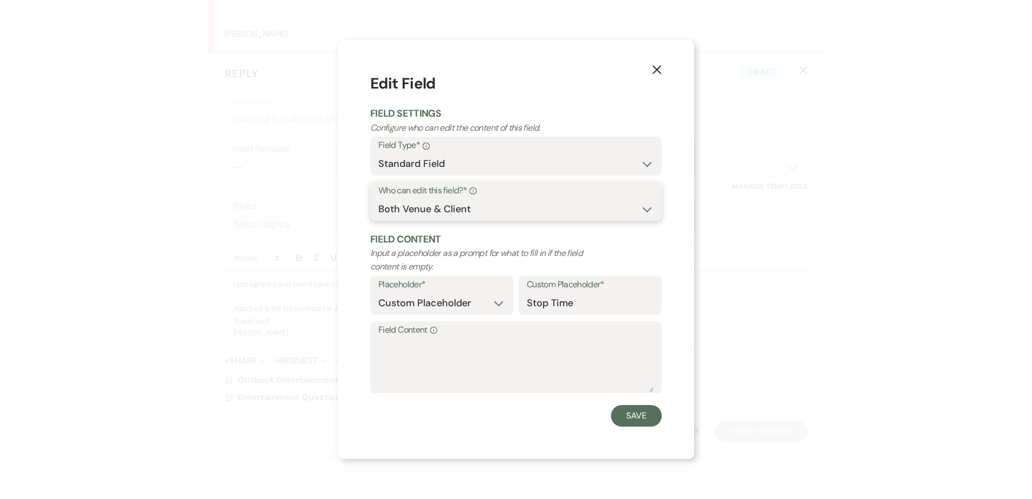
click at [378, 199] on select "Both Venue & Client Client Only Venue Only" at bounding box center [515, 209] width 275 height 21
click at [645, 420] on button "Save" at bounding box center [636, 416] width 51 height 22
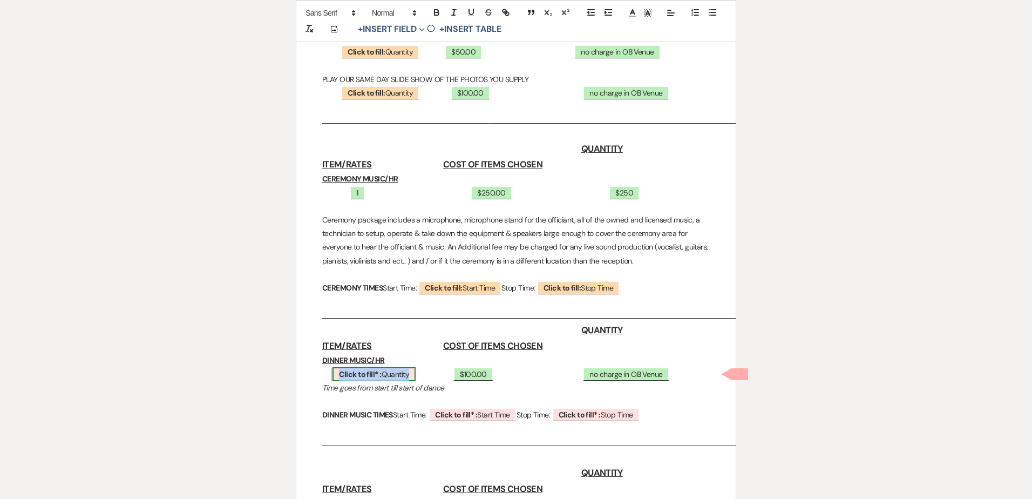
click at [402, 378] on span "Click to fill* : Quantity" at bounding box center [373, 374] width 83 height 14
select select "owner"
select select "custom_placeholder"
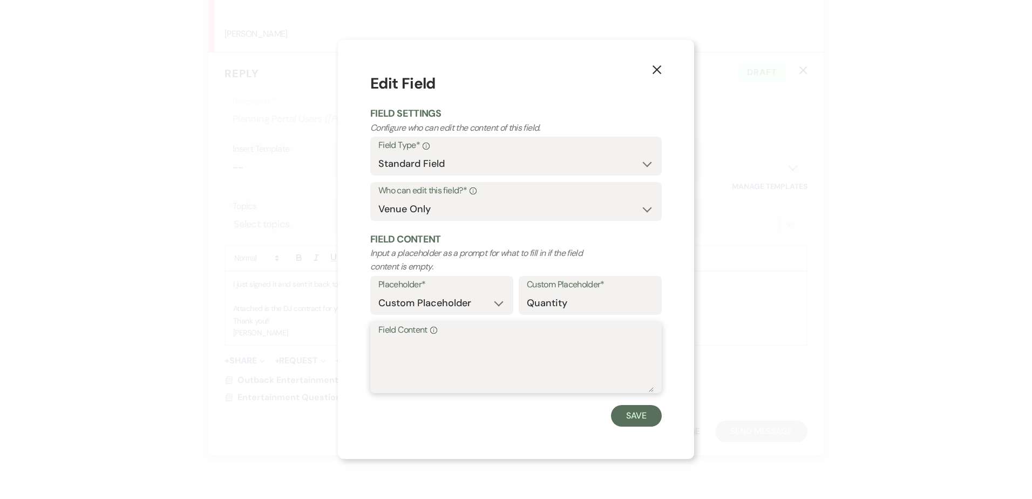
click at [456, 350] on textarea "Field Content Info" at bounding box center [515, 365] width 275 height 54
type textarea "1"
click at [631, 414] on button "Save" at bounding box center [636, 416] width 51 height 22
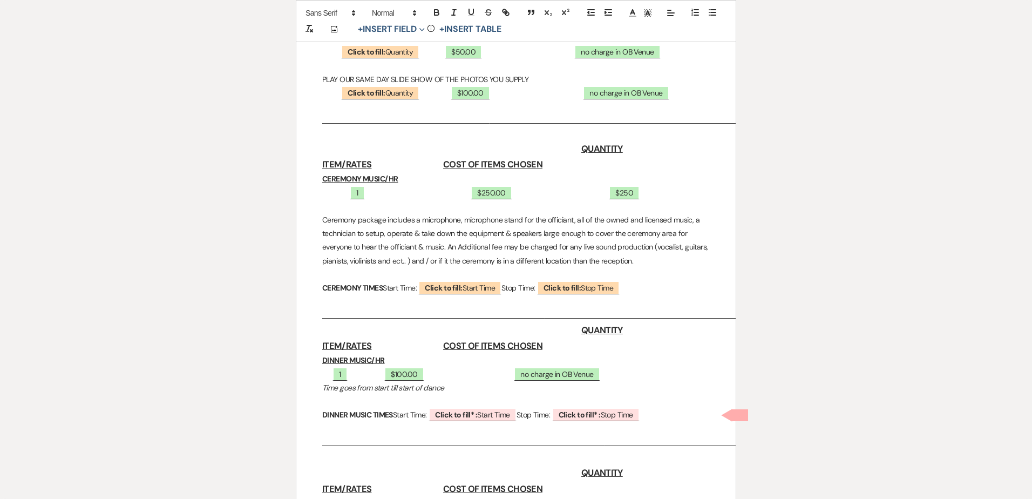
click at [371, 374] on p "1 ﻿ $100.00 ﻿ ﻿ no charge in OB Venue ﻿" at bounding box center [515, 373] width 387 height 13
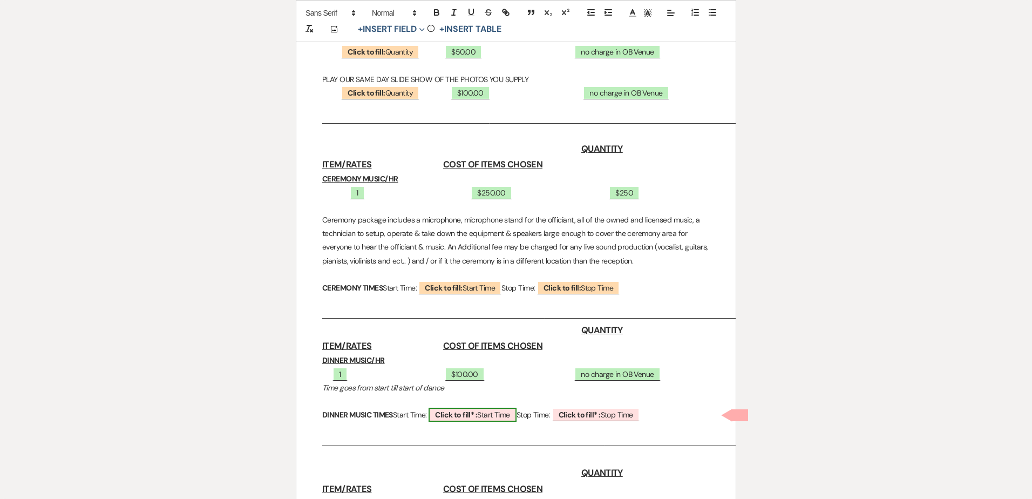
click at [475, 415] on b "Click to fill* :" at bounding box center [456, 415] width 42 height 10
select select "owner"
select select "custom_placeholder"
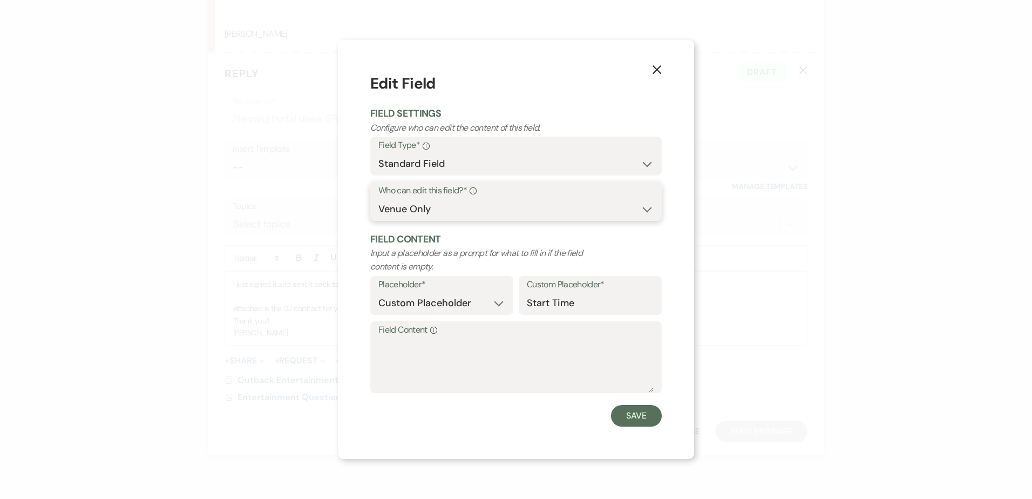
click at [445, 215] on select "Both Venue & Client Client Only Venue Only" at bounding box center [515, 209] width 275 height 21
select select "clientAndOwner"
click at [378, 199] on select "Both Venue & Client Client Only Venue Only" at bounding box center [515, 209] width 275 height 21
click at [639, 412] on button "Save" at bounding box center [636, 416] width 51 height 22
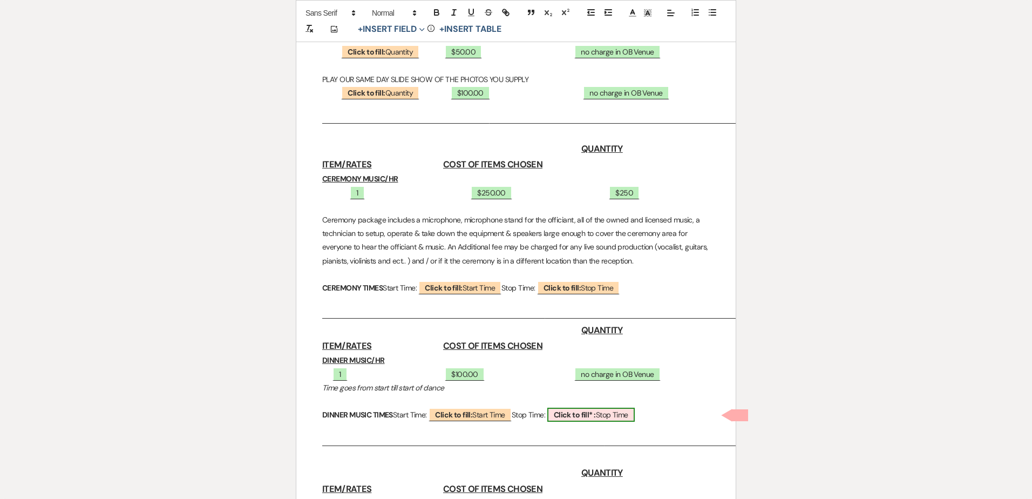
click at [596, 415] on b "Click to fill* :" at bounding box center [575, 415] width 42 height 10
select select "owner"
select select "custom_placeholder"
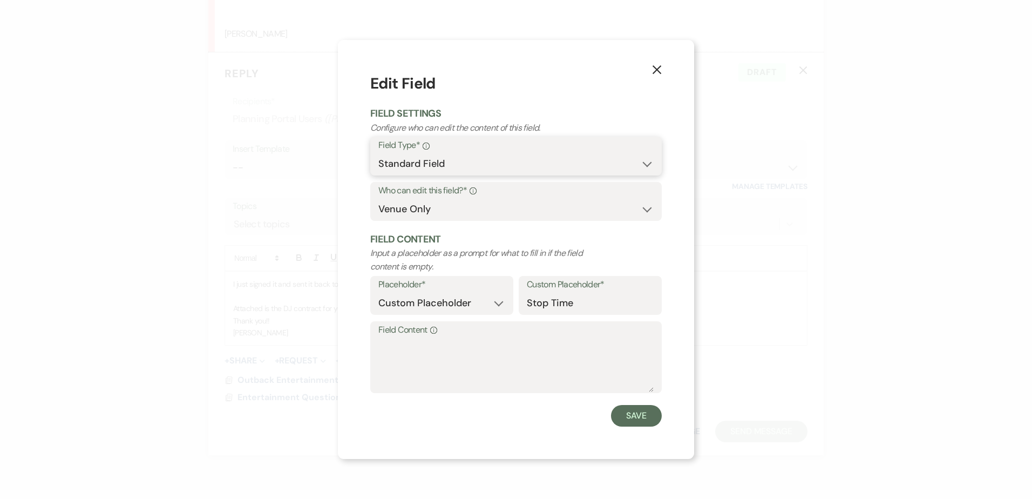
click at [509, 157] on select "Standard Field Smart Field" at bounding box center [515, 163] width 275 height 21
click at [521, 227] on form "Edit Field Field Settings Configure who can edit the content of this field. Fie…" at bounding box center [515, 248] width 291 height 353
click at [508, 207] on select "Both Venue & Client Client Only Venue Only" at bounding box center [515, 209] width 275 height 21
select select "clientAndOwner"
click at [378, 199] on select "Both Venue & Client Client Only Venue Only" at bounding box center [515, 209] width 275 height 21
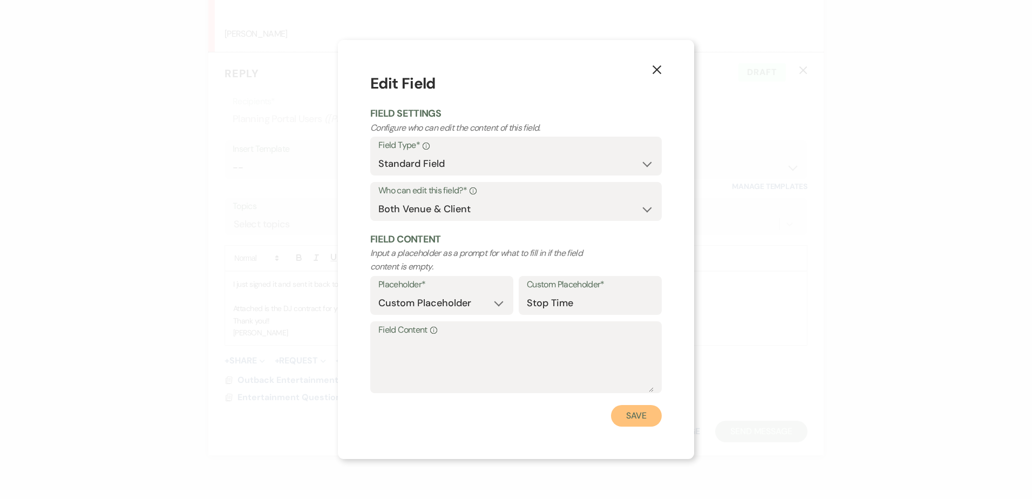
click at [628, 416] on button "Save" at bounding box center [636, 416] width 51 height 22
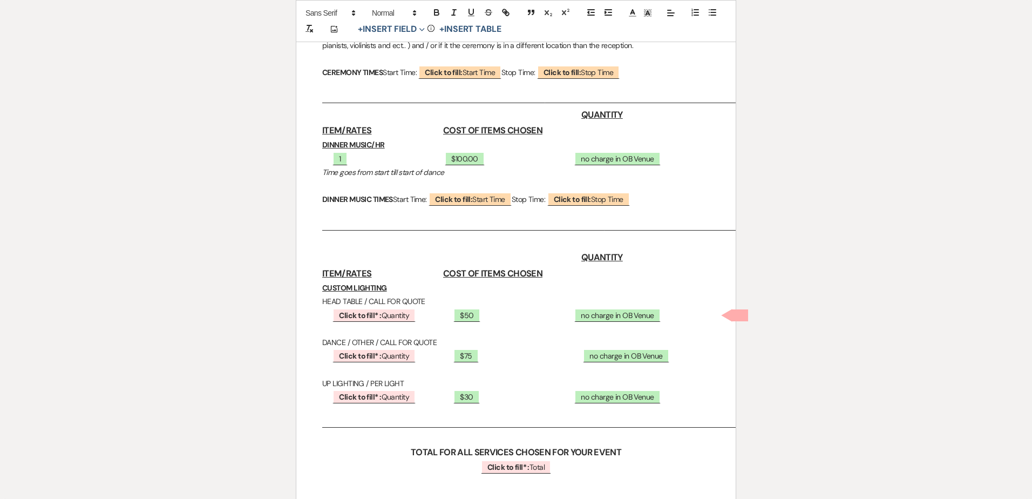
scroll to position [809, 0]
click at [365, 312] on b "Click to fill* :" at bounding box center [360, 315] width 42 height 10
select select "owner"
select select "custom_placeholder"
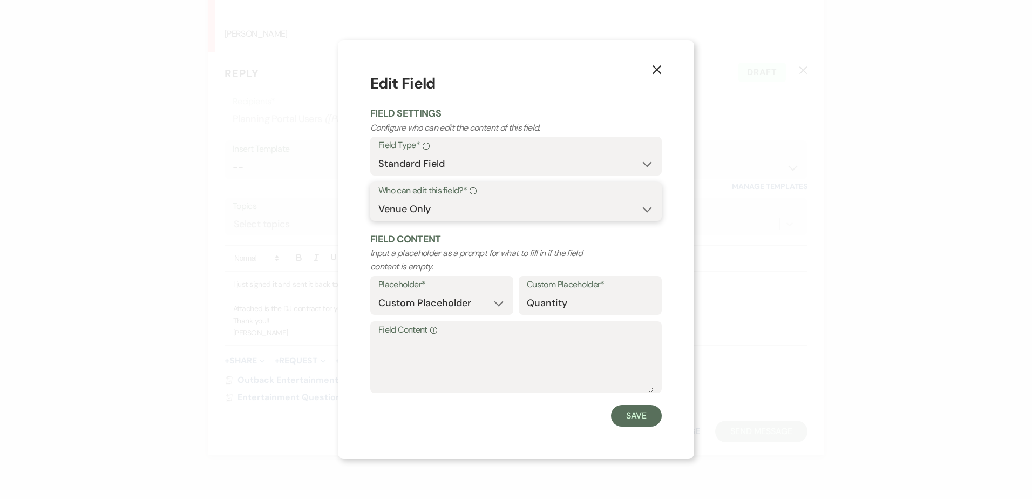
click at [472, 211] on select "Both Venue & Client Client Only Venue Only" at bounding box center [515, 209] width 275 height 21
select select "clientAndOwner"
click at [378, 199] on select "Both Venue & Client Client Only Venue Only" at bounding box center [515, 209] width 275 height 21
click at [651, 425] on button "Save" at bounding box center [636, 416] width 51 height 22
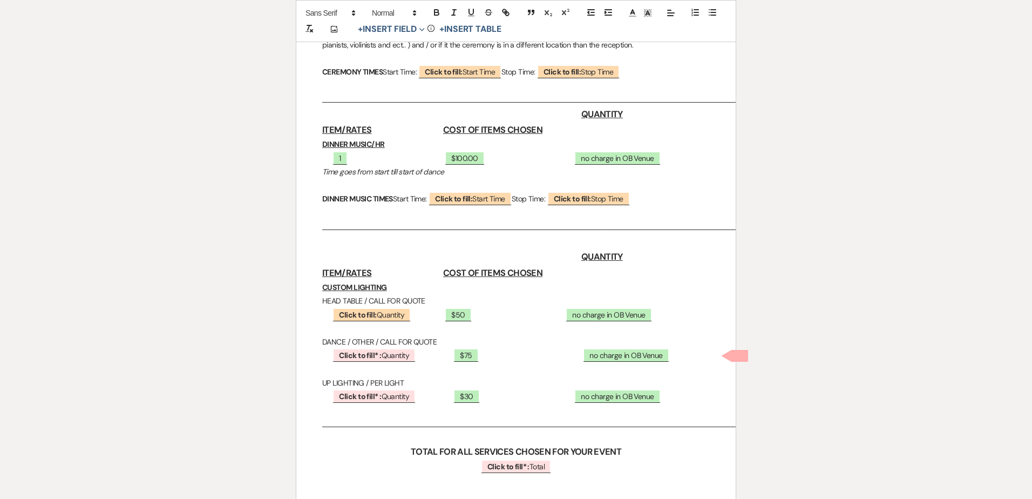
click at [371, 363] on p at bounding box center [515, 368] width 387 height 13
click at [371, 354] on b "Click to fill* :" at bounding box center [360, 355] width 42 height 10
select select "owner"
select select "custom_placeholder"
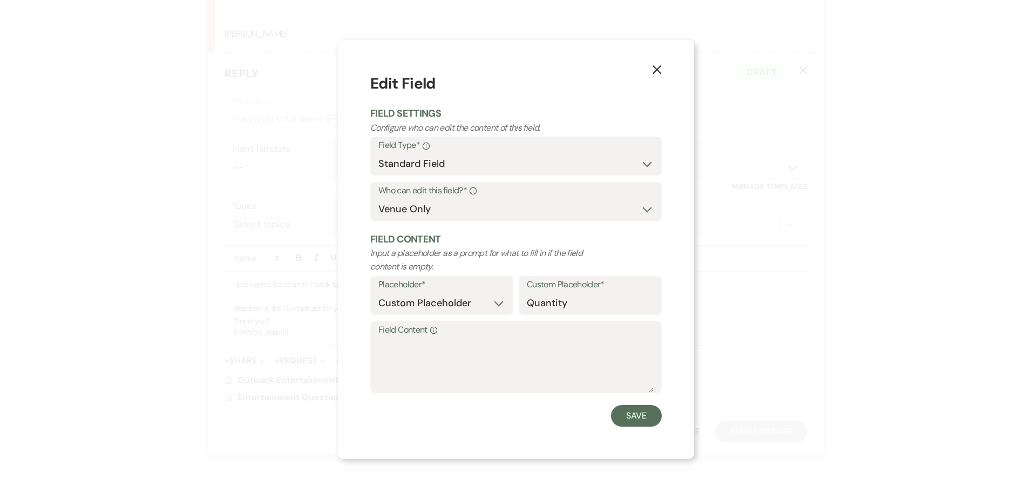
click at [400, 152] on label "Field Type* Info" at bounding box center [515, 146] width 275 height 16
click at [413, 212] on select "Both Venue & Client Client Only Venue Only" at bounding box center [515, 209] width 275 height 21
select select "clientAndOwner"
click at [378, 199] on select "Both Venue & Client Client Only Venue Only" at bounding box center [515, 209] width 275 height 21
click at [636, 421] on button "Save" at bounding box center [636, 416] width 51 height 22
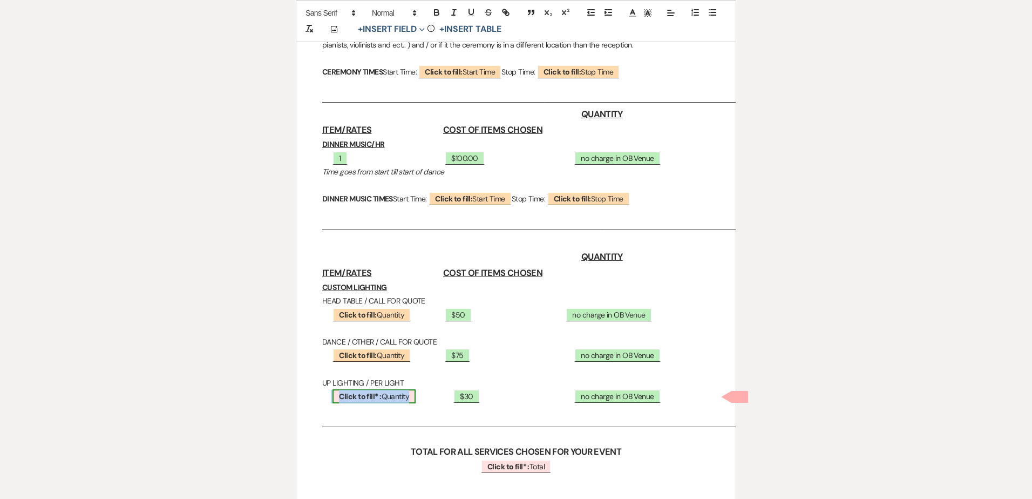
click at [393, 400] on span "Click to fill* : Quantity" at bounding box center [373, 396] width 83 height 14
select select "owner"
select select "custom_placeholder"
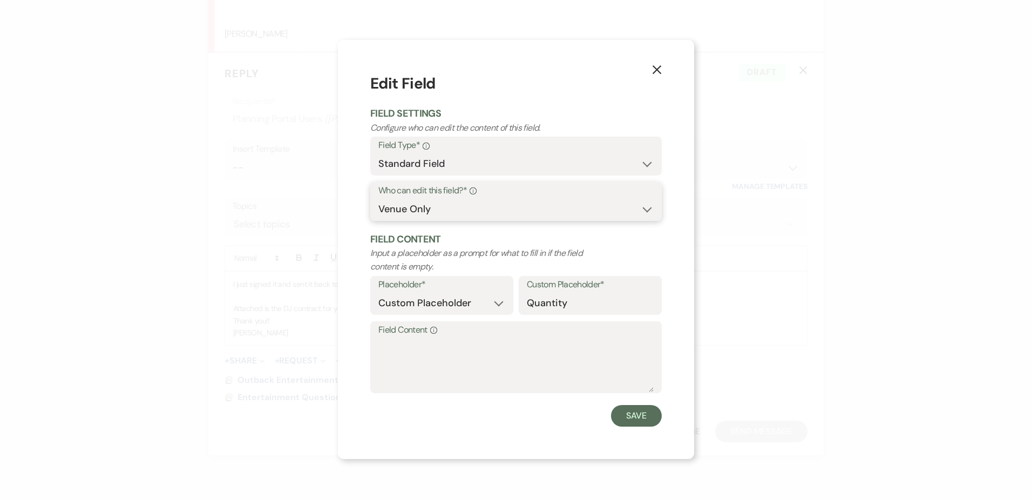
click at [417, 209] on select "Both Venue & Client Client Only Venue Only" at bounding box center [515, 209] width 275 height 21
select select "clientAndOwner"
click at [378, 199] on select "Both Venue & Client Client Only Venue Only" at bounding box center [515, 209] width 275 height 21
click at [629, 413] on button "Save" at bounding box center [636, 416] width 51 height 22
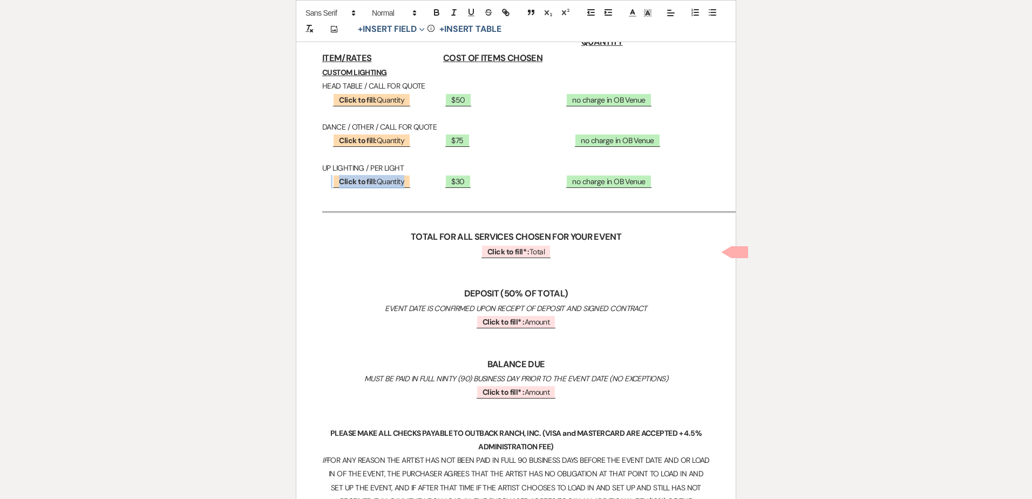
scroll to position [1025, 0]
click at [508, 255] on b "Click to fill* :" at bounding box center [508, 251] width 42 height 10
select select "owner"
select select "Total"
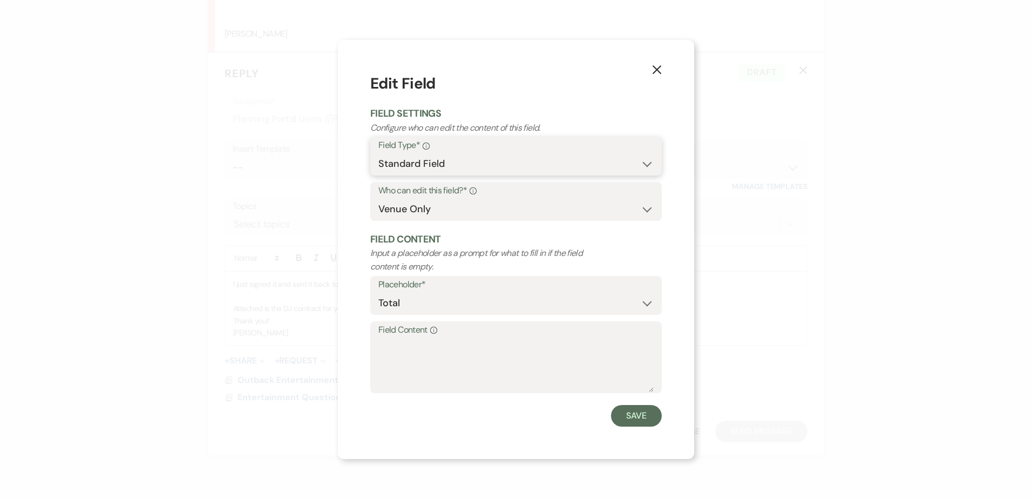
click at [460, 158] on select "Standard Field Smart Field" at bounding box center [515, 163] width 275 height 21
click at [474, 226] on form "Edit Field Field Settings Configure who can edit the content of this field. Fie…" at bounding box center [515, 248] width 291 height 353
click at [472, 208] on select "Both Venue & Client Client Only Venue Only" at bounding box center [515, 209] width 275 height 21
select select "clientAndOwner"
click at [378, 199] on select "Both Venue & Client Client Only Venue Only" at bounding box center [515, 209] width 275 height 21
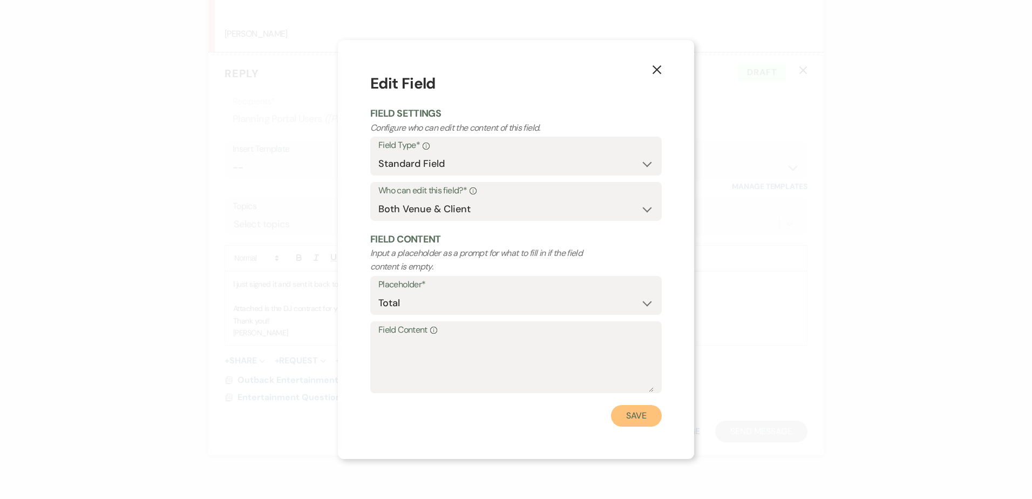
click at [631, 418] on button "Save" at bounding box center [636, 416] width 51 height 22
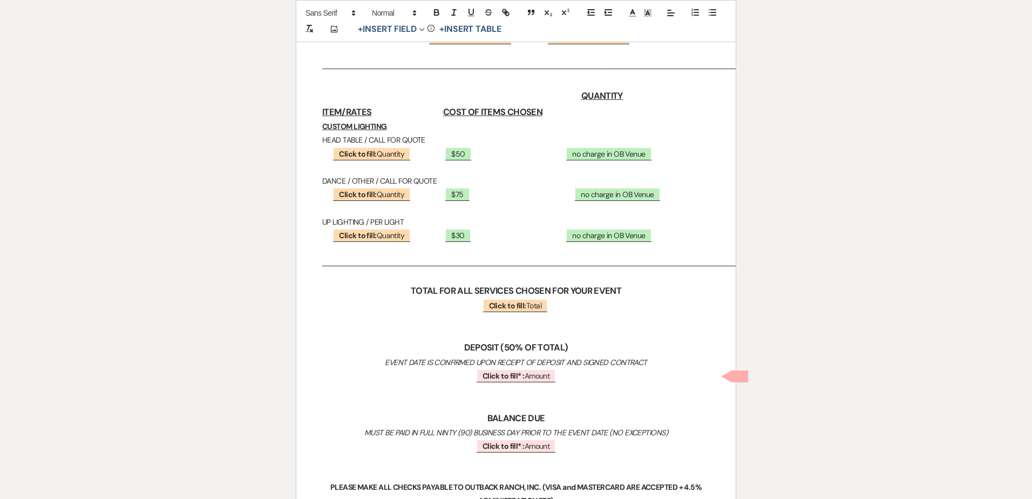
scroll to position [971, 0]
click at [547, 376] on span "Click to fill* : Amount" at bounding box center [516, 375] width 80 height 14
select select "owner"
select select "Amount"
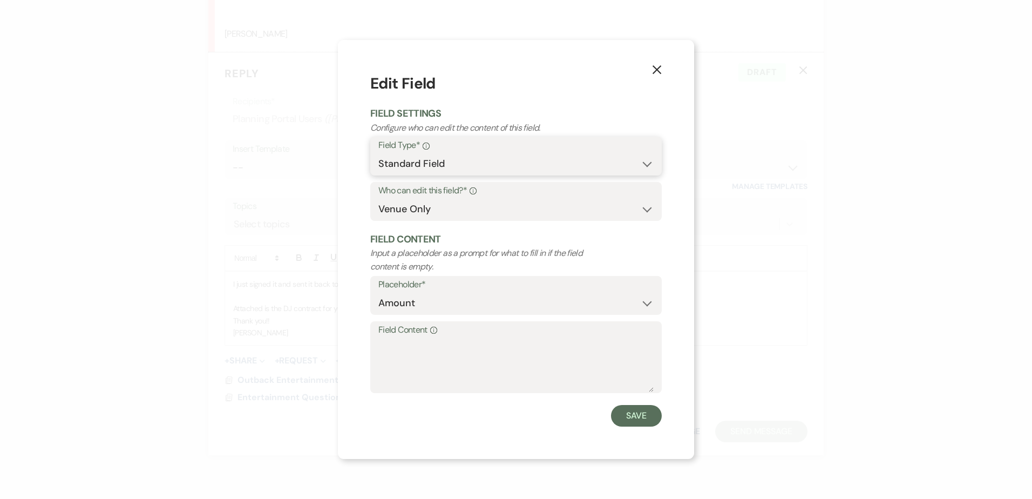
click at [451, 161] on select "Standard Field Smart Field" at bounding box center [515, 163] width 275 height 21
click at [440, 209] on select "Both Venue & Client Client Only Venue Only" at bounding box center [515, 209] width 275 height 21
select select "clientAndOwner"
click at [378, 199] on select "Both Venue & Client Client Only Venue Only" at bounding box center [515, 209] width 275 height 21
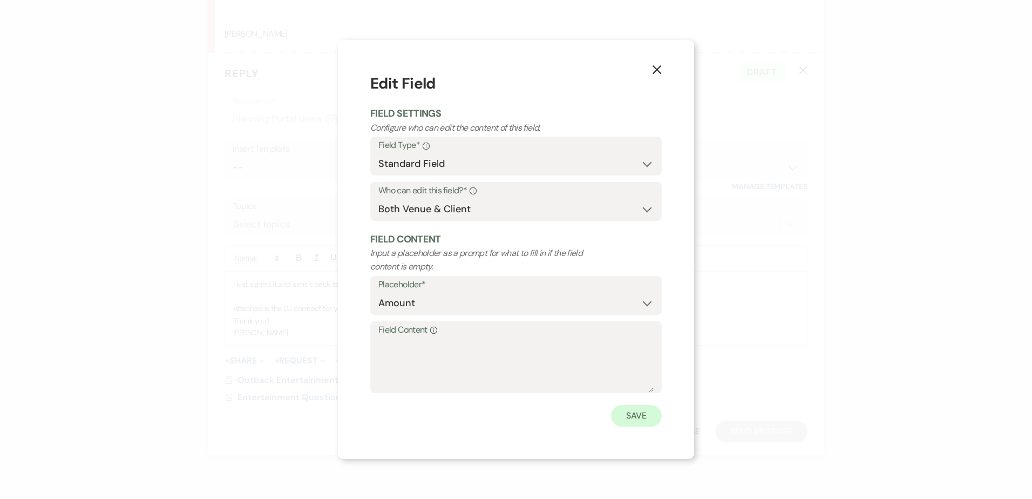
click at [657, 426] on div "X Edit Field Field Settings Configure who can edit the content of this field. F…" at bounding box center [516, 249] width 356 height 418
click at [638, 418] on button "Save" at bounding box center [636, 416] width 51 height 22
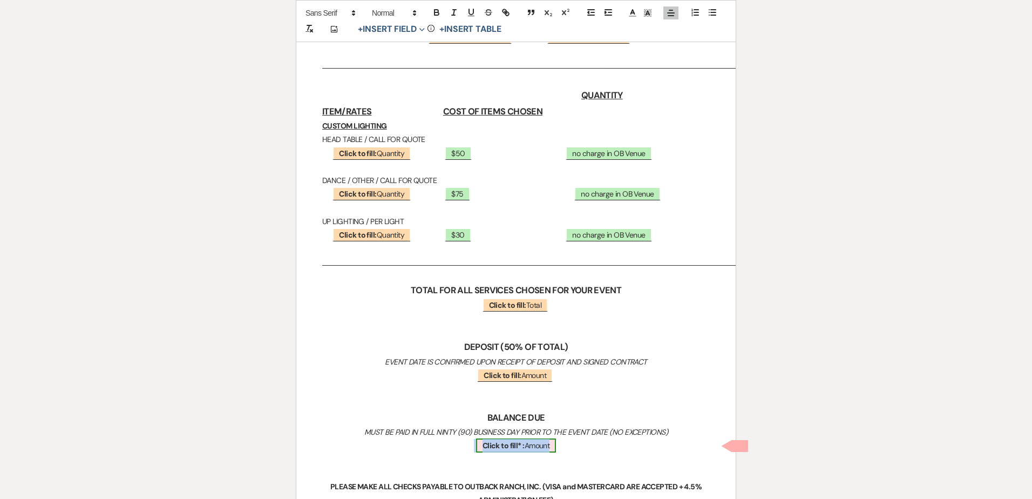
click at [526, 448] on span "Click to fill* : Amount" at bounding box center [516, 445] width 80 height 14
select select "owner"
select select "Amount"
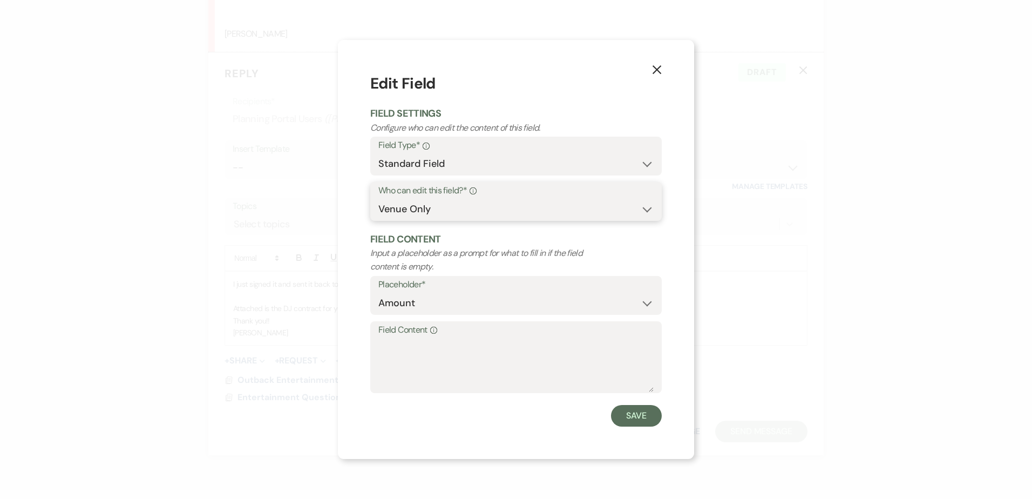
click at [423, 201] on select "Both Venue & Client Client Only Venue Only" at bounding box center [515, 209] width 275 height 21
select select "clientAndOwner"
click at [378, 199] on select "Both Venue & Client Client Only Venue Only" at bounding box center [515, 209] width 275 height 21
click at [644, 417] on button "Save" at bounding box center [636, 416] width 51 height 22
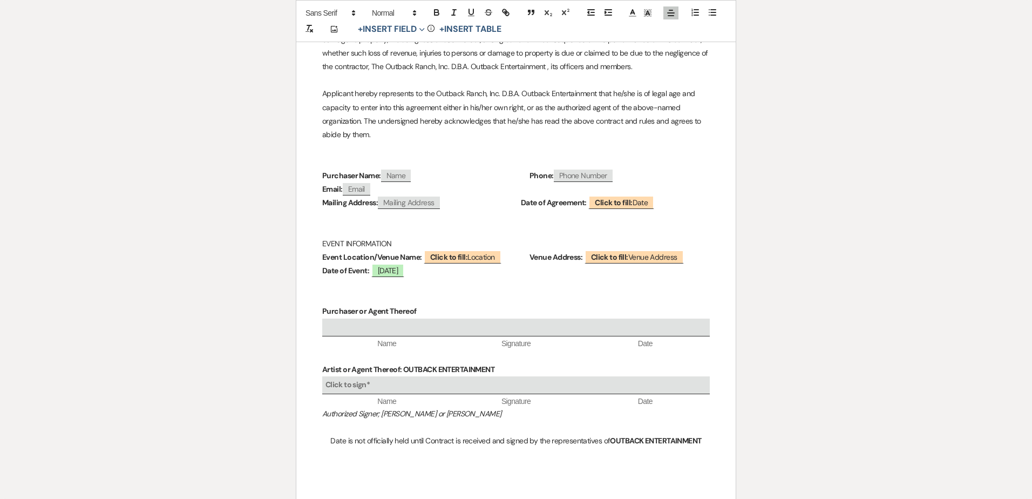
scroll to position [2110, 0]
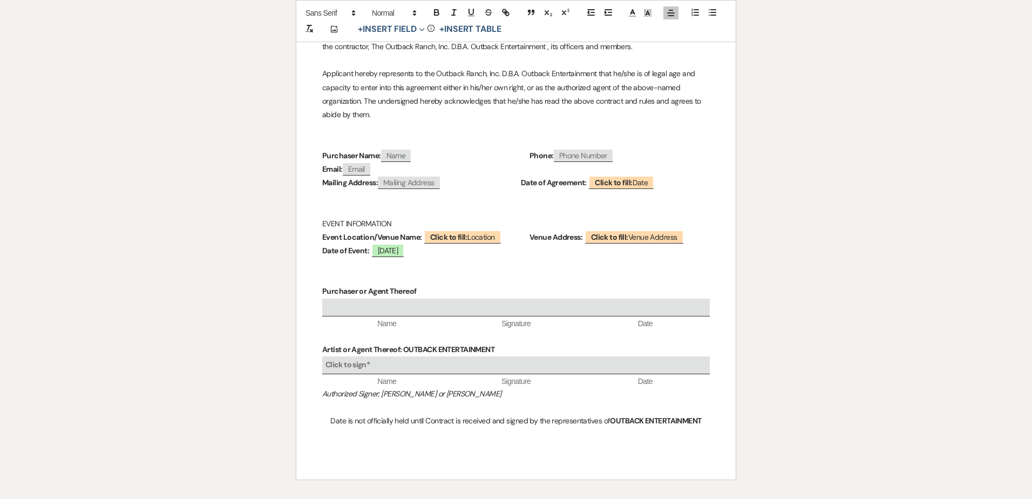
click at [392, 149] on span "Name" at bounding box center [396, 155] width 30 height 12
select select "client"
select select "Name"
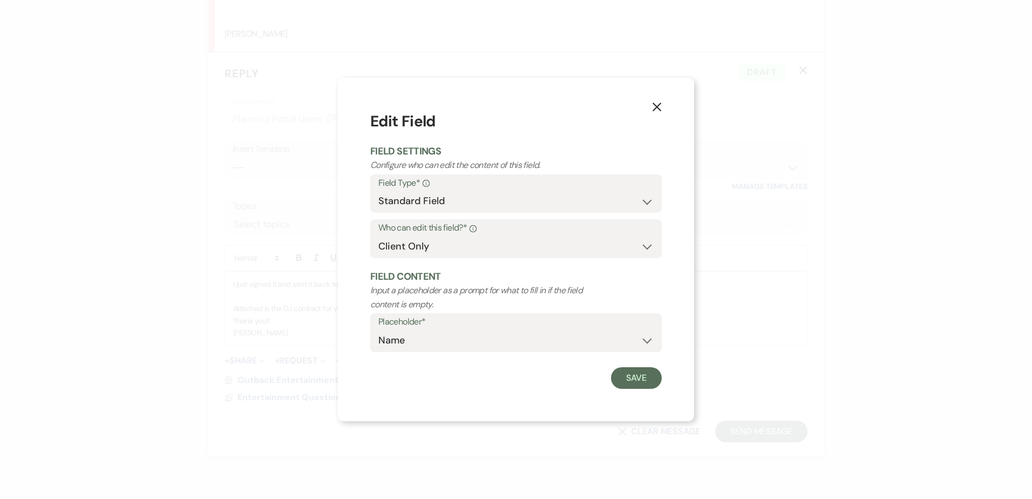
click at [658, 108] on icon "X" at bounding box center [657, 107] width 10 height 10
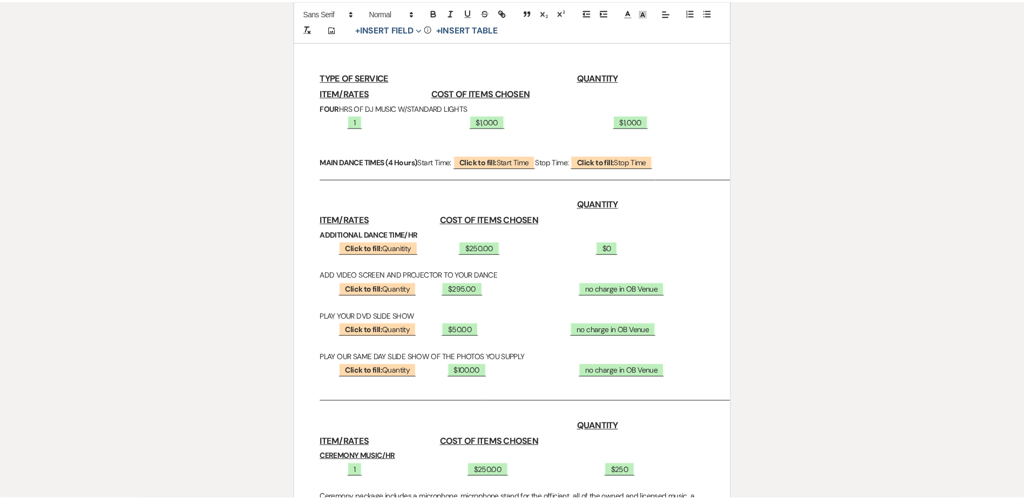
scroll to position [0, 0]
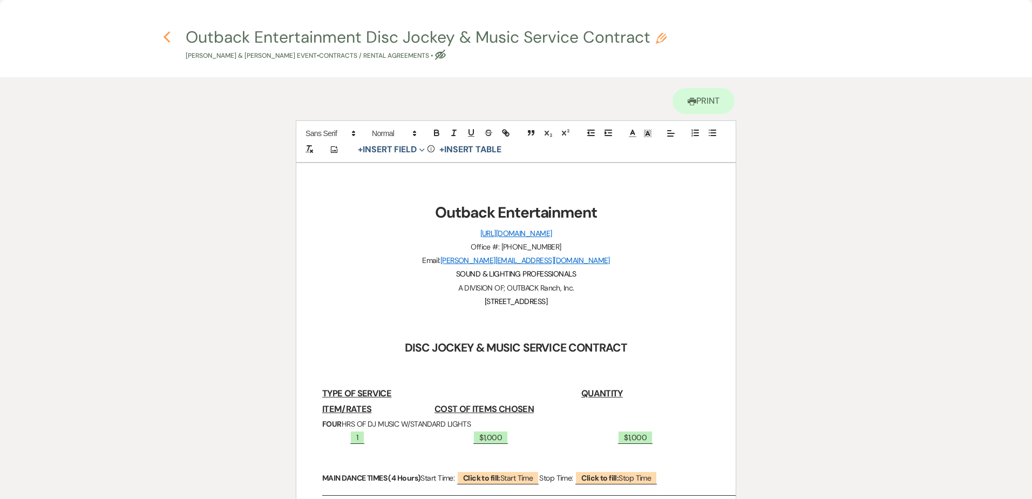
click at [167, 38] on icon "Previous" at bounding box center [167, 37] width 8 height 13
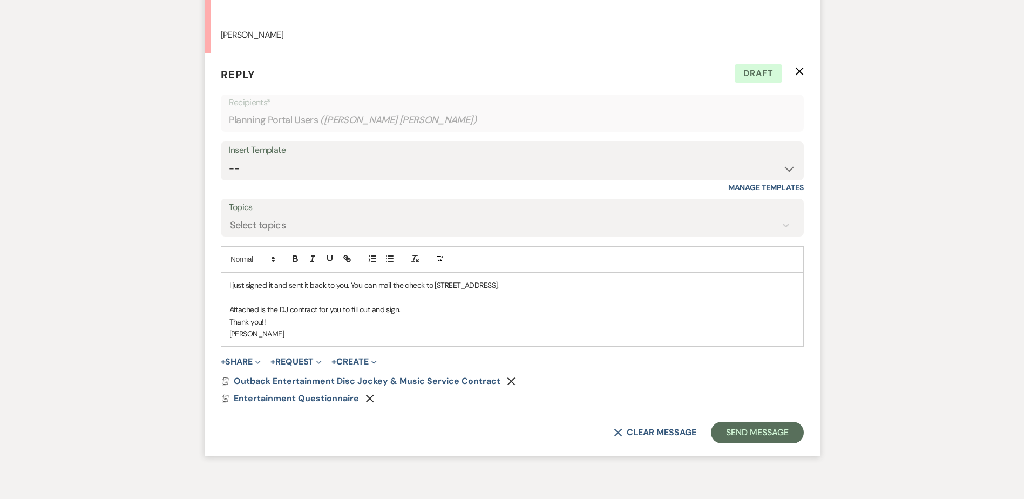
scroll to position [3782, 0]
click at [452, 316] on p "Attached is the DJ contract for you to fill out and sign." at bounding box center [511, 310] width 565 height 12
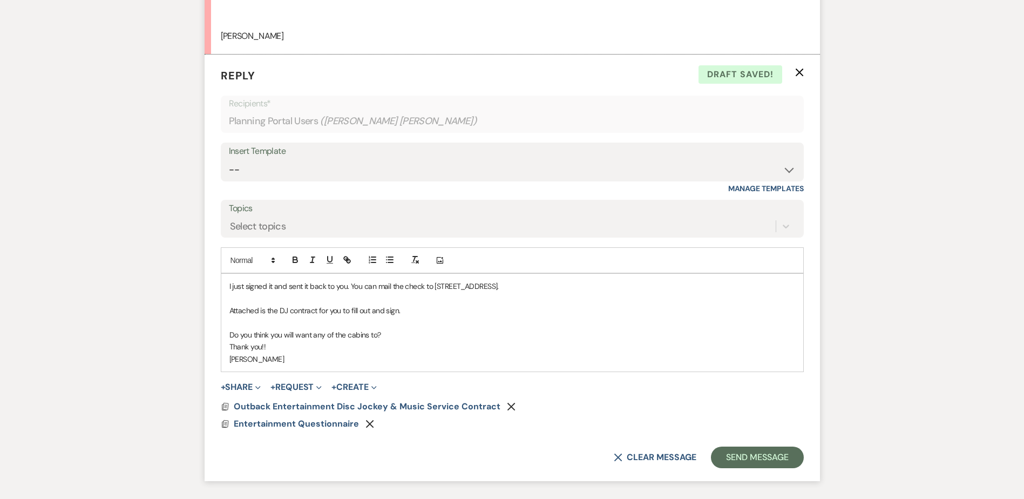
click at [283, 340] on p "Do you think you will want any of the cabins to?" at bounding box center [511, 335] width 565 height 12
click at [450, 340] on p "Do you think you or family members will want any of the cabins to?" at bounding box center [511, 335] width 565 height 12
click at [546, 340] on p "Do you think you or family members will want any of the cabins to? Especially t…" at bounding box center [511, 335] width 565 height 12
click at [651, 340] on p "Do you think you or family members will want any of the cabins to? Especially t…" at bounding box center [511, 335] width 565 height 12
click at [744, 340] on p "Do you think you or family members will want any of the cabins to? Especially t…" at bounding box center [511, 335] width 565 height 12
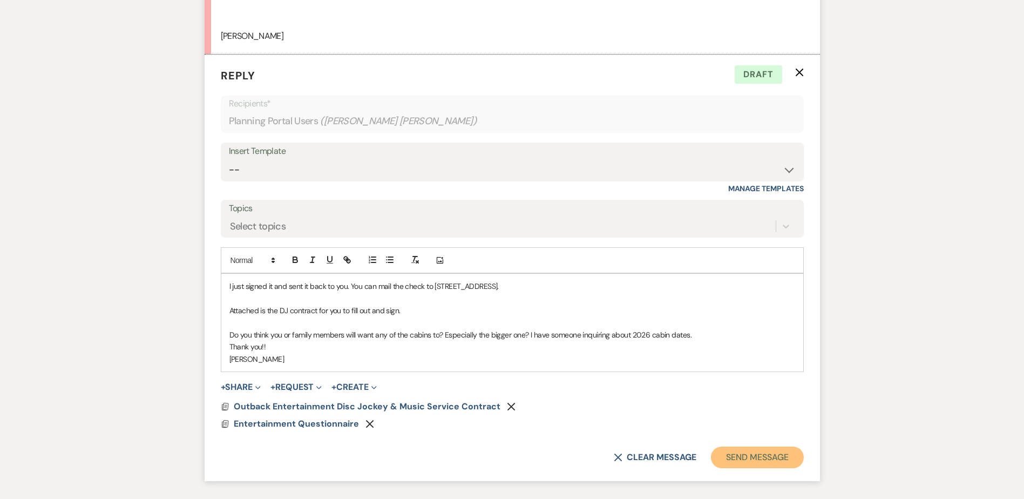
click at [754, 468] on button "Send Message" at bounding box center [757, 457] width 92 height 22
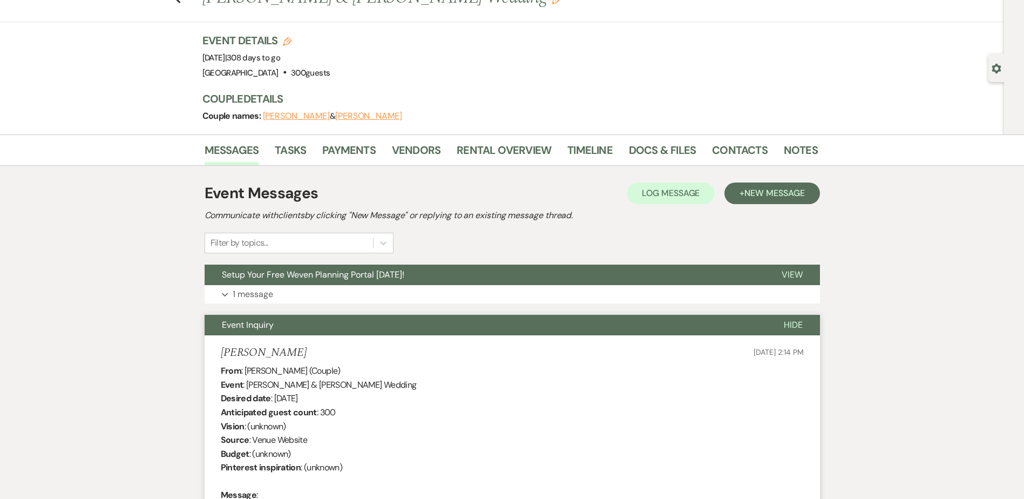
scroll to position [0, 0]
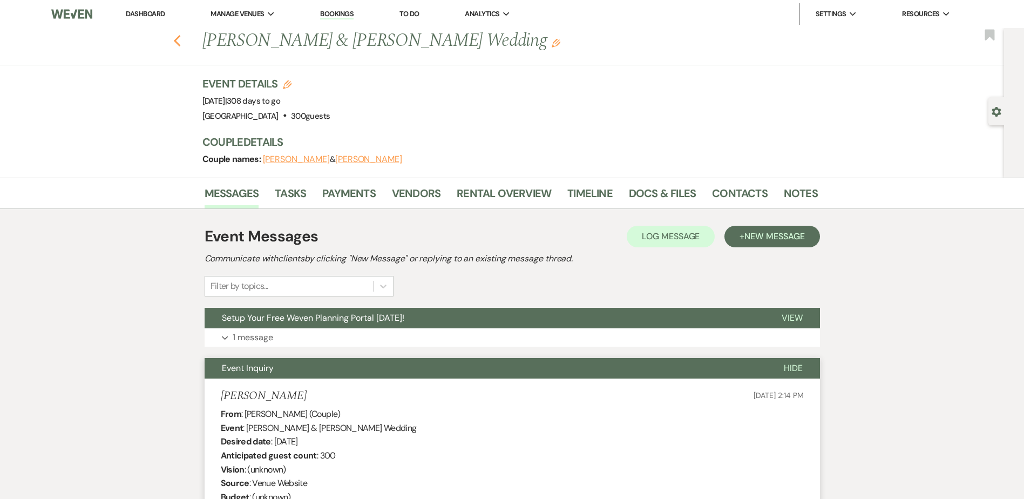
click at [180, 43] on use "button" at bounding box center [176, 41] width 7 height 12
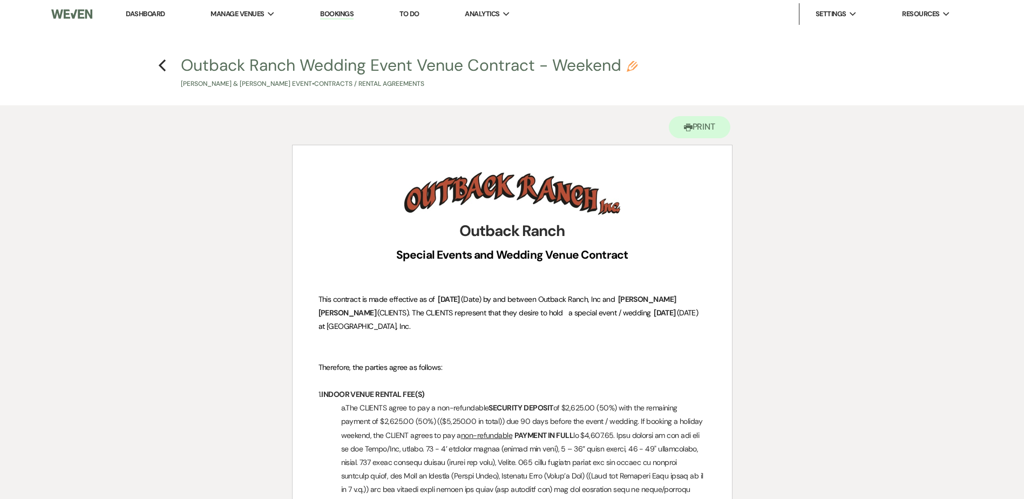
click at [143, 10] on link "Dashboard" at bounding box center [145, 13] width 39 height 9
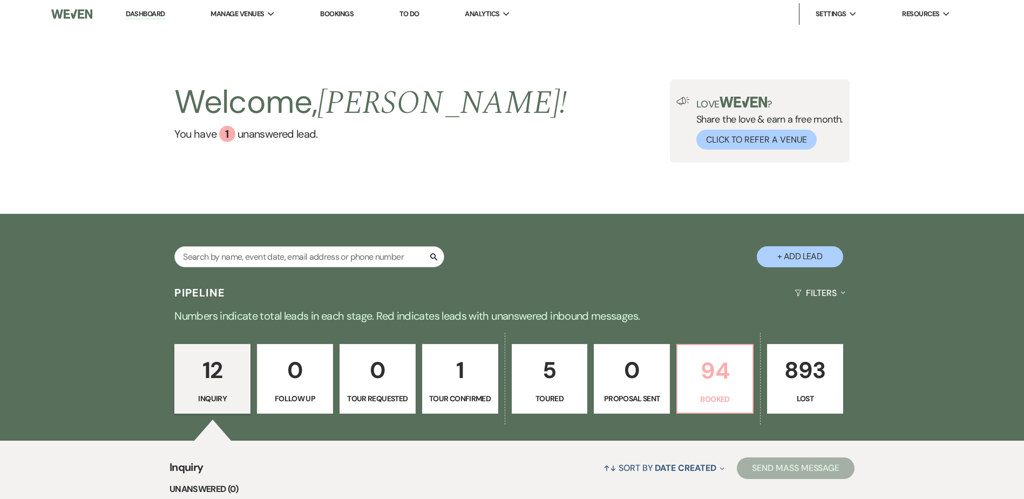
click at [716, 380] on p "94" at bounding box center [715, 370] width 62 height 36
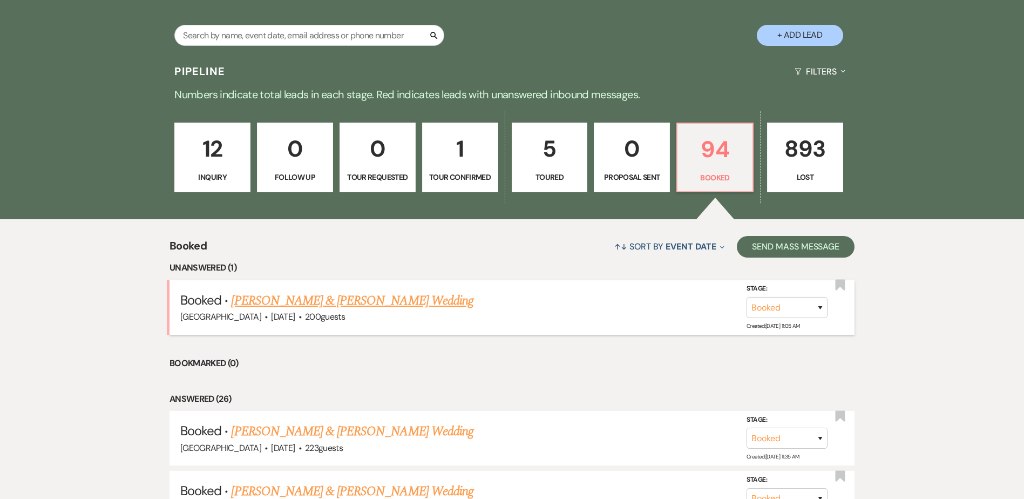
scroll to position [222, 0]
click at [344, 299] on link "Hailey Mann & Parker Bahnsen's Wedding" at bounding box center [352, 299] width 242 height 19
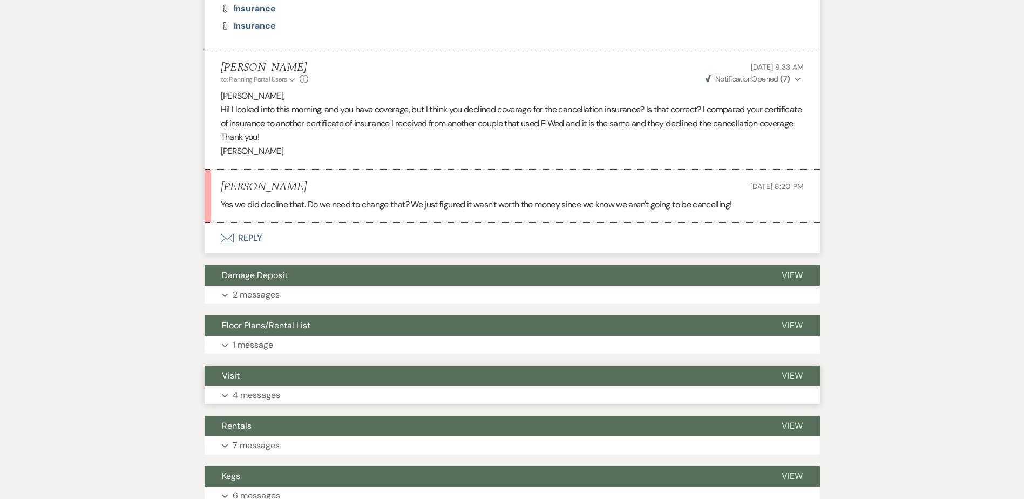
scroll to position [613, 0]
click at [251, 251] on button "Envelope Reply" at bounding box center [511, 237] width 615 height 30
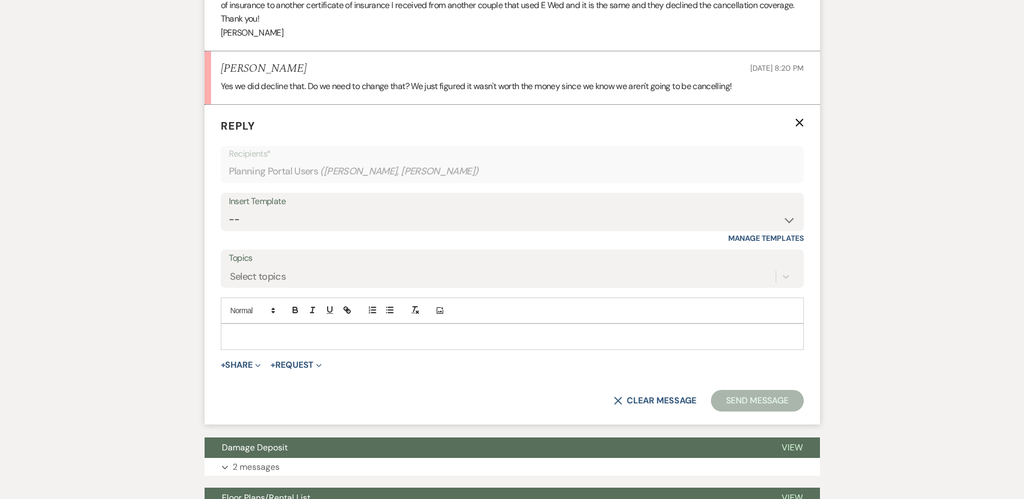
scroll to position [732, 0]
click at [290, 342] on p at bounding box center [511, 336] width 565 height 12
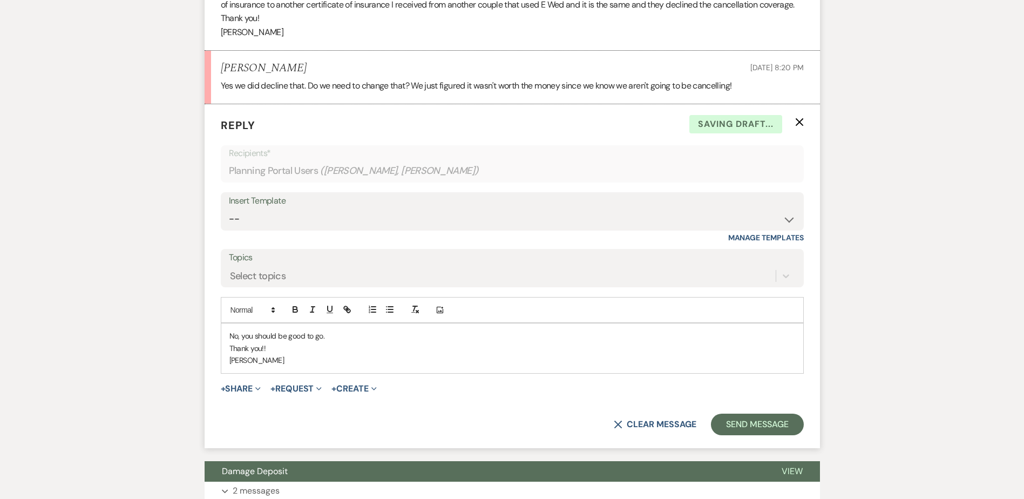
click at [277, 366] on p "[PERSON_NAME]" at bounding box center [511, 360] width 565 height 12
click at [744, 435] on button "Send Message" at bounding box center [757, 424] width 92 height 22
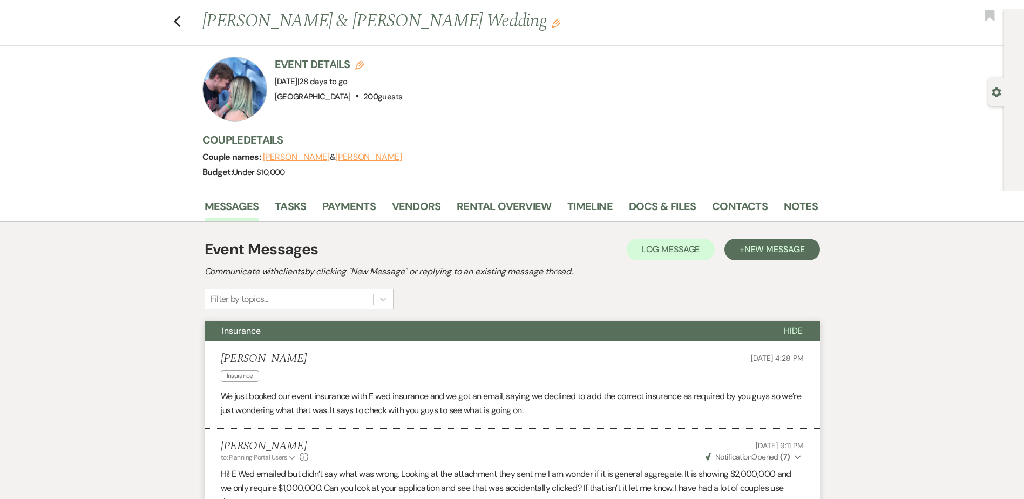
scroll to position [0, 0]
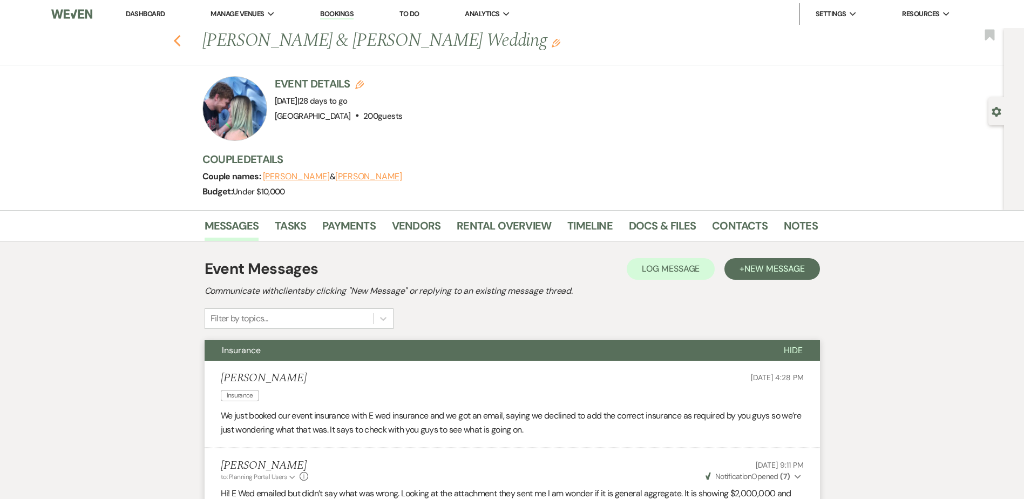
click at [180, 39] on use "button" at bounding box center [176, 41] width 7 height 12
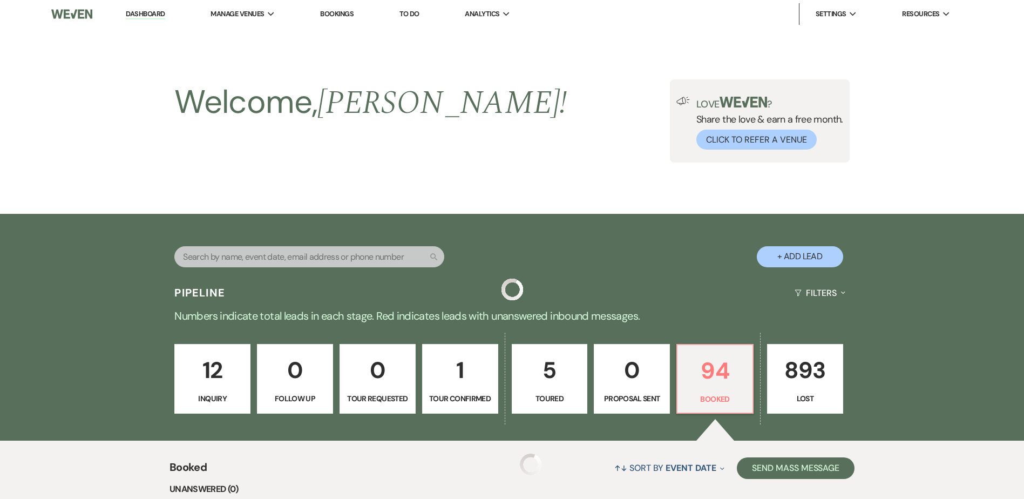
scroll to position [222, 0]
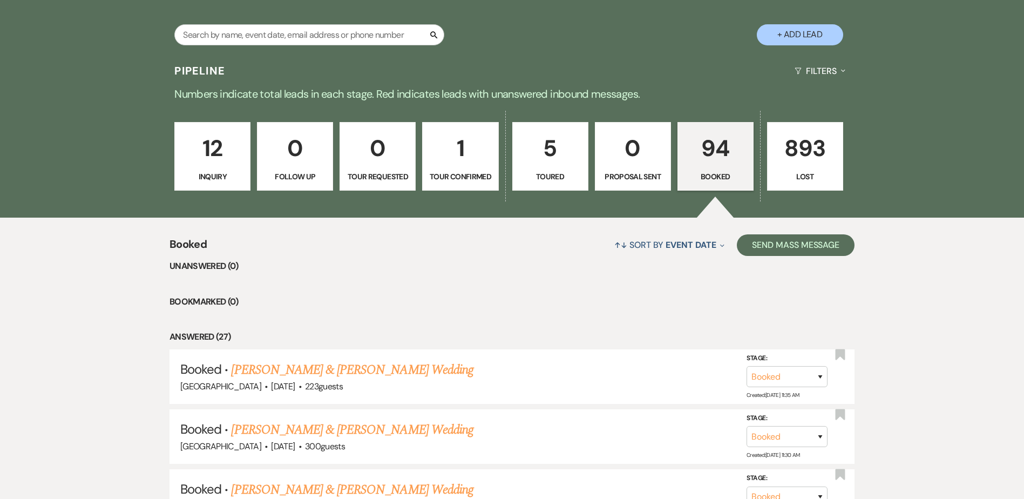
click at [473, 159] on p "1" at bounding box center [460, 148] width 62 height 36
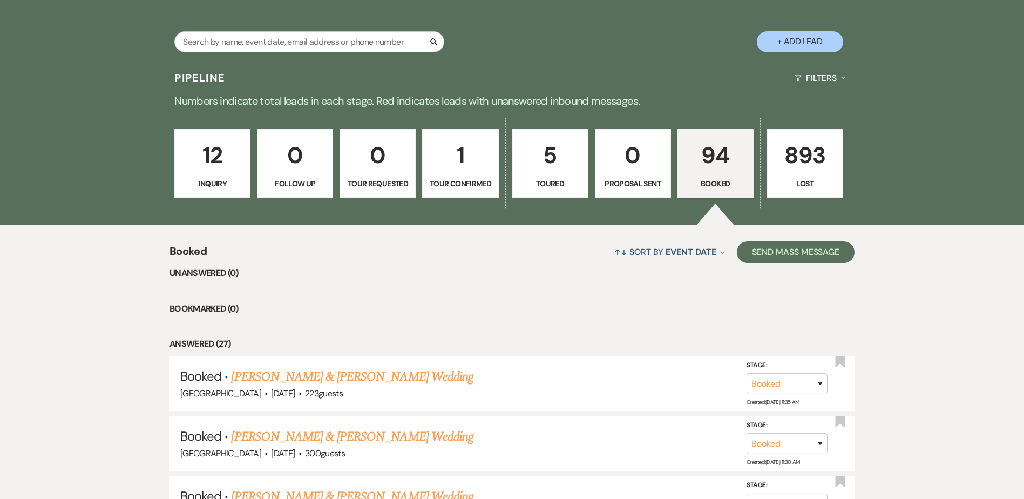
select select "4"
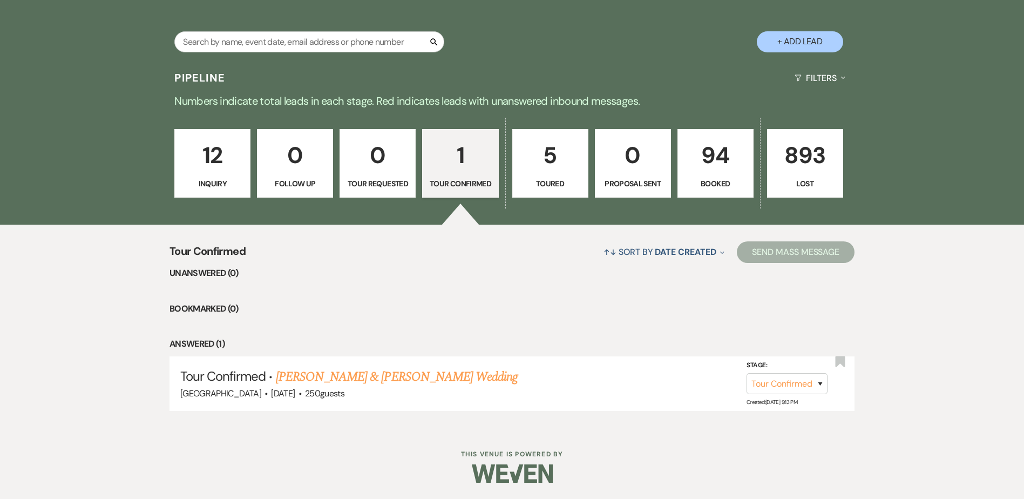
click at [717, 156] on p "94" at bounding box center [715, 155] width 62 height 36
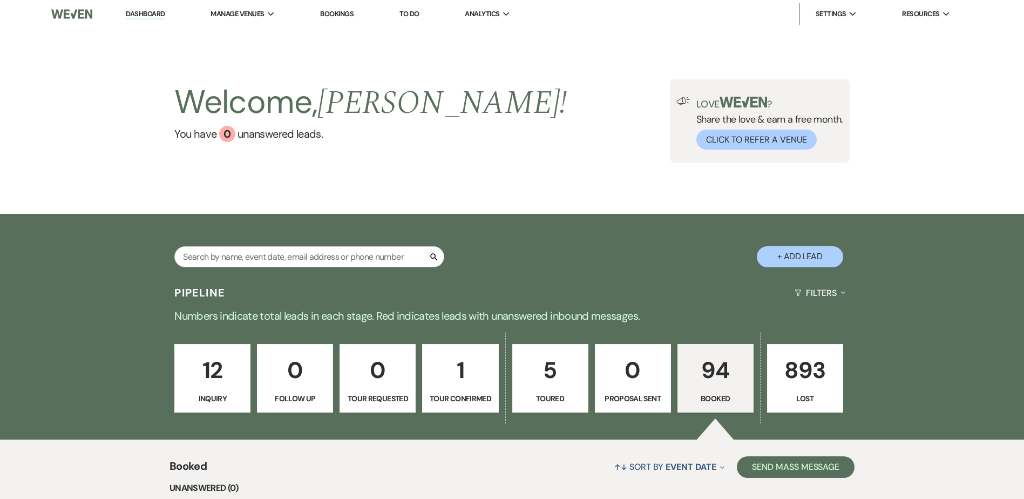
click at [197, 378] on p "12" at bounding box center [212, 370] width 62 height 36
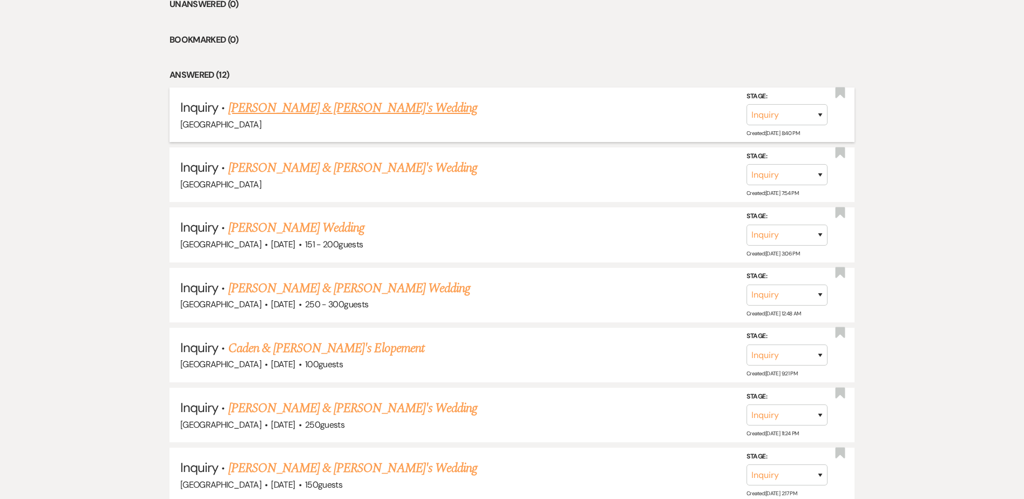
scroll to position [485, 0]
click at [297, 108] on link "[PERSON_NAME] & [PERSON_NAME]'s Wedding" at bounding box center [352, 106] width 249 height 19
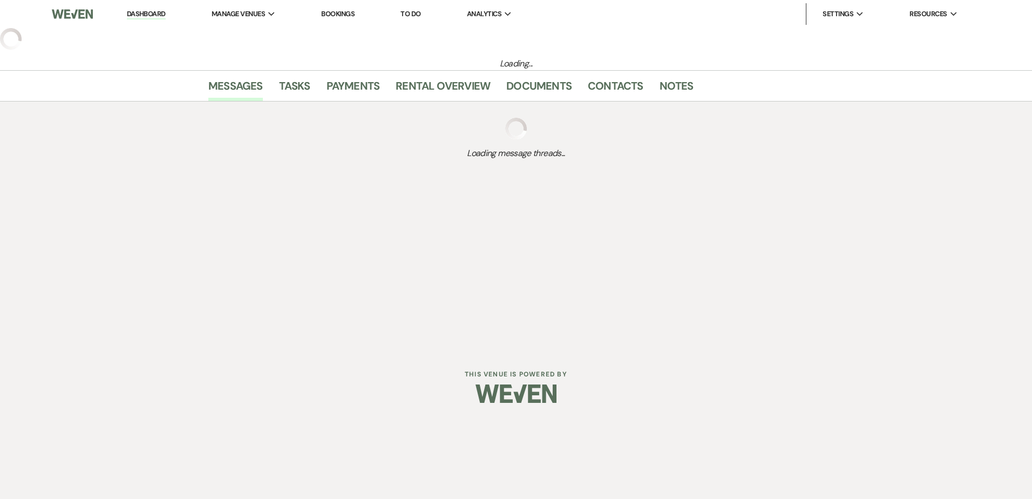
select select "5"
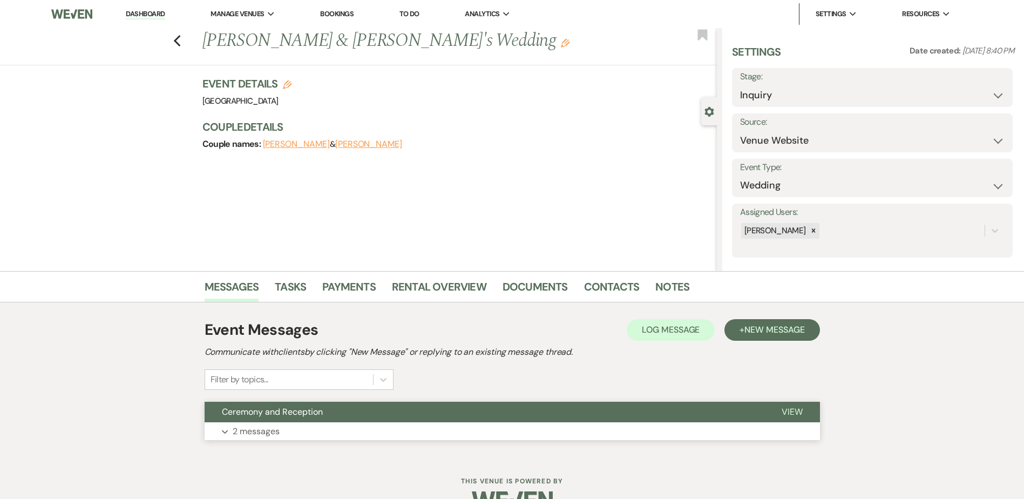
click at [372, 419] on button "Ceremony and Reception" at bounding box center [484, 411] width 560 height 21
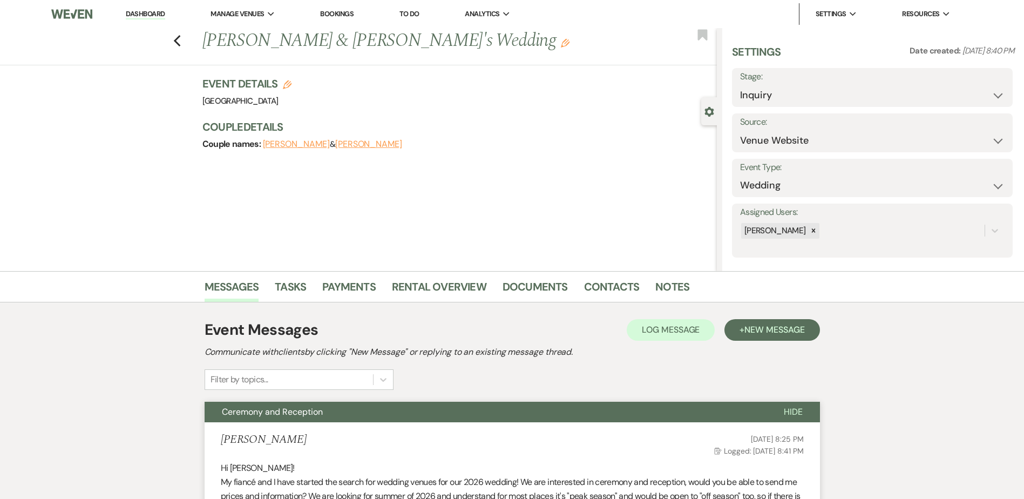
click at [149, 15] on link "Dashboard" at bounding box center [145, 14] width 39 height 10
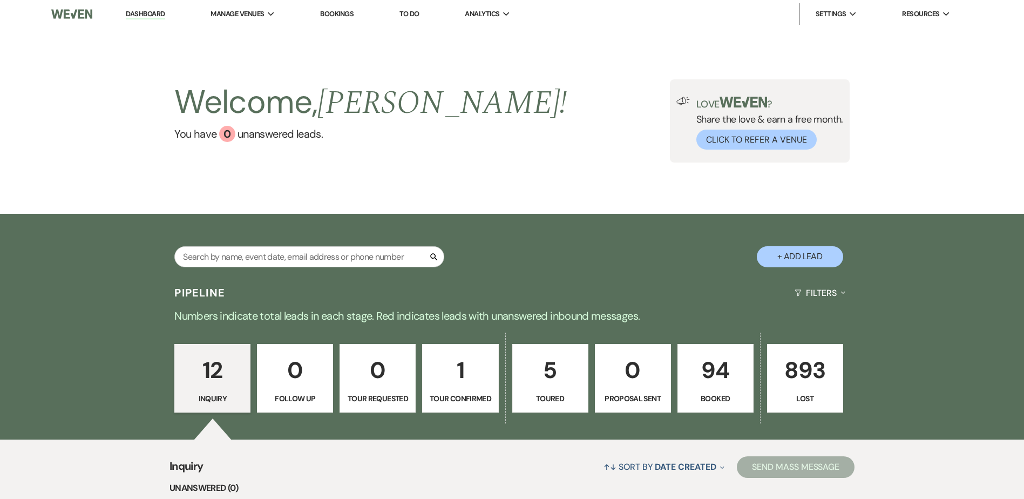
click at [538, 387] on p "5" at bounding box center [550, 370] width 62 height 36
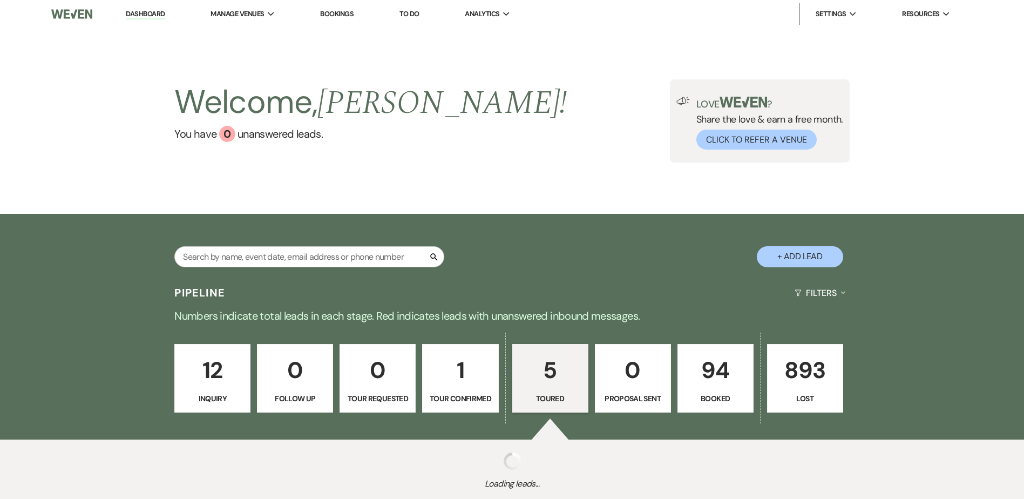
select select "5"
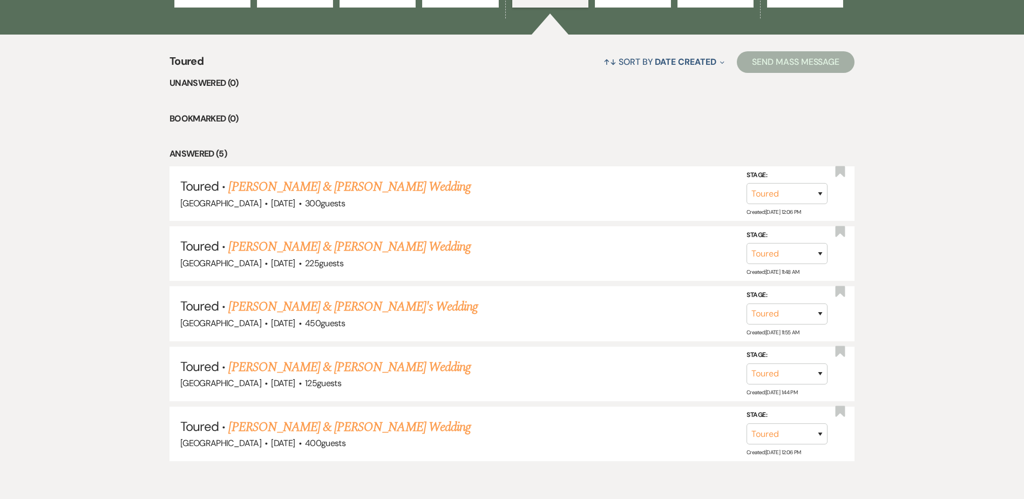
scroll to position [405, 0]
click at [305, 186] on link "[PERSON_NAME] & [PERSON_NAME] Wedding" at bounding box center [349, 185] width 242 height 19
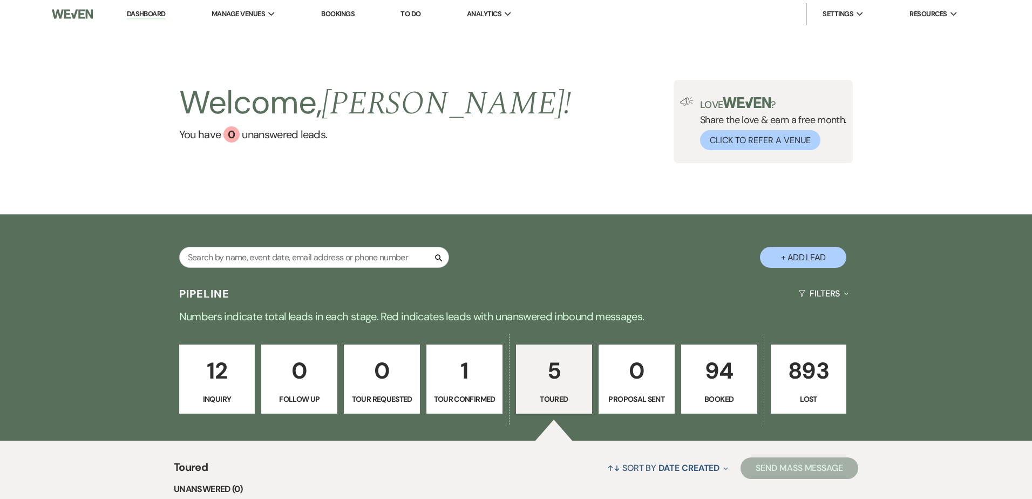
select select "5"
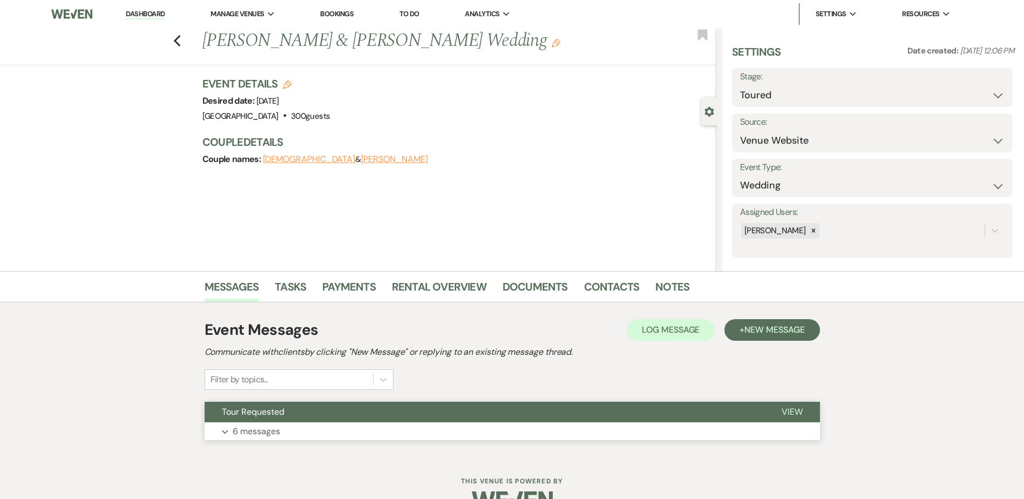
click at [337, 407] on button "Tour Requested" at bounding box center [484, 411] width 560 height 21
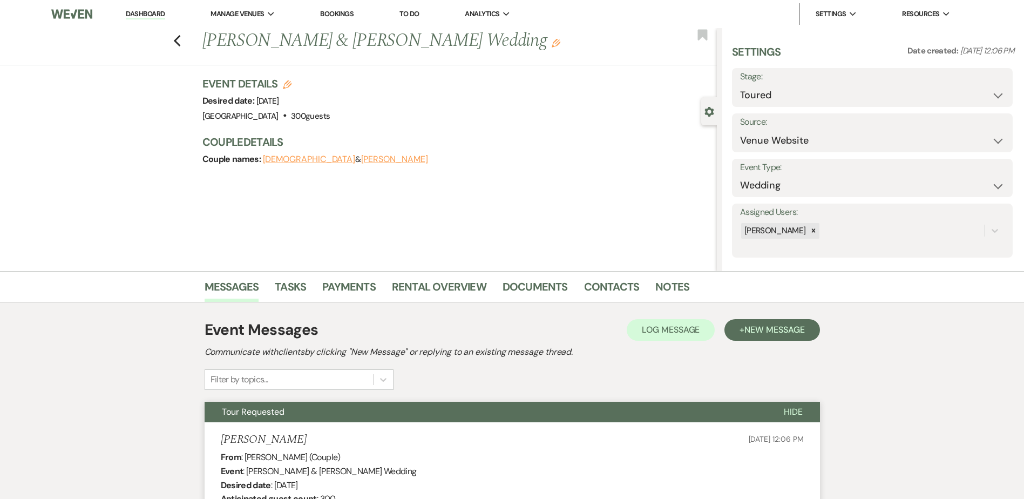
drag, startPoint x: 324, startPoint y: 415, endPoint x: 321, endPoint y: 407, distance: 8.0
click at [324, 414] on button "Tour Requested" at bounding box center [485, 411] width 562 height 21
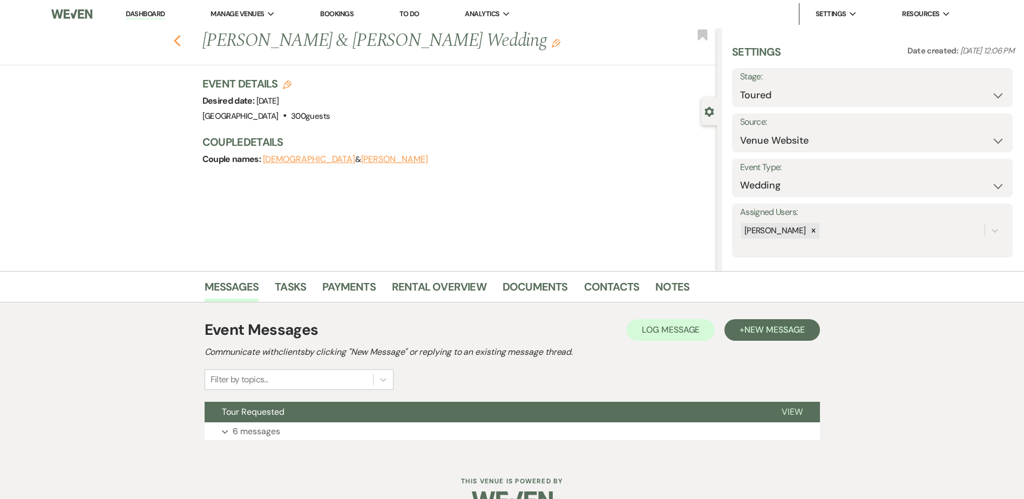
click at [181, 43] on icon "Previous" at bounding box center [177, 41] width 8 height 13
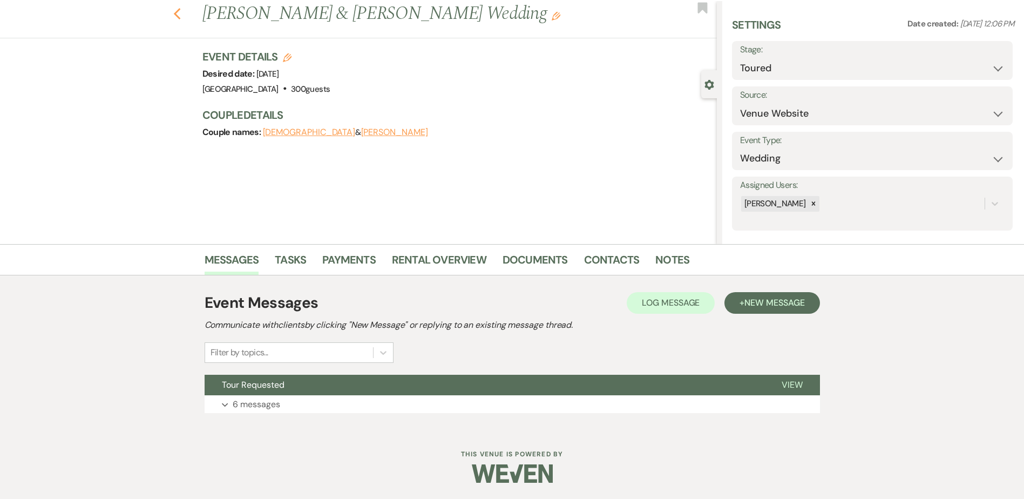
select select "5"
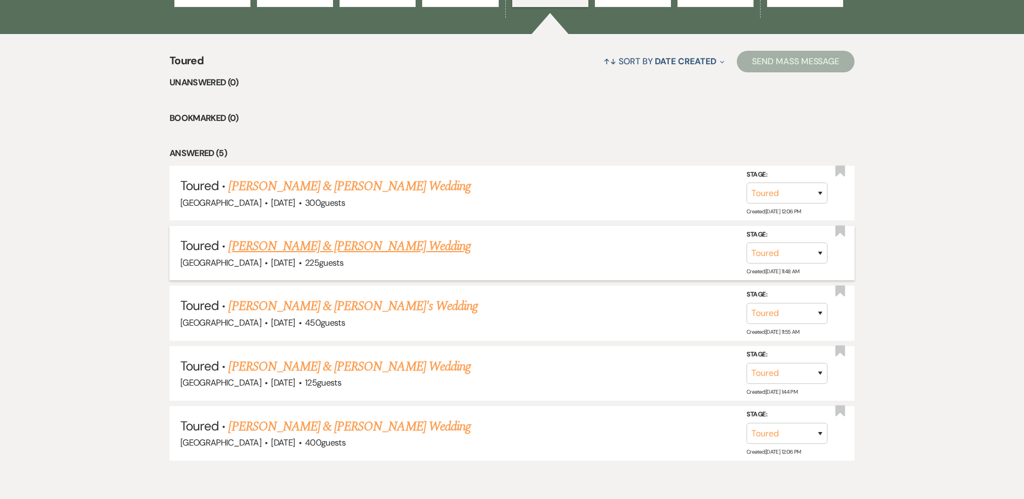
click at [292, 250] on link "[PERSON_NAME] & [PERSON_NAME] Wedding" at bounding box center [349, 245] width 242 height 19
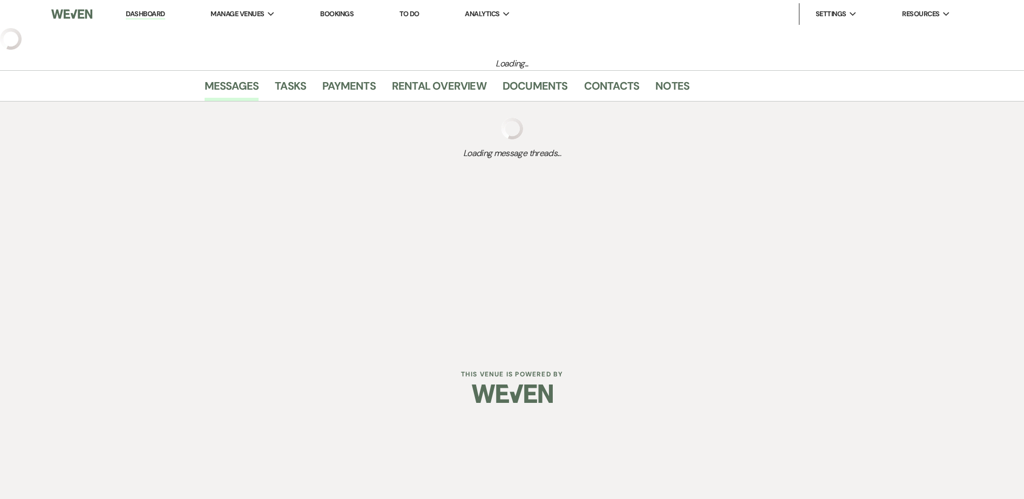
select select "5"
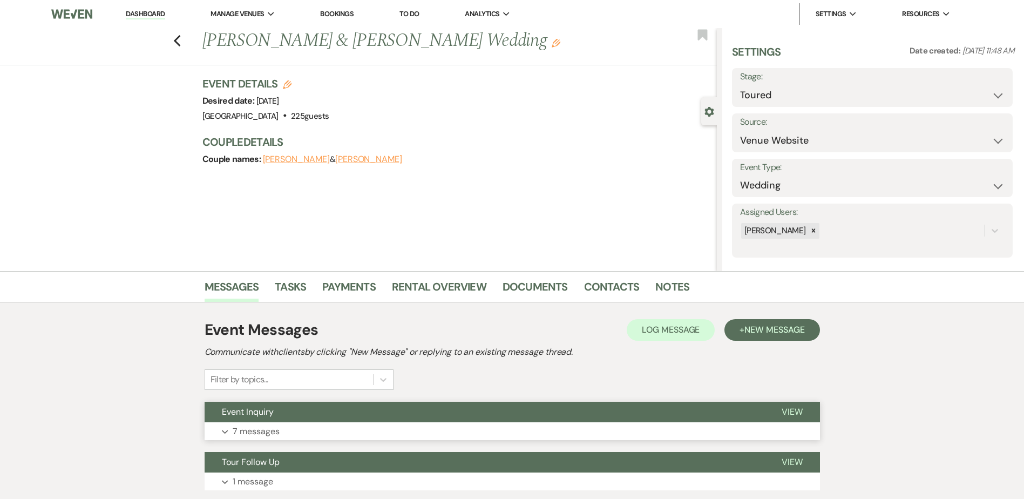
click at [351, 407] on button "Event Inquiry" at bounding box center [484, 411] width 560 height 21
